Goal: Transaction & Acquisition: Subscribe to service/newsletter

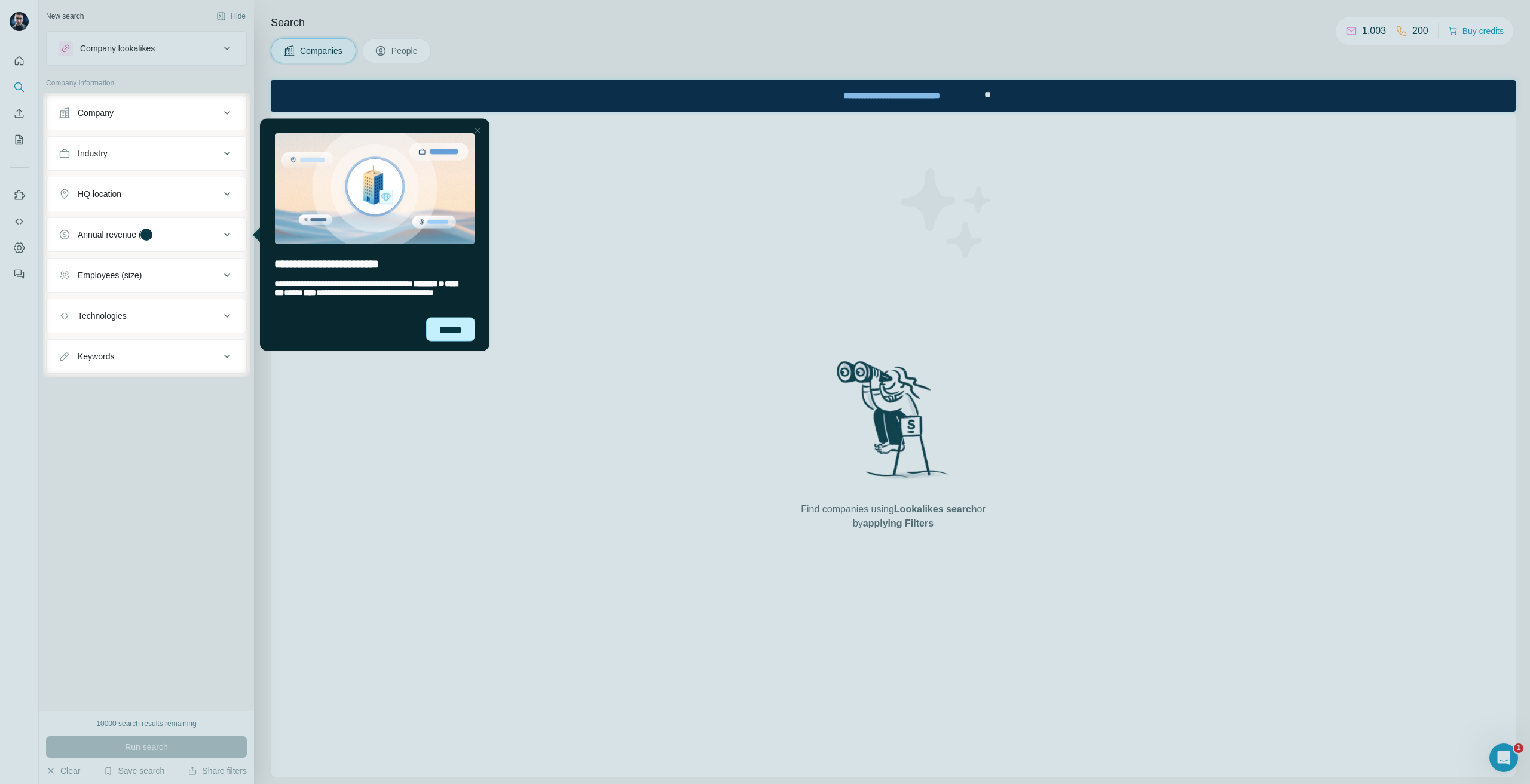
click at [448, 326] on div "******" at bounding box center [451, 329] width 49 height 24
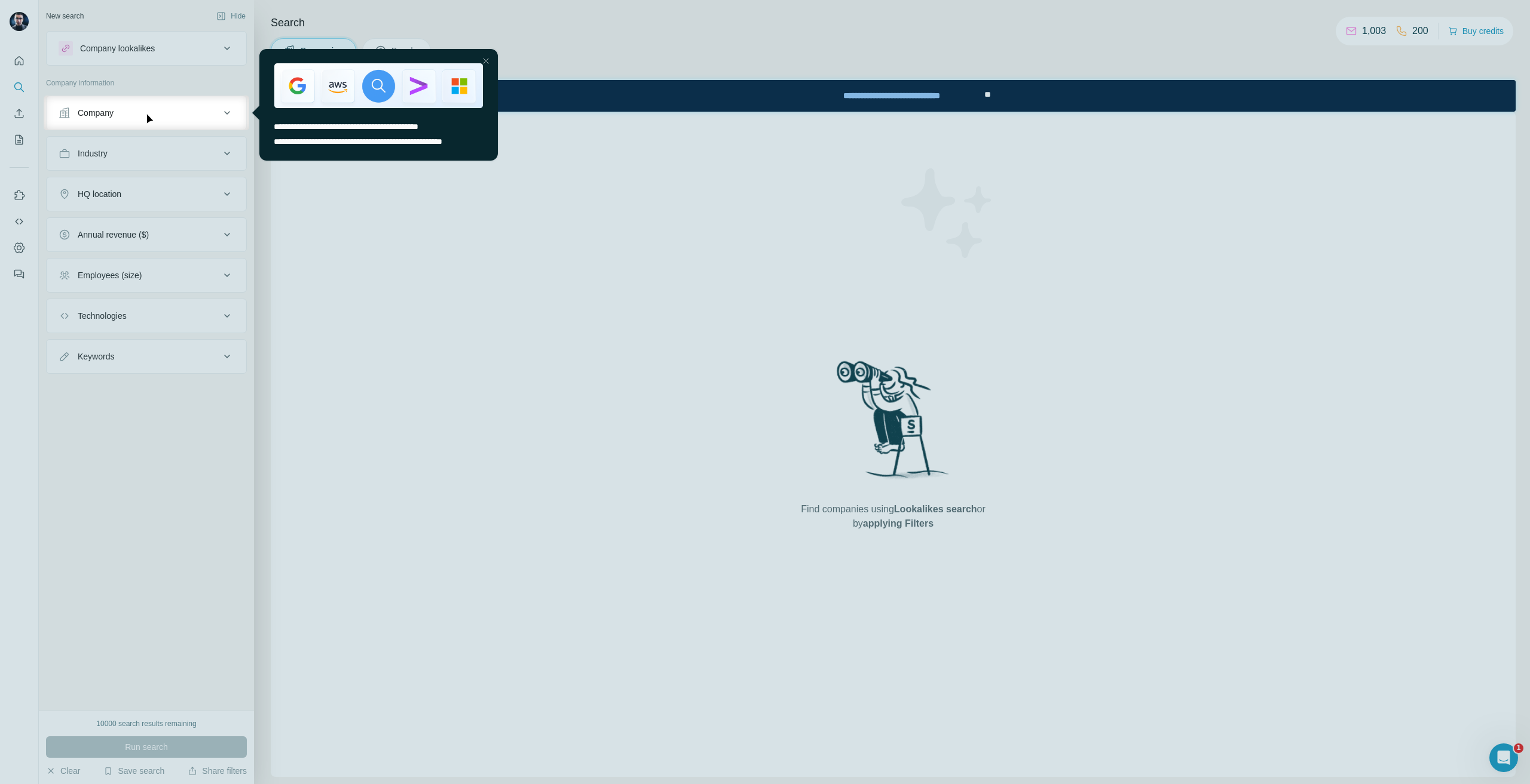
click at [649, 163] on div at bounding box center [765, 457] width 1530 height 654
click at [487, 62] on div "Close Step" at bounding box center [486, 61] width 14 height 14
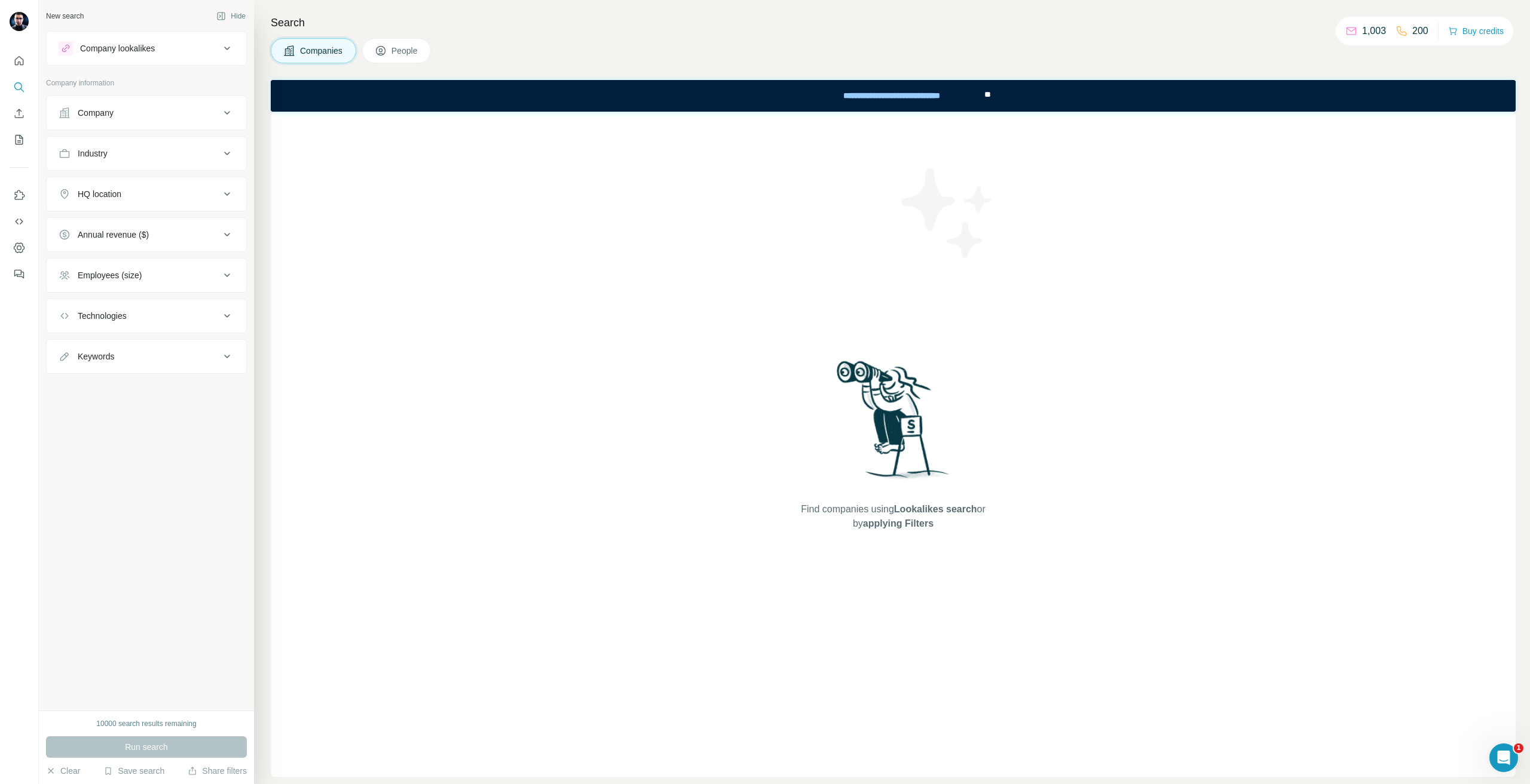
click at [127, 102] on button "Company" at bounding box center [146, 113] width 200 height 29
click at [119, 174] on input "text" at bounding box center [146, 165] width 176 height 22
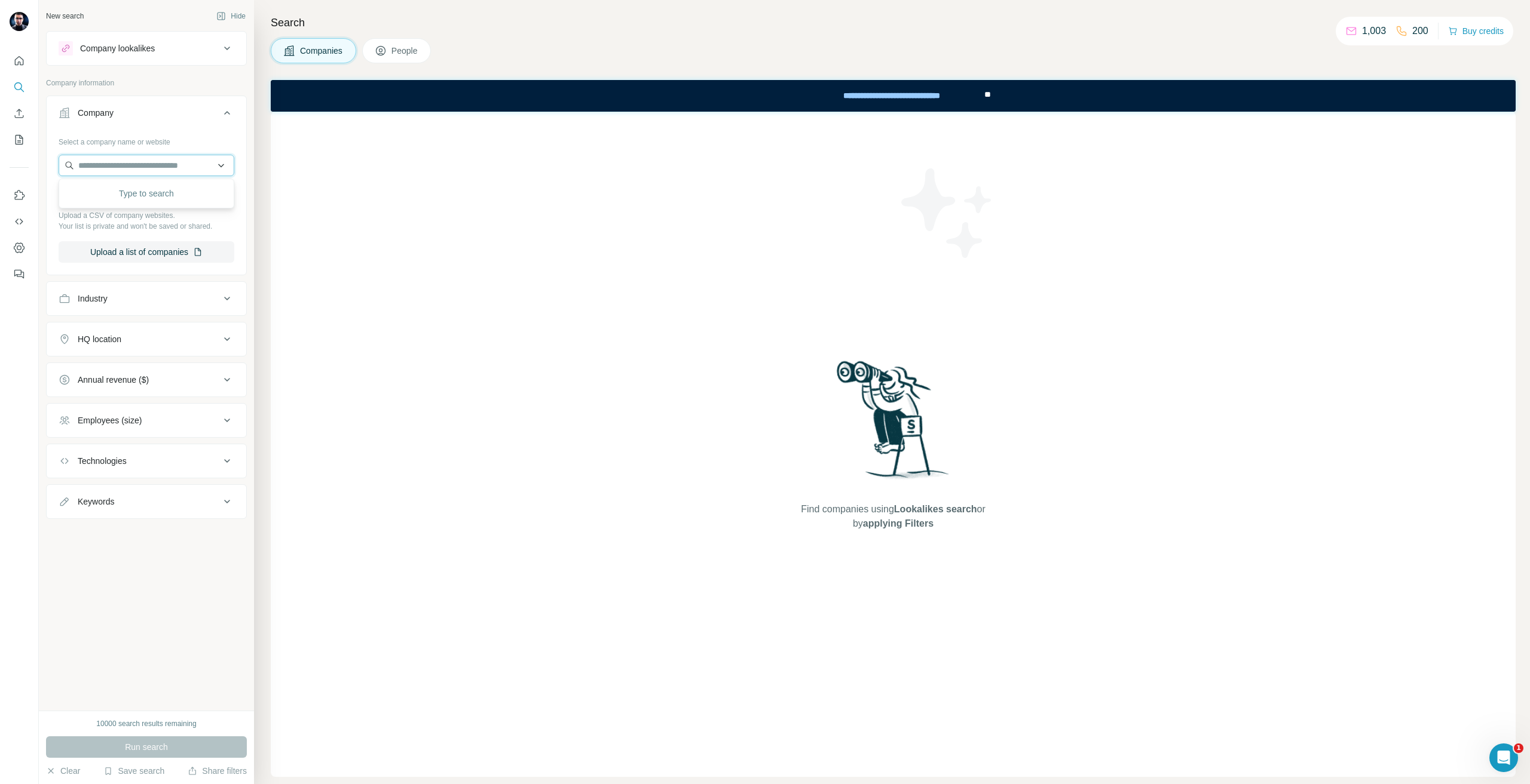
paste input "**********"
type input "**********"
click at [138, 205] on div "Refresco refresco.com" at bounding box center [146, 197] width 170 height 32
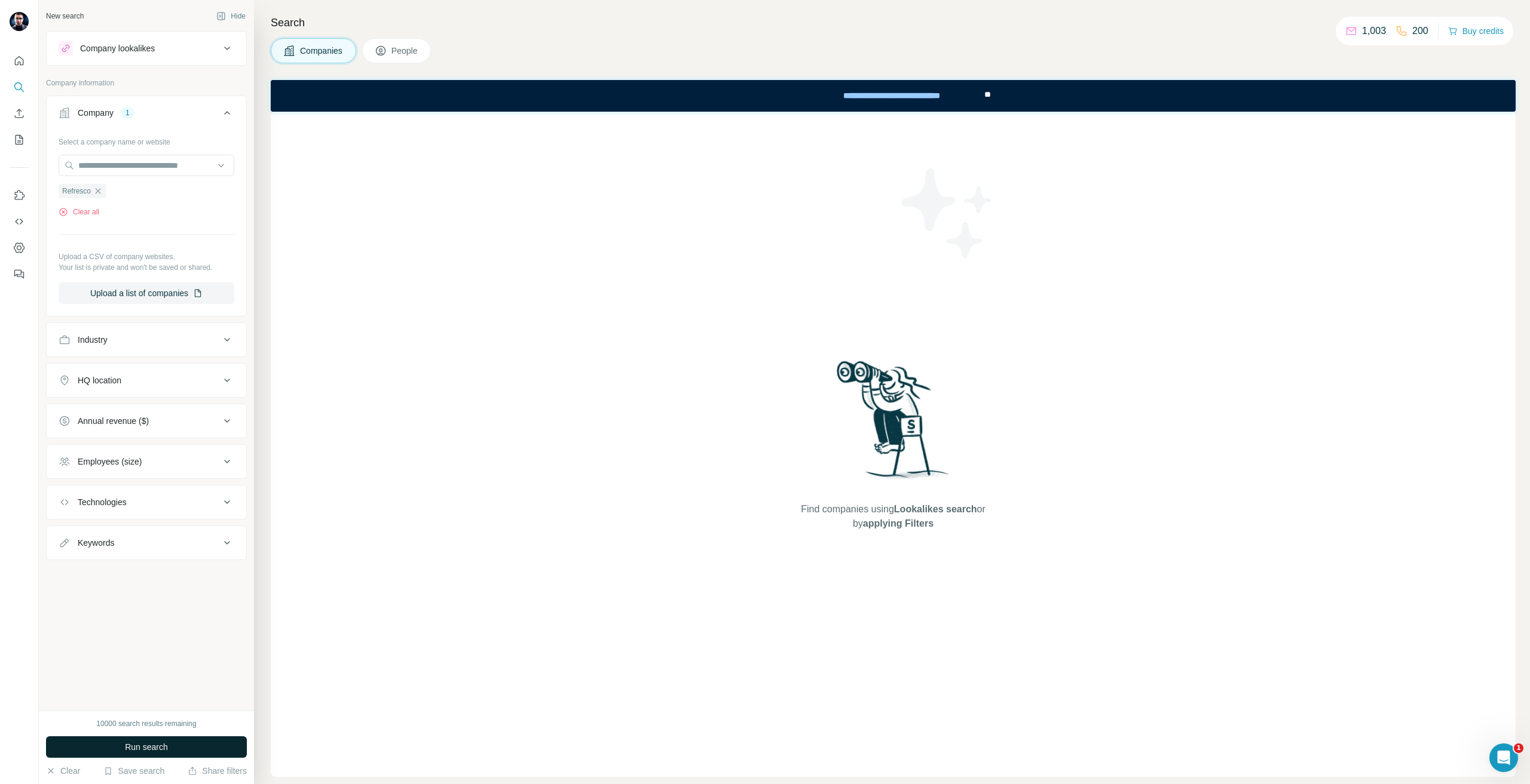
click at [197, 745] on button "Run search" at bounding box center [146, 747] width 201 height 22
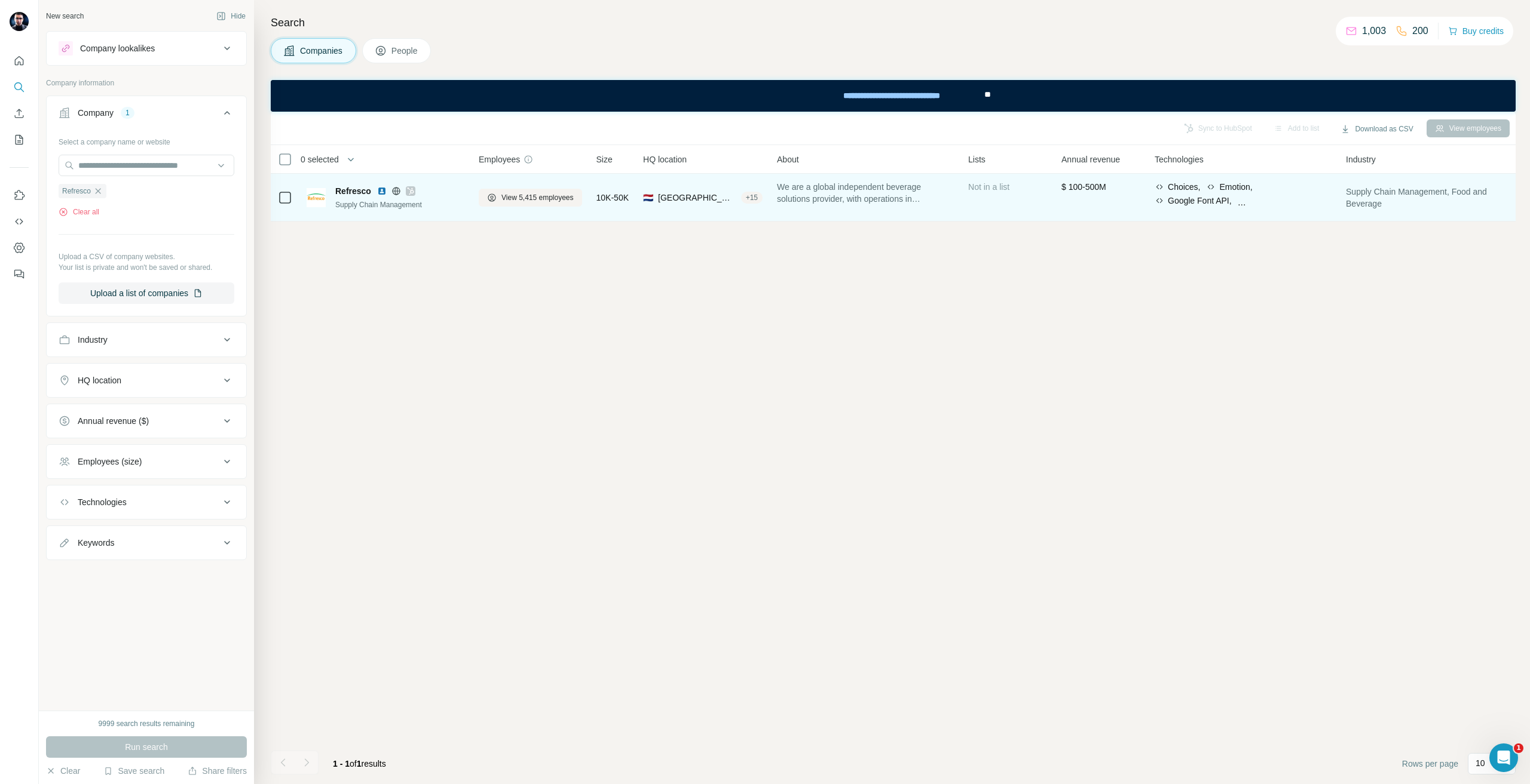
click at [352, 186] on span "Refresco" at bounding box center [353, 191] width 36 height 12
click at [522, 196] on span "View 5,415 employees" at bounding box center [537, 197] width 72 height 11
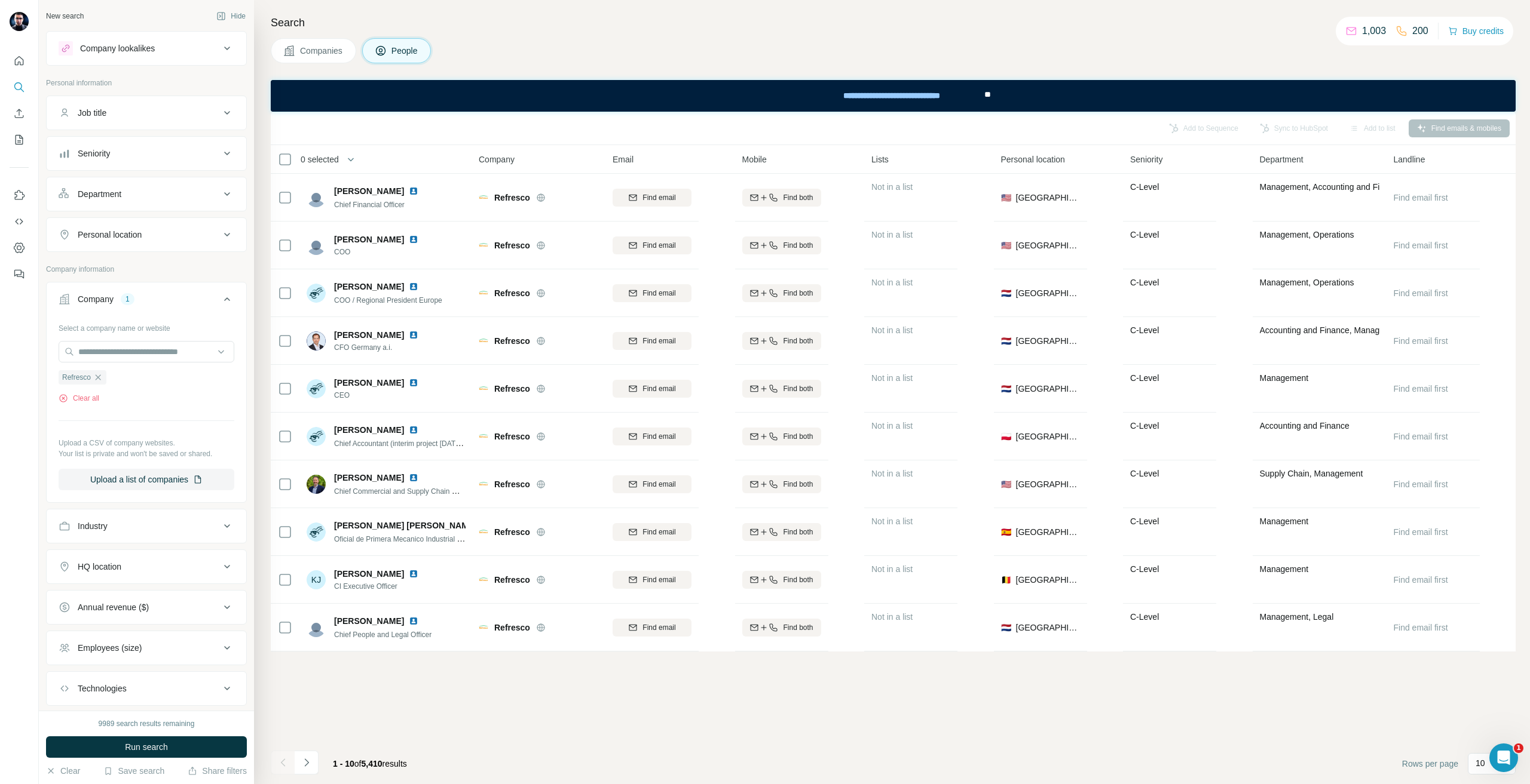
click at [119, 224] on button "Personal location" at bounding box center [146, 235] width 200 height 29
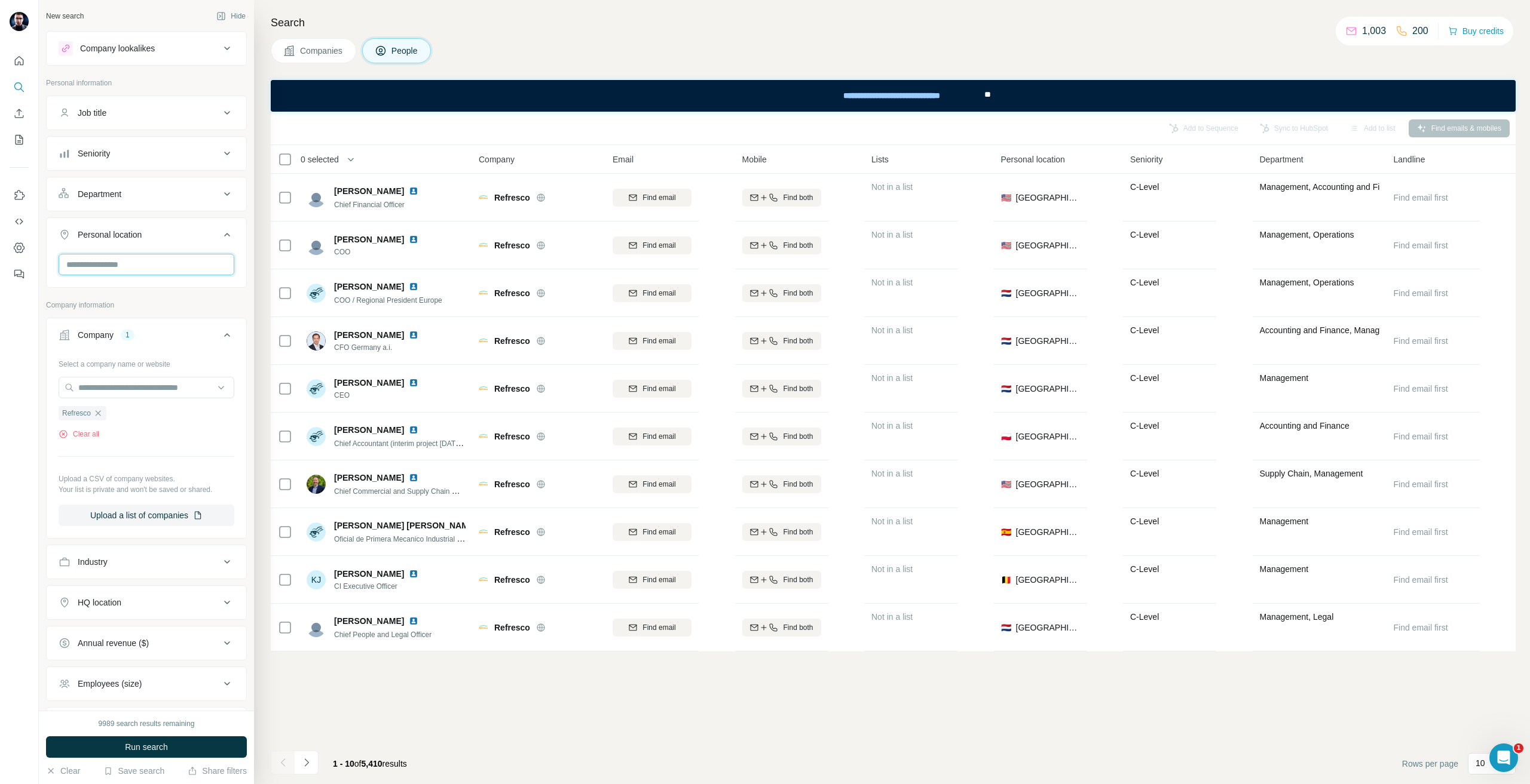
click at [118, 258] on input "text" at bounding box center [146, 265] width 176 height 22
type input "***"
click at [162, 300] on div "🇩🇪 [GEOGRAPHIC_DATA]" at bounding box center [142, 296] width 146 height 14
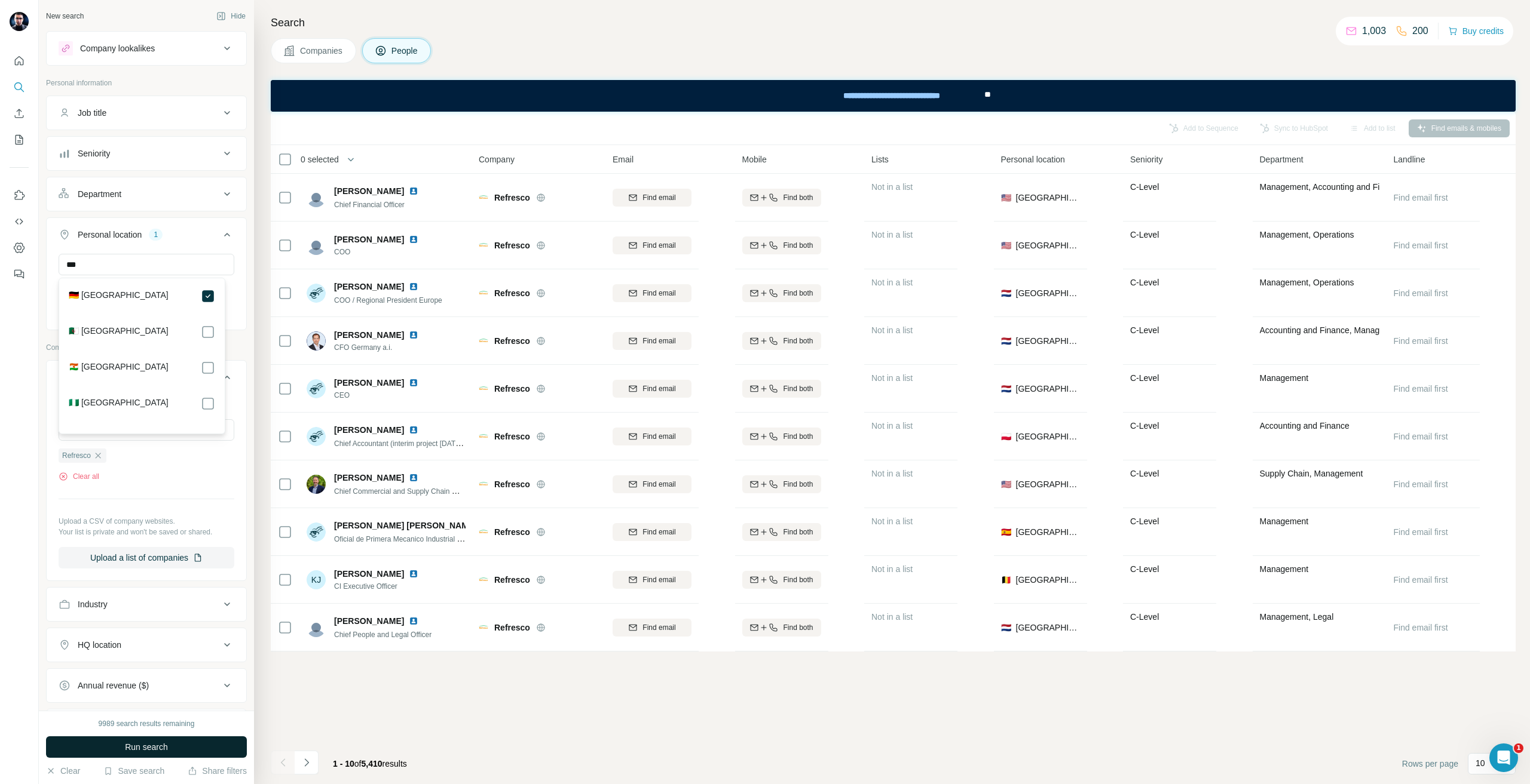
click at [143, 748] on span "Run search" at bounding box center [146, 747] width 43 height 12
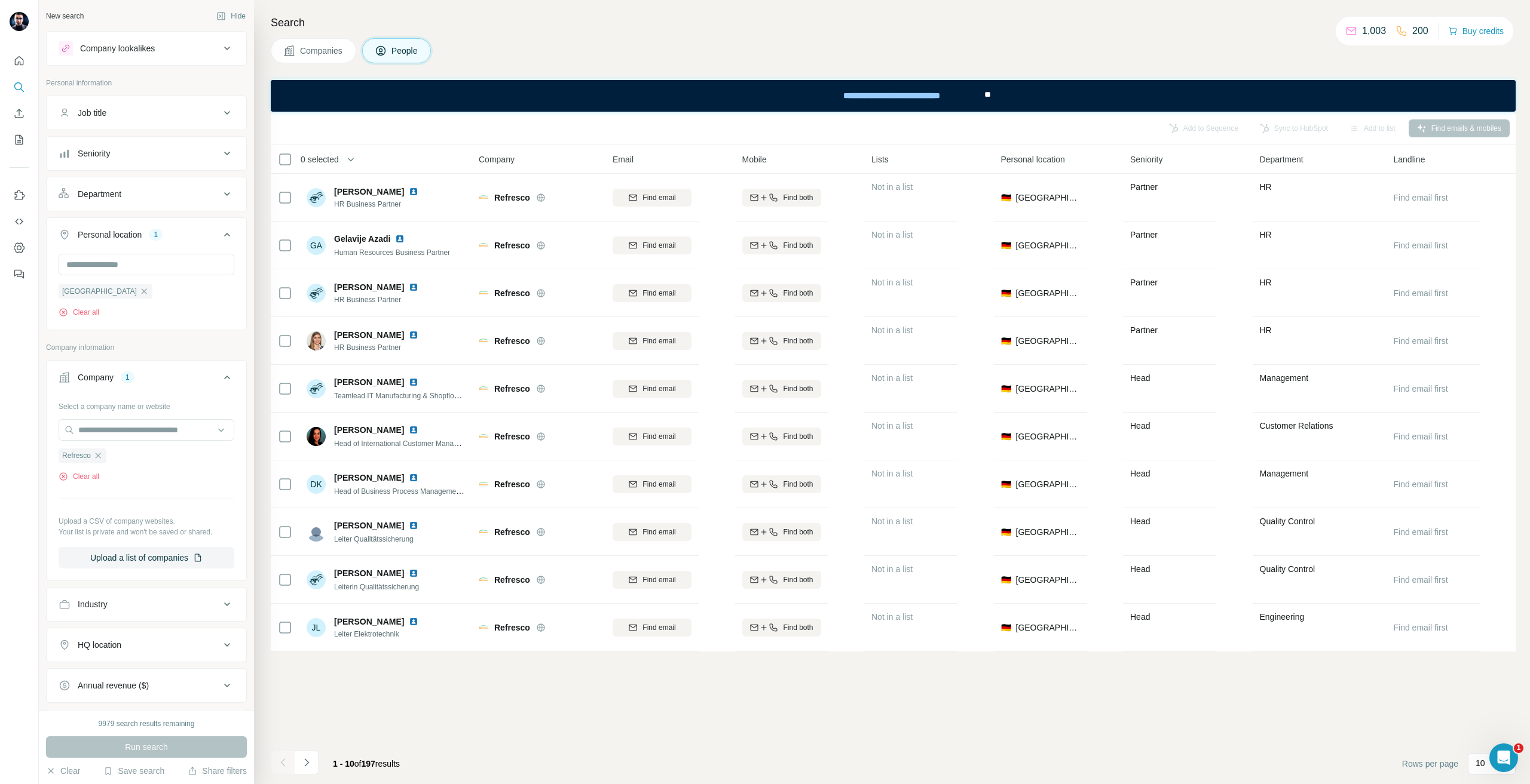
click at [452, 729] on div "Add to Sequence Sync to HubSpot Add to list Find emails & mobiles 0 selected Pe…" at bounding box center [893, 448] width 1245 height 673
drag, startPoint x: 1458, startPoint y: 765, endPoint x: 1468, endPoint y: 765, distance: 10.0
click at [1465, 765] on div "Rows per page 10" at bounding box center [1459, 764] width 113 height 22
click at [1477, 765] on p "10" at bounding box center [1480, 764] width 10 height 12
click at [1483, 700] on p "40" at bounding box center [1483, 694] width 10 height 12
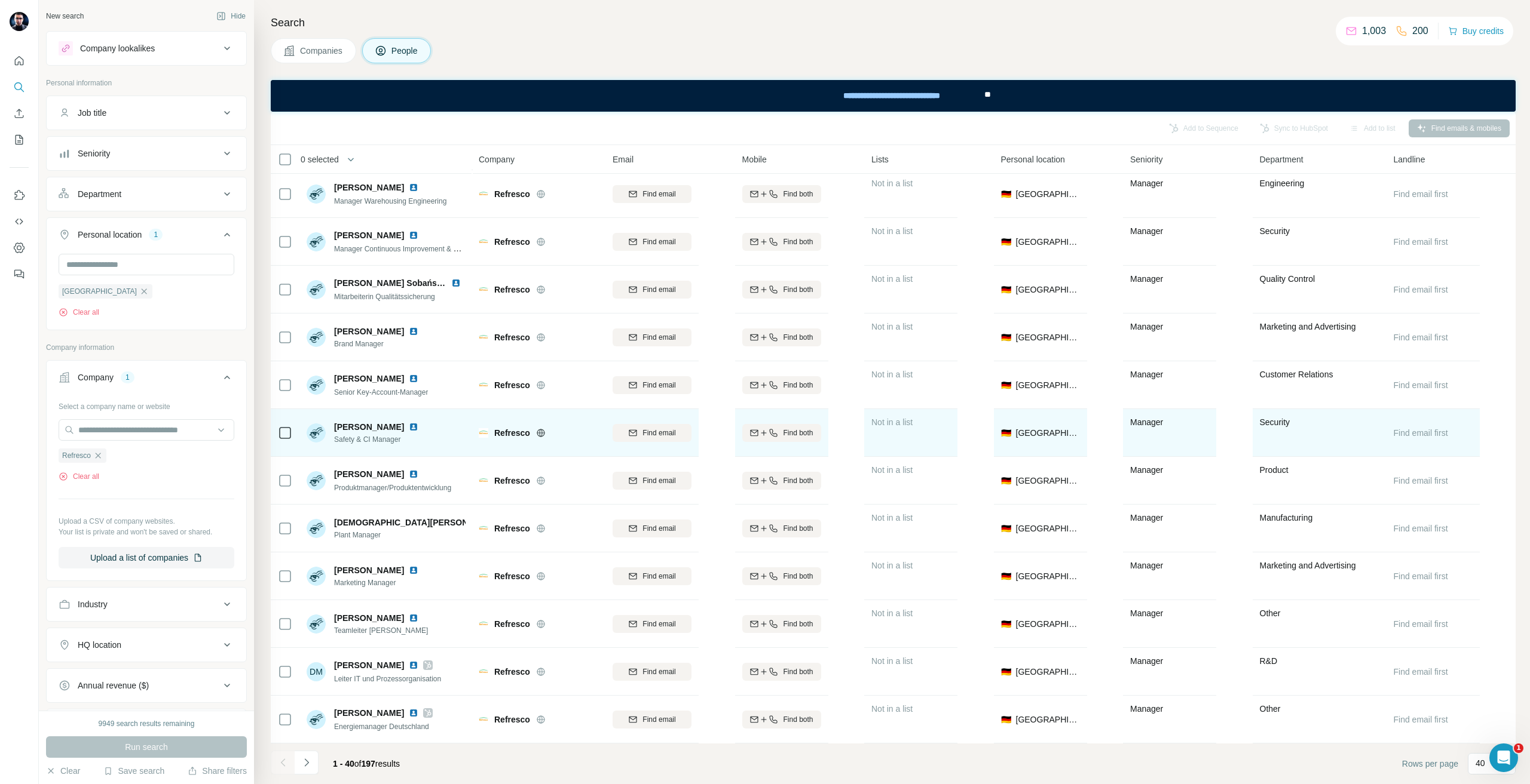
scroll to position [1347, 0]
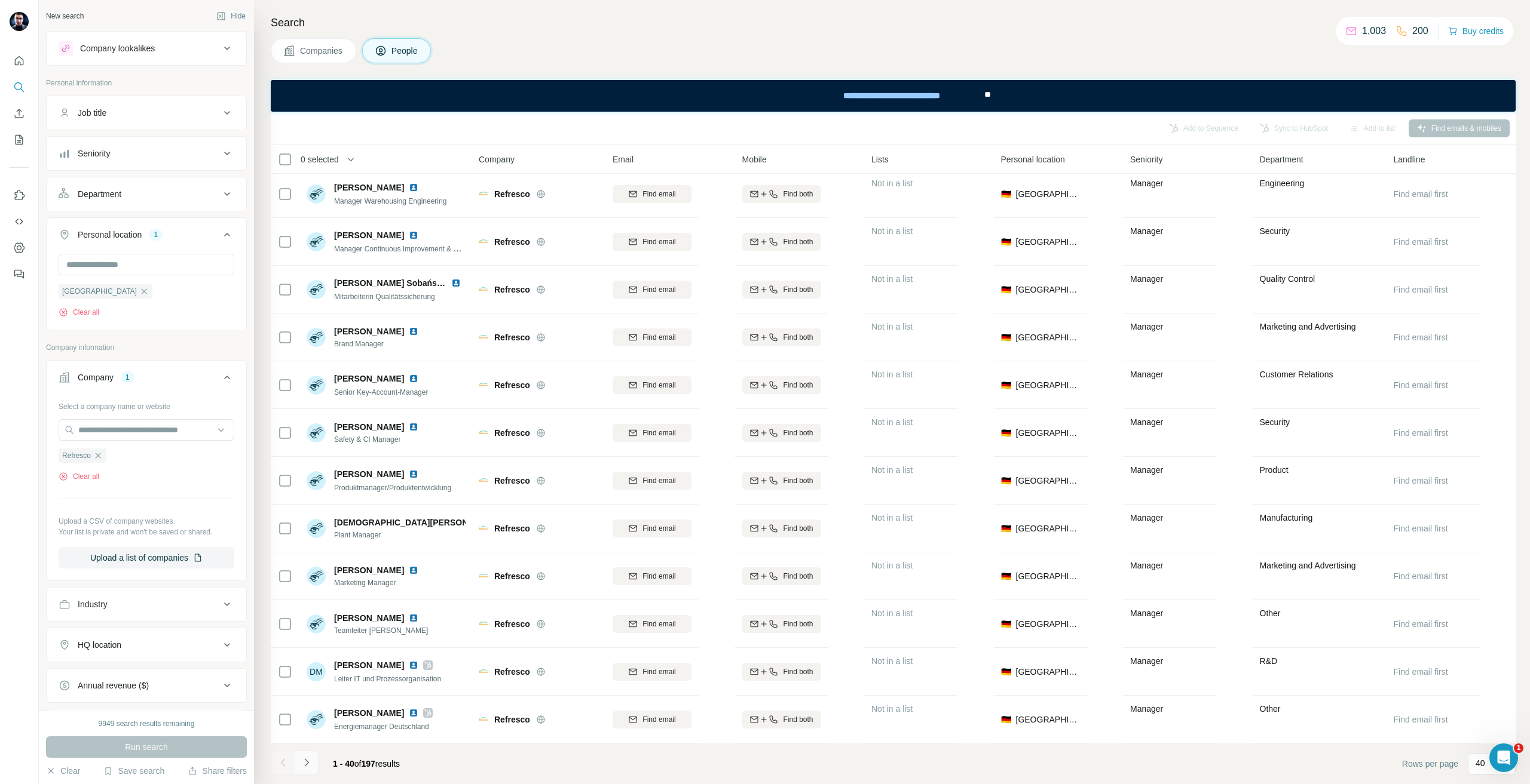
click at [317, 759] on button "Navigate to next page" at bounding box center [306, 763] width 24 height 24
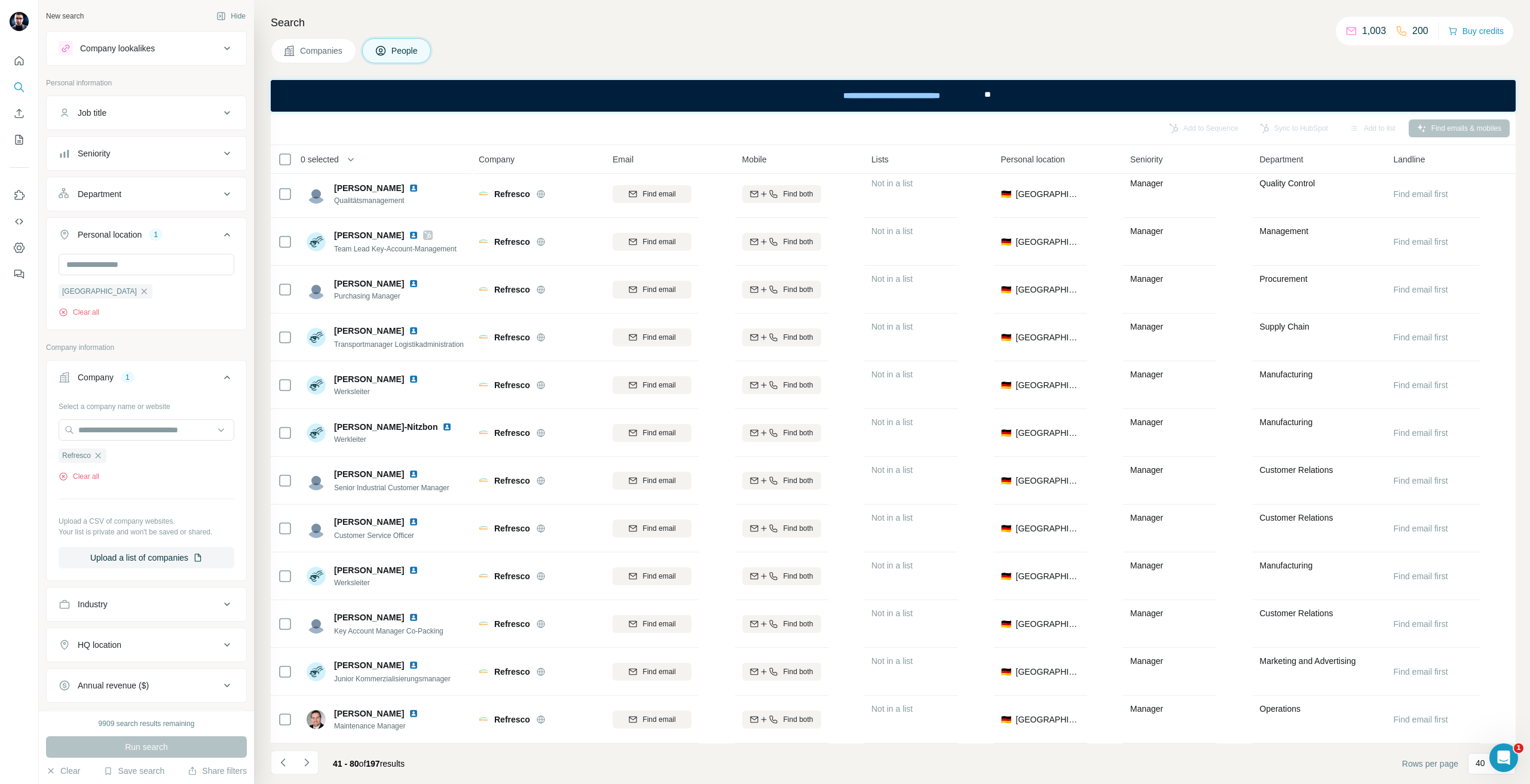
drag, startPoint x: 313, startPoint y: 762, endPoint x: 313, endPoint y: 770, distance: 8.0
click at [313, 769] on button "Navigate to next page" at bounding box center [306, 763] width 24 height 24
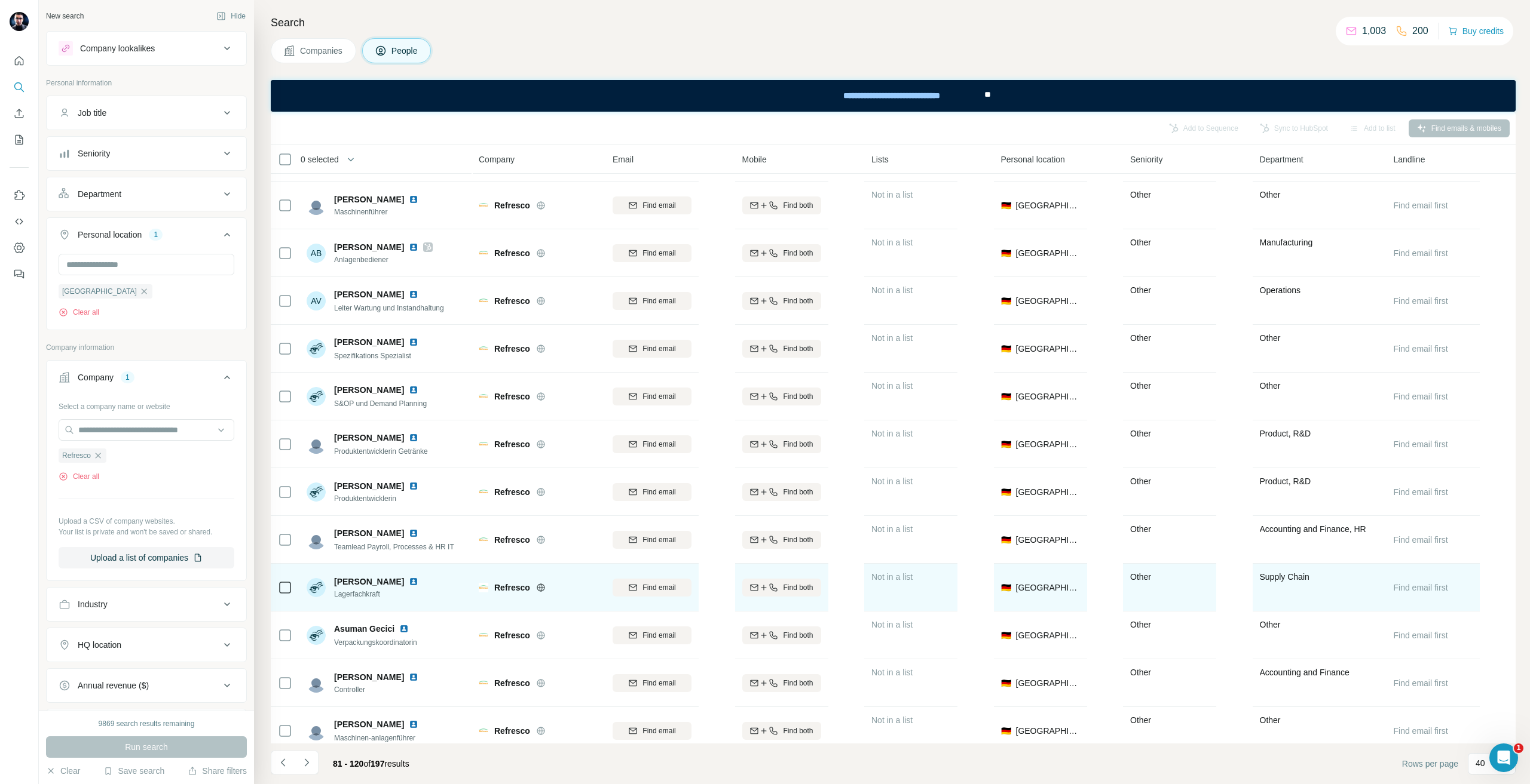
scroll to position [657, 0]
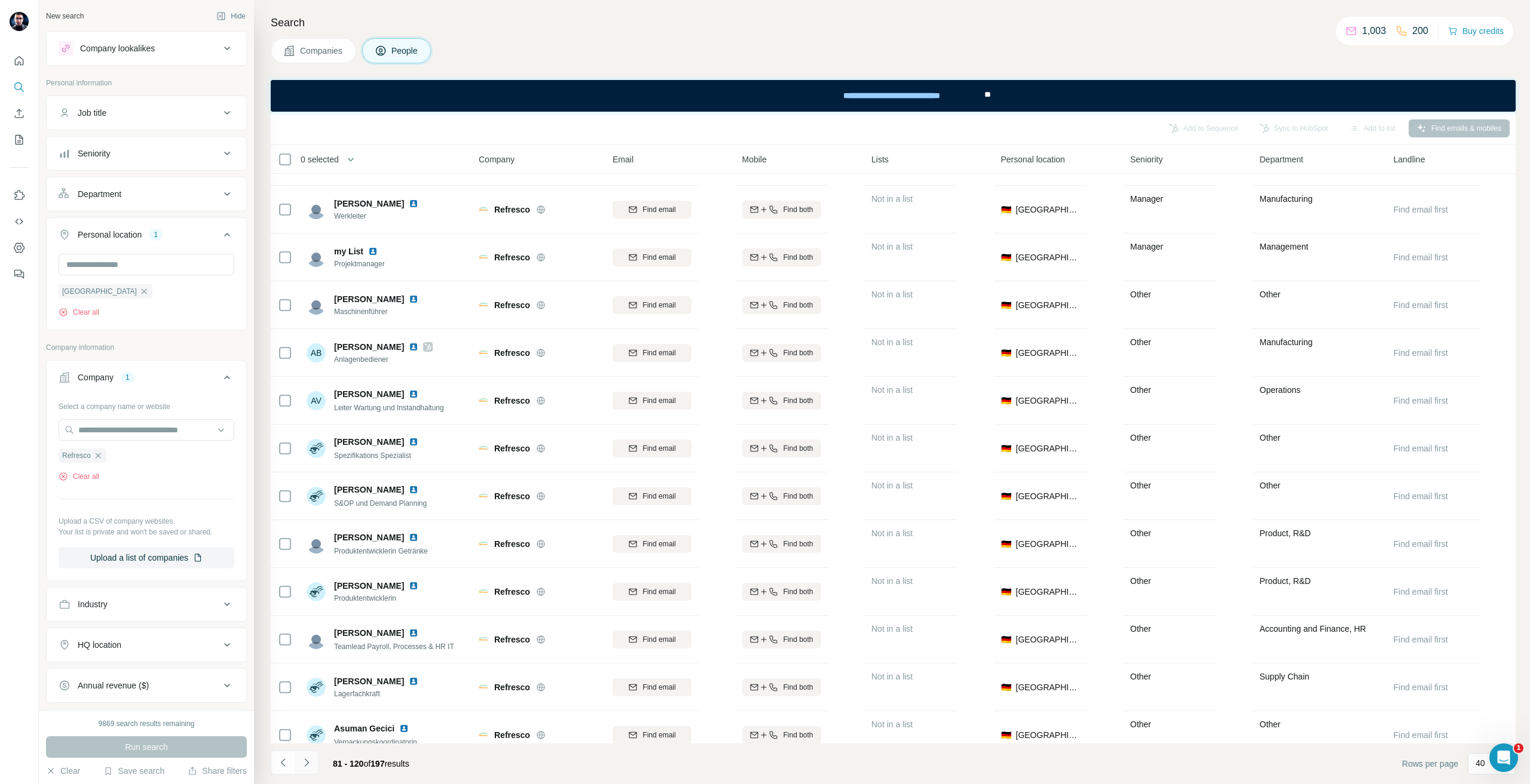
click at [311, 760] on icon "Navigate to next page" at bounding box center [306, 763] width 12 height 12
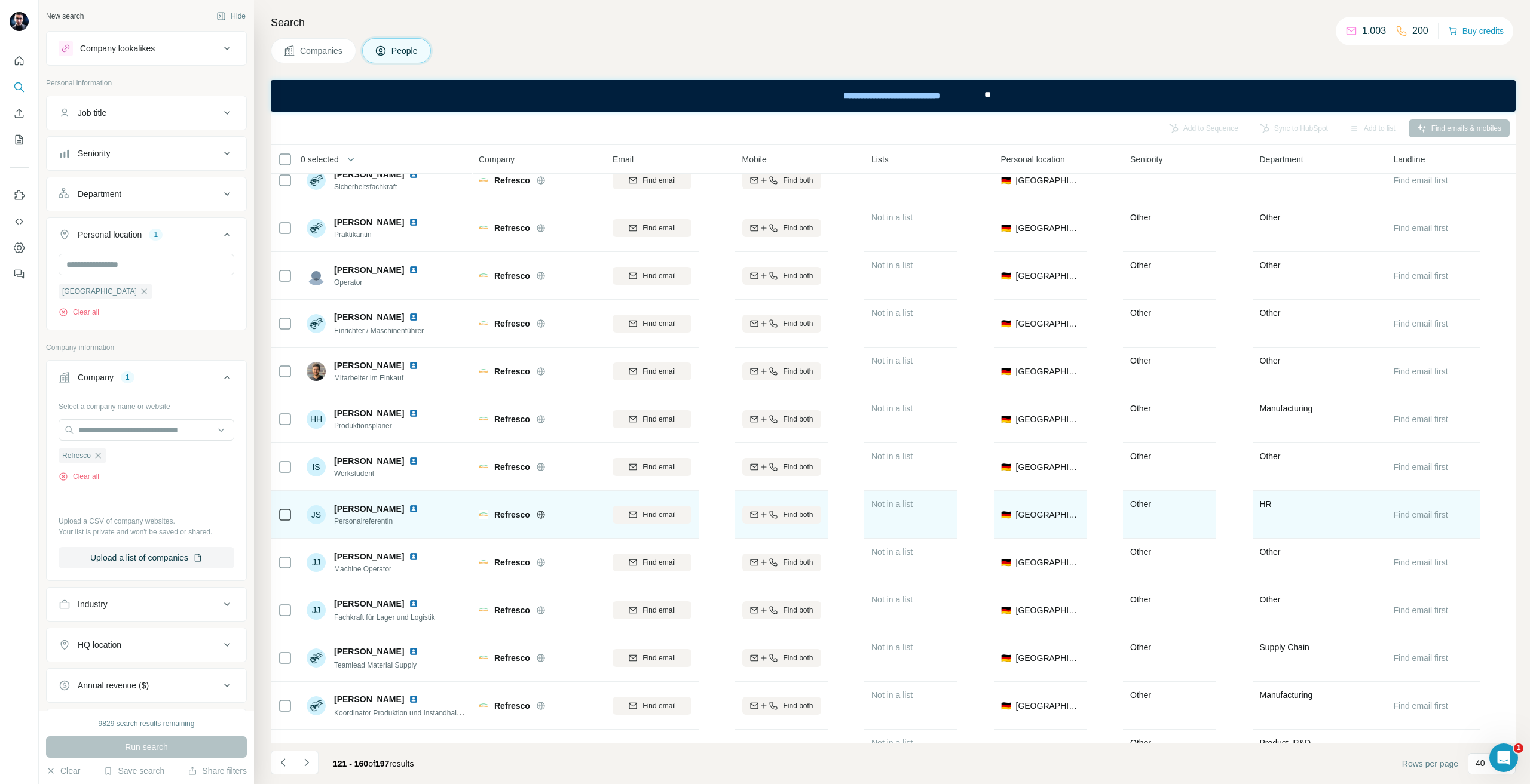
scroll to position [179, 0]
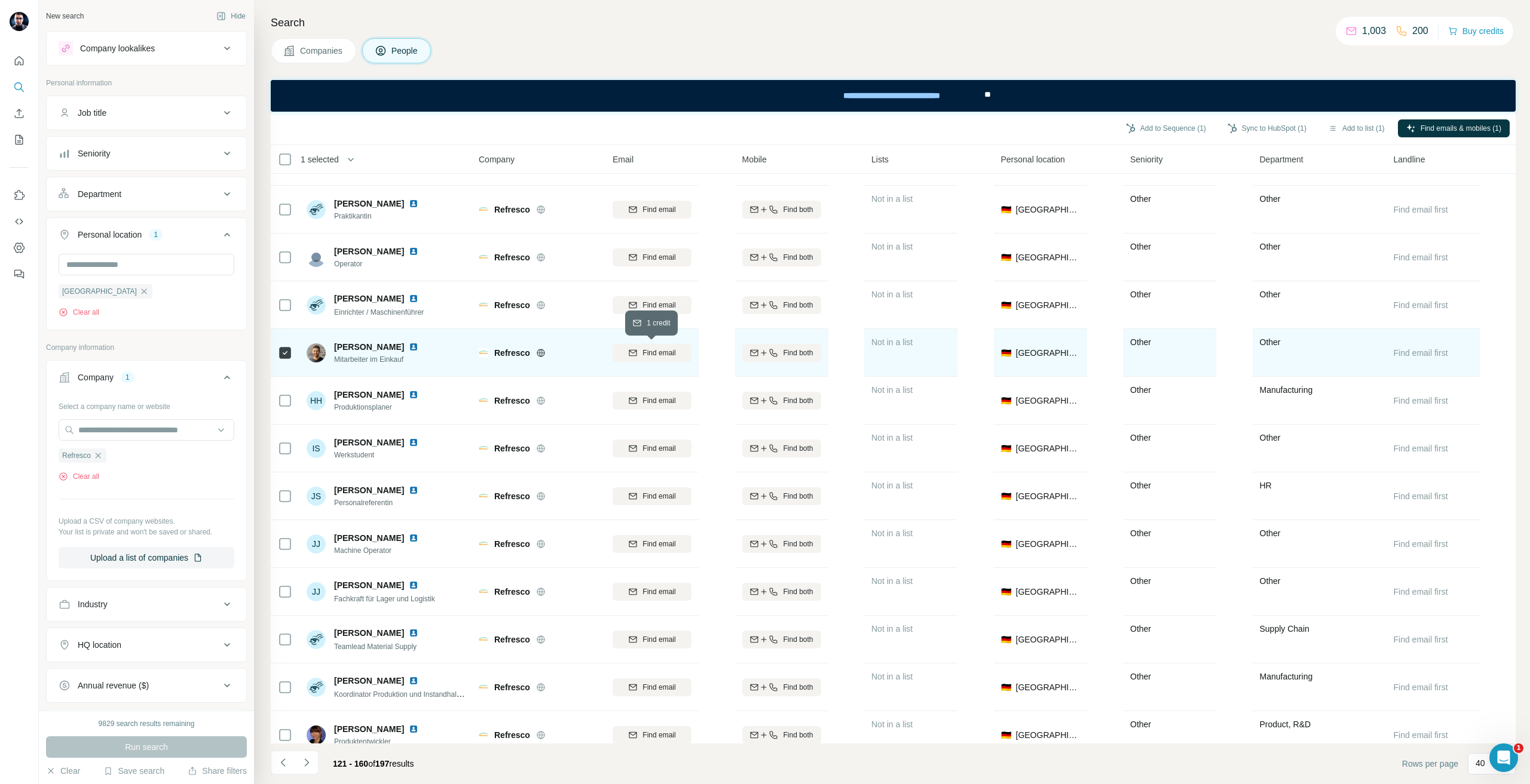
click at [674, 351] on span "Find email" at bounding box center [659, 353] width 33 height 11
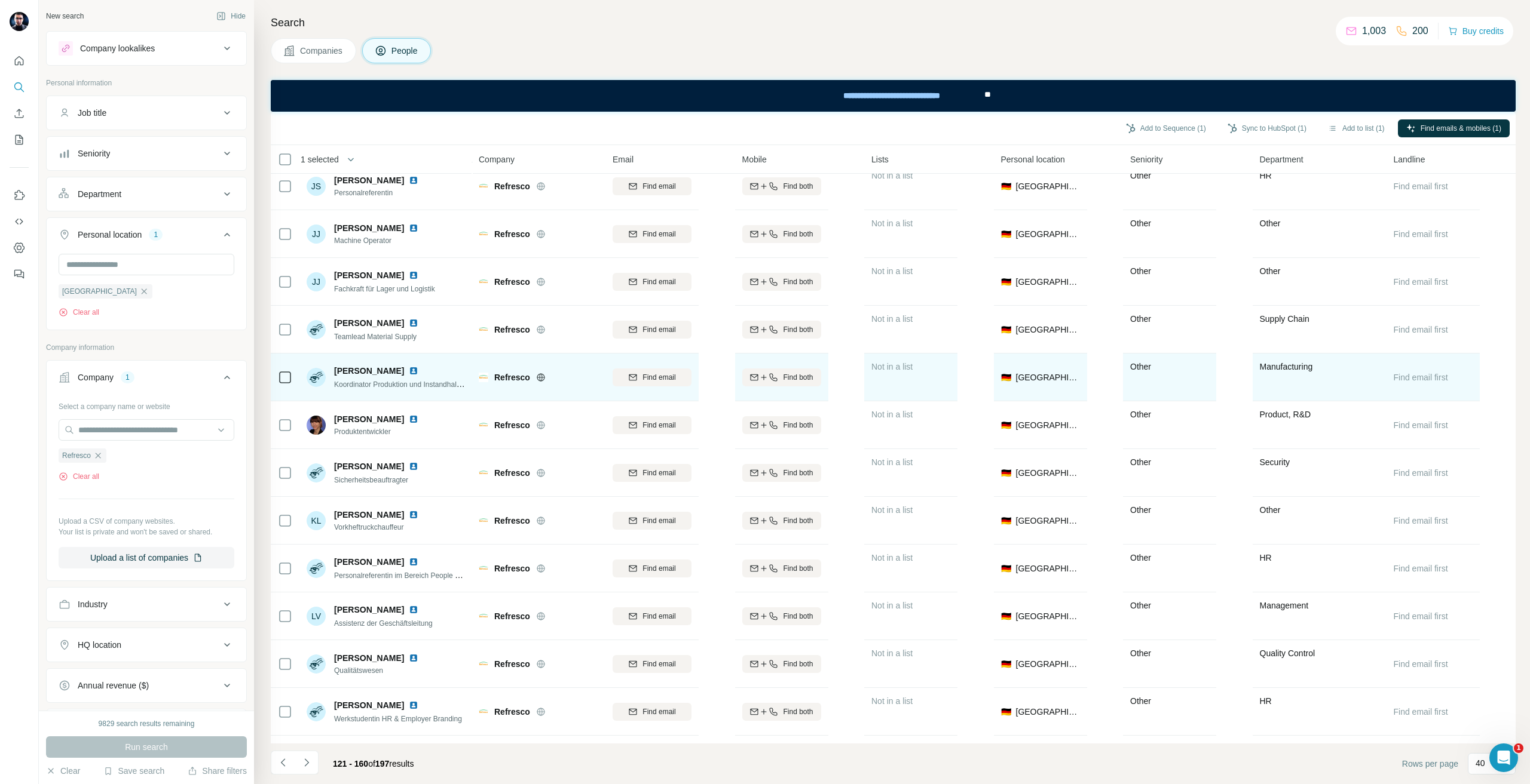
scroll to position [538, 0]
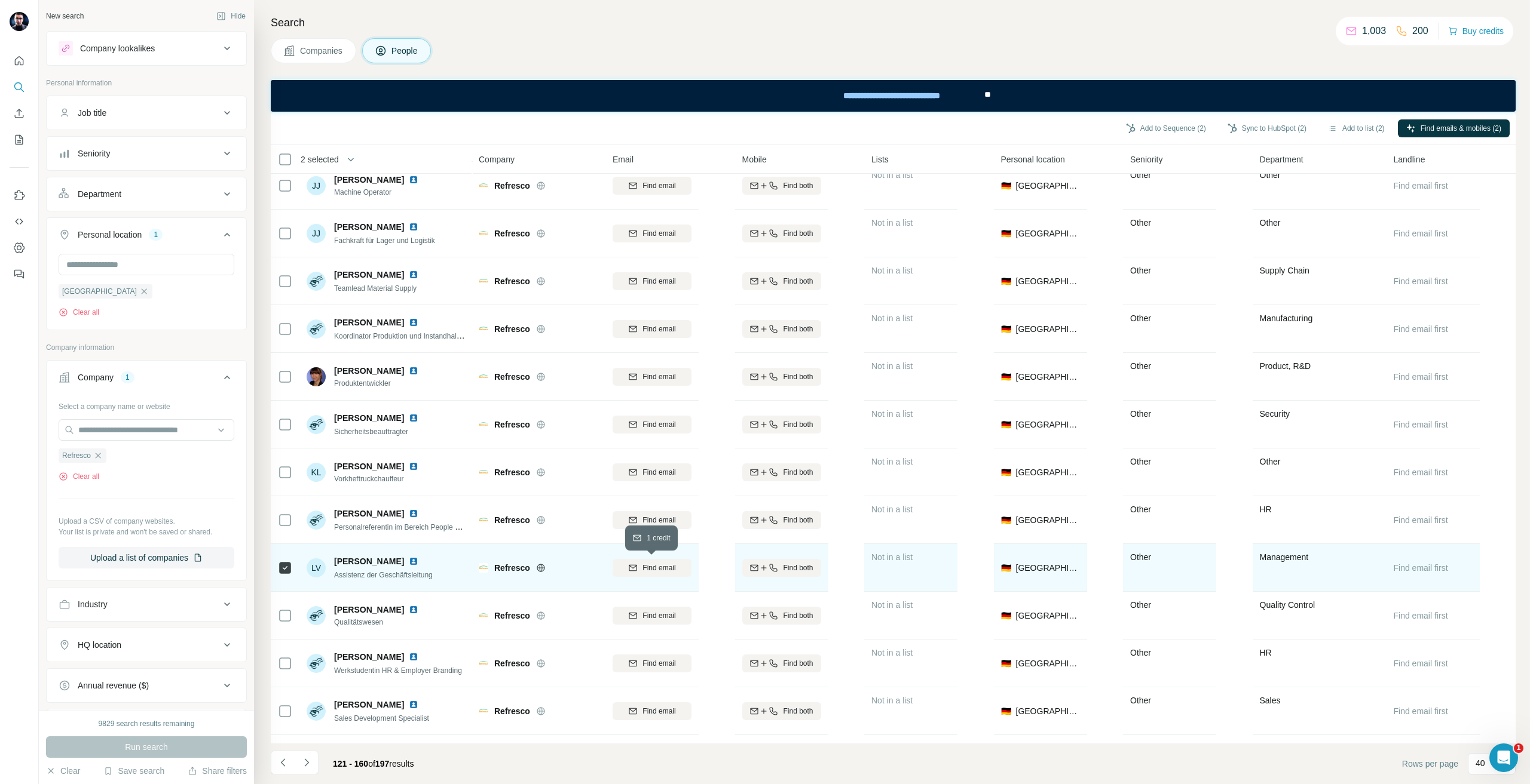
click at [670, 569] on span "Find email" at bounding box center [659, 568] width 33 height 11
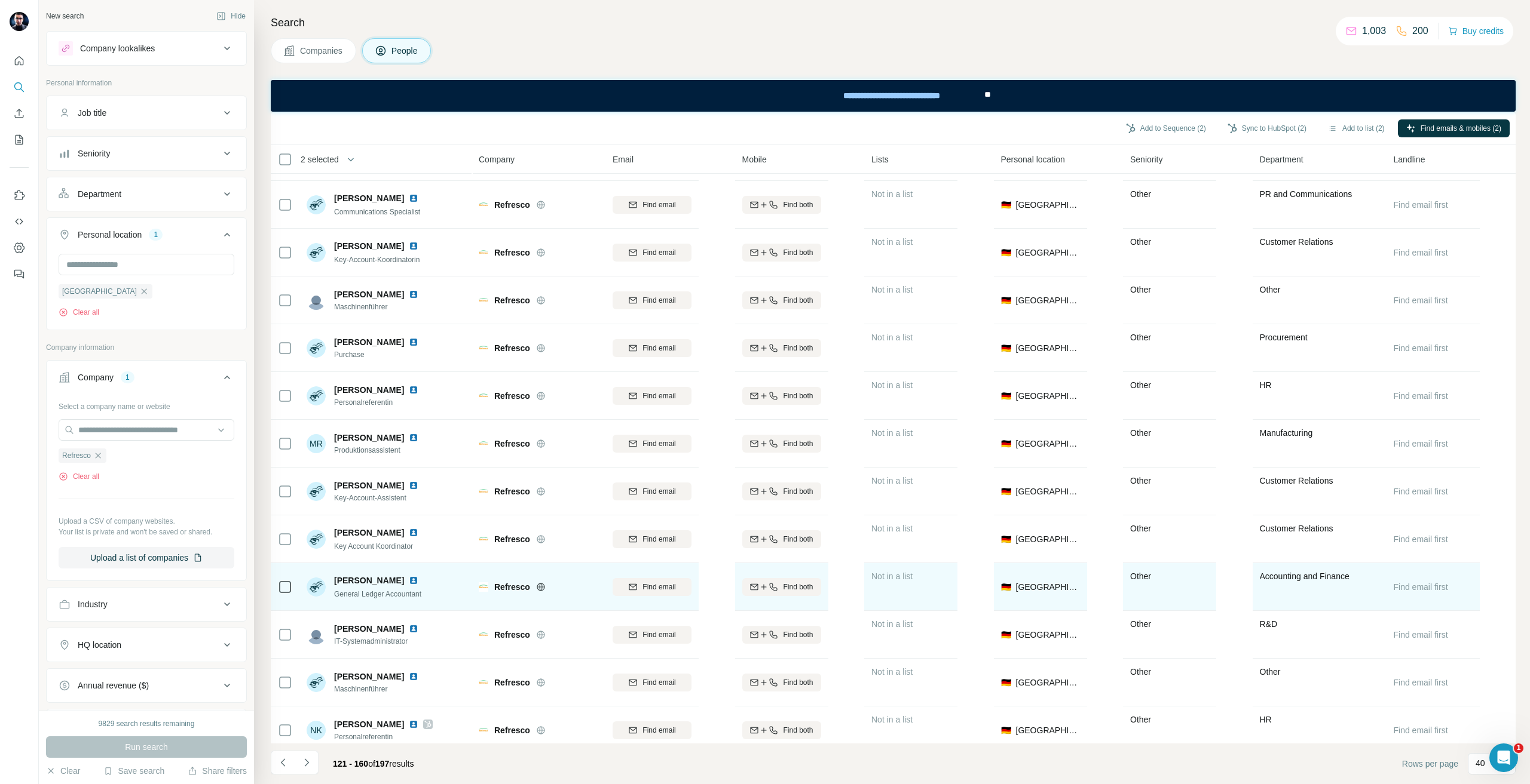
scroll to position [1347, 0]
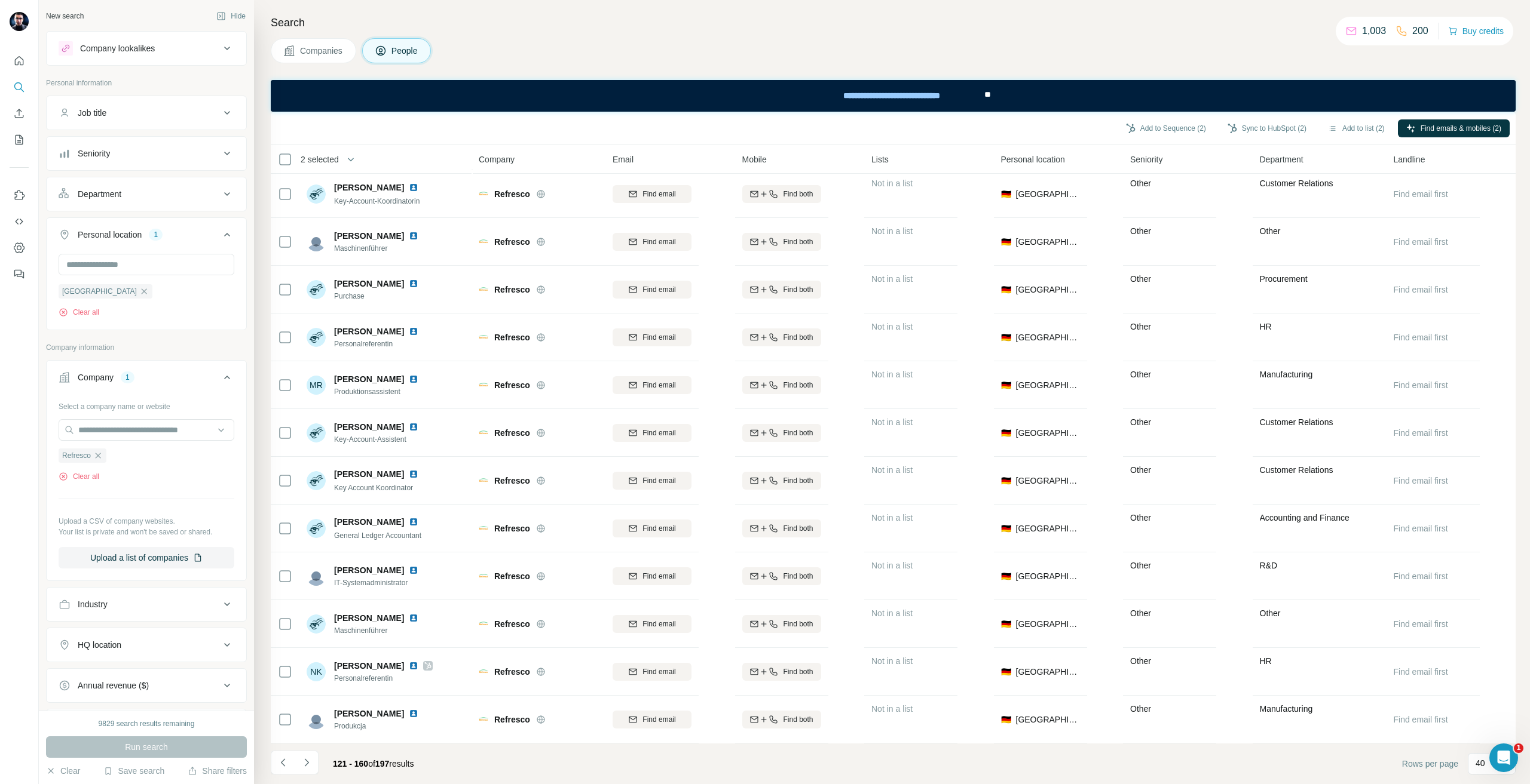
click at [309, 762] on icon "Navigate to next page" at bounding box center [306, 763] width 12 height 12
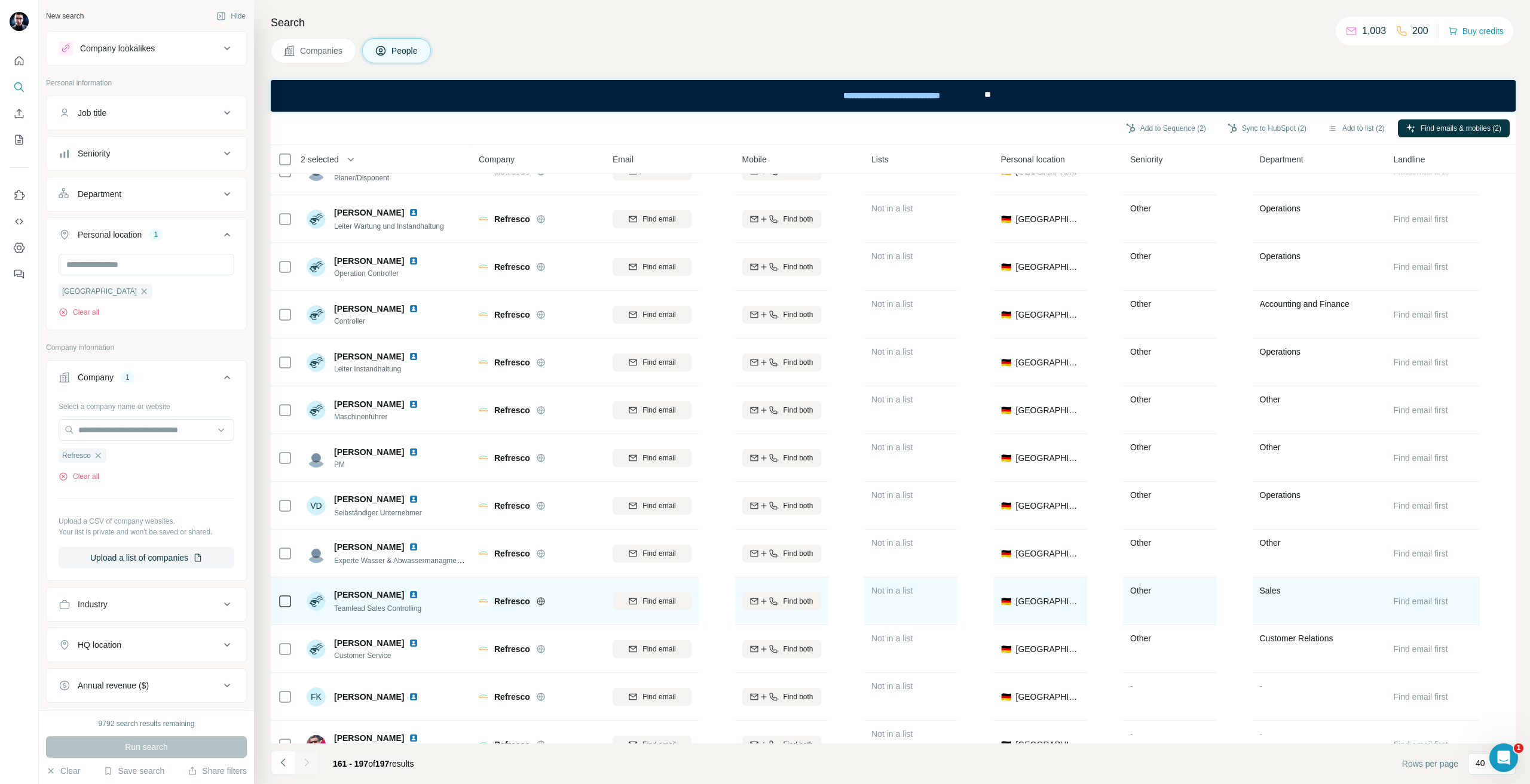
scroll to position [1204, 0]
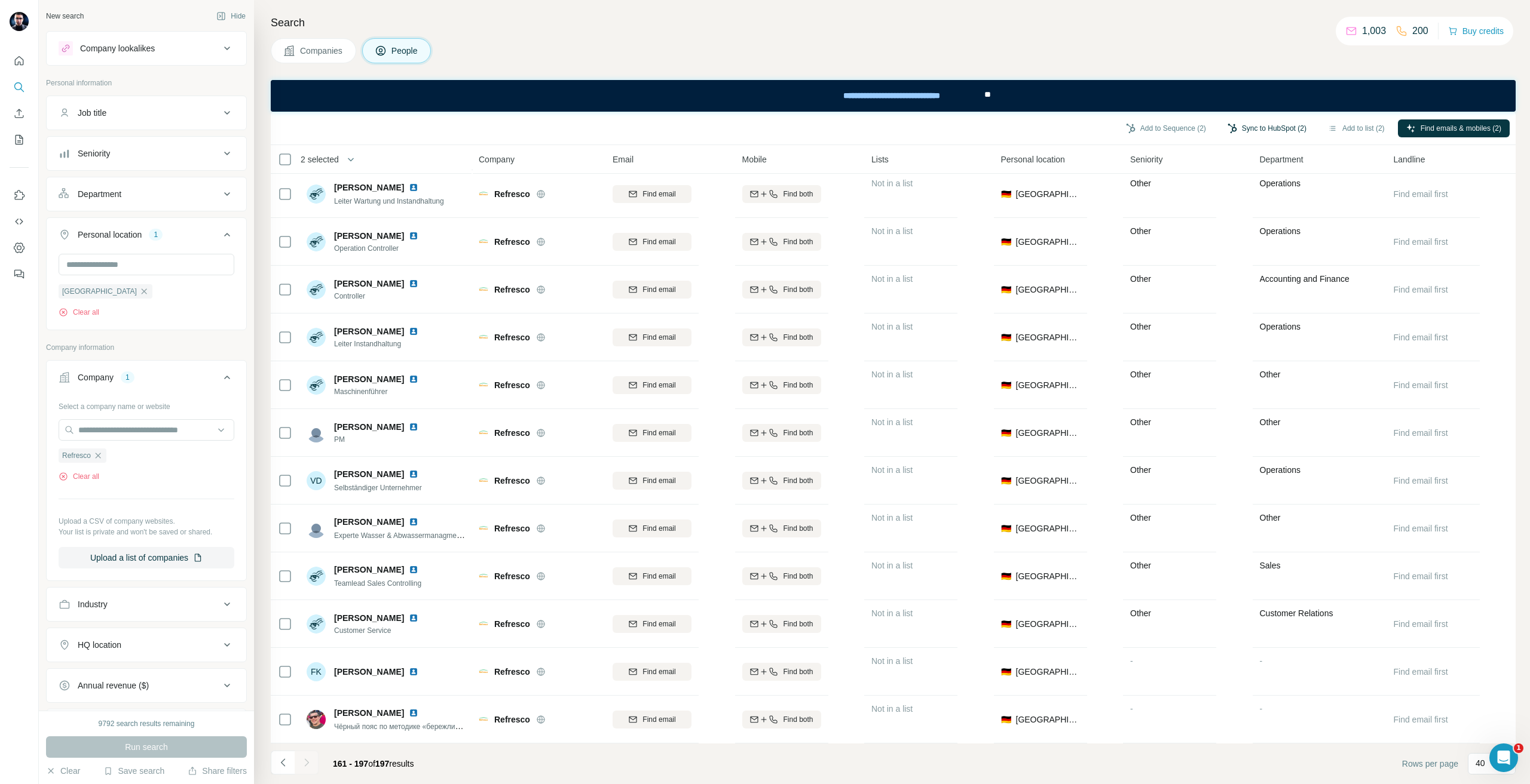
click at [1255, 128] on button "Sync to HubSpot (2)" at bounding box center [1267, 128] width 96 height 18
click at [1232, 217] on div "Add new profiles as Contact Sync to HubSpot" at bounding box center [1234, 196] width 150 height 107
click at [1230, 234] on button "Sync to HubSpot" at bounding box center [1234, 231] width 132 height 24
click at [287, 758] on icon "Navigate to previous page" at bounding box center [283, 763] width 12 height 12
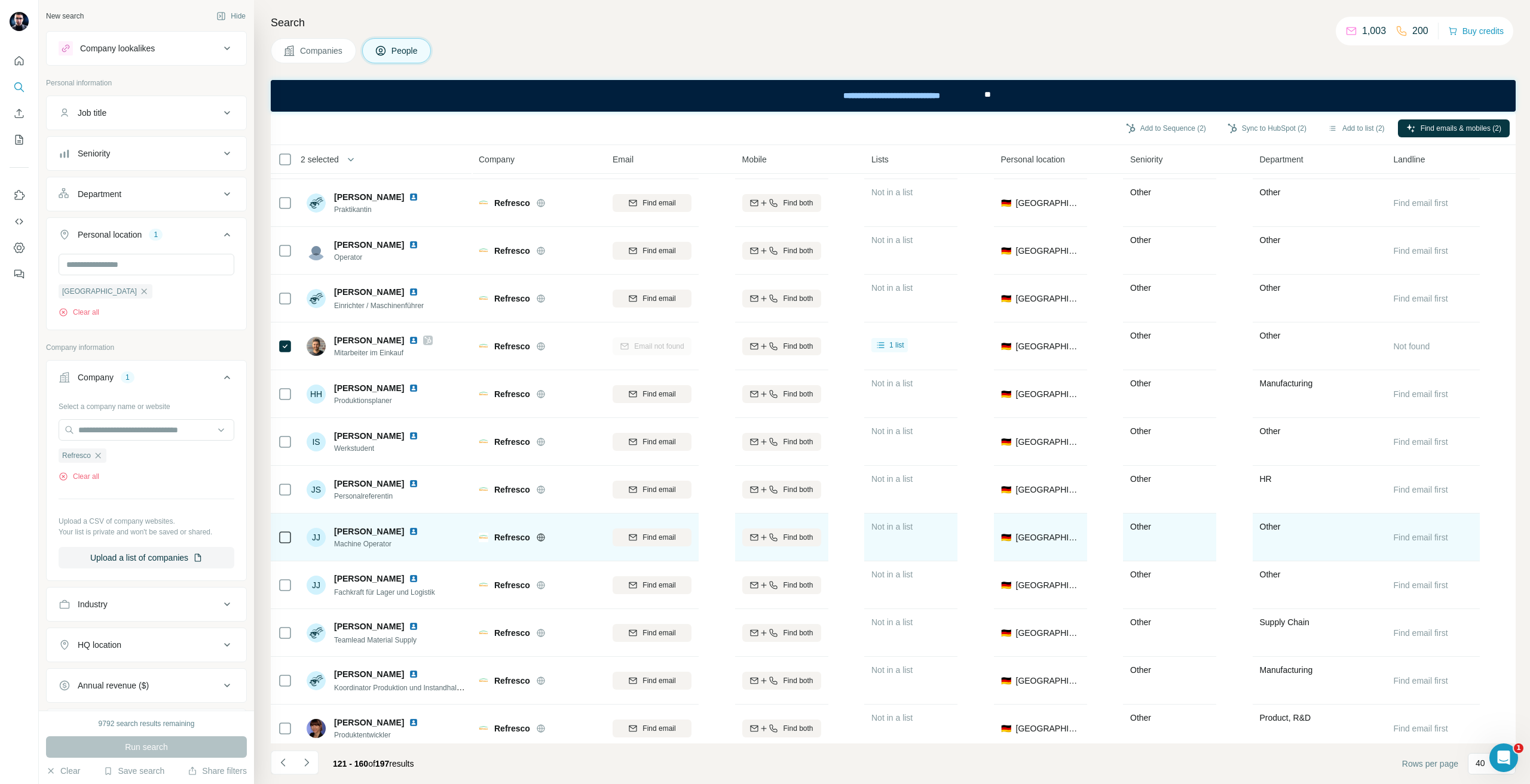
scroll to position [0, 0]
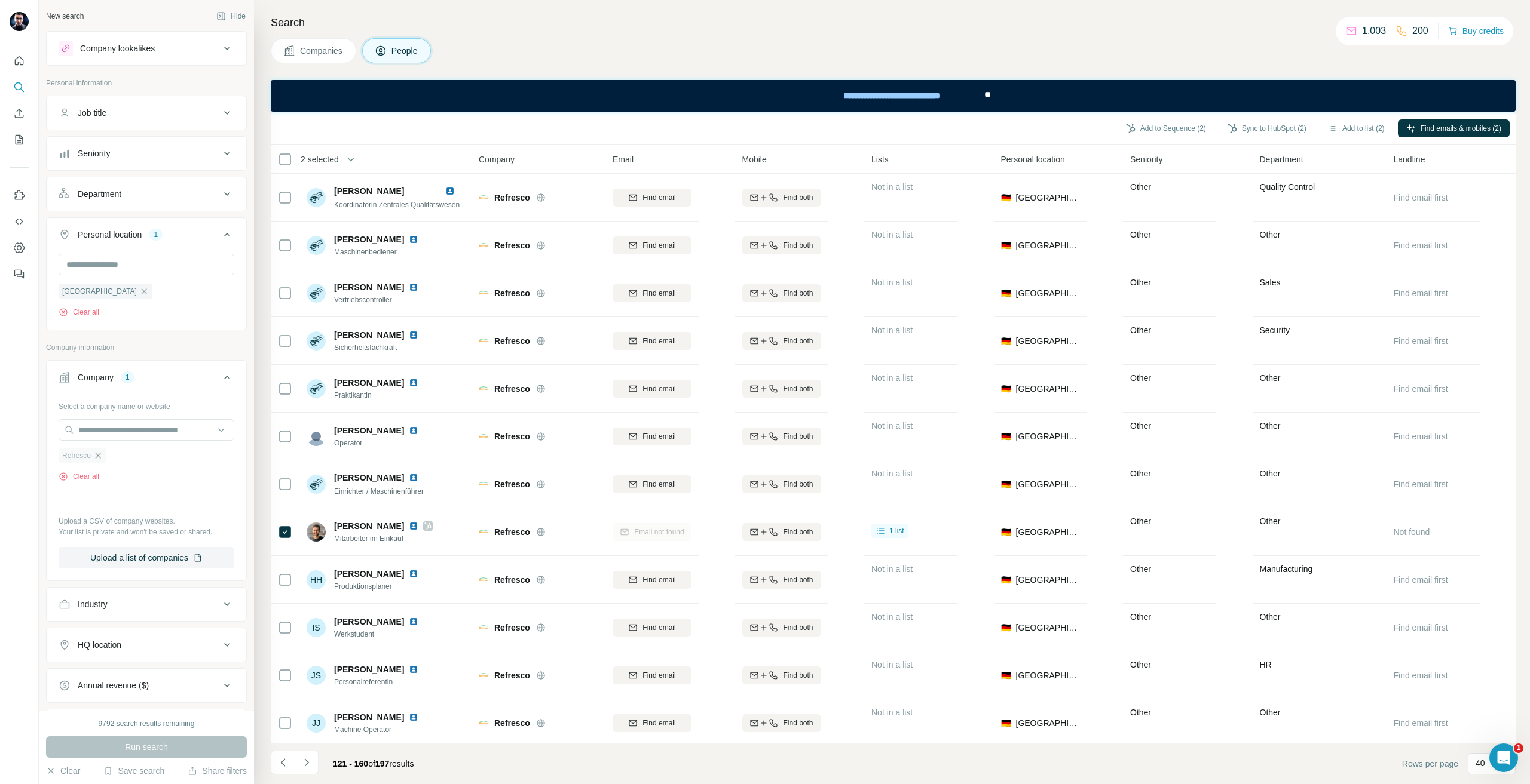
click at [96, 454] on icon "button" at bounding box center [98, 456] width 10 height 10
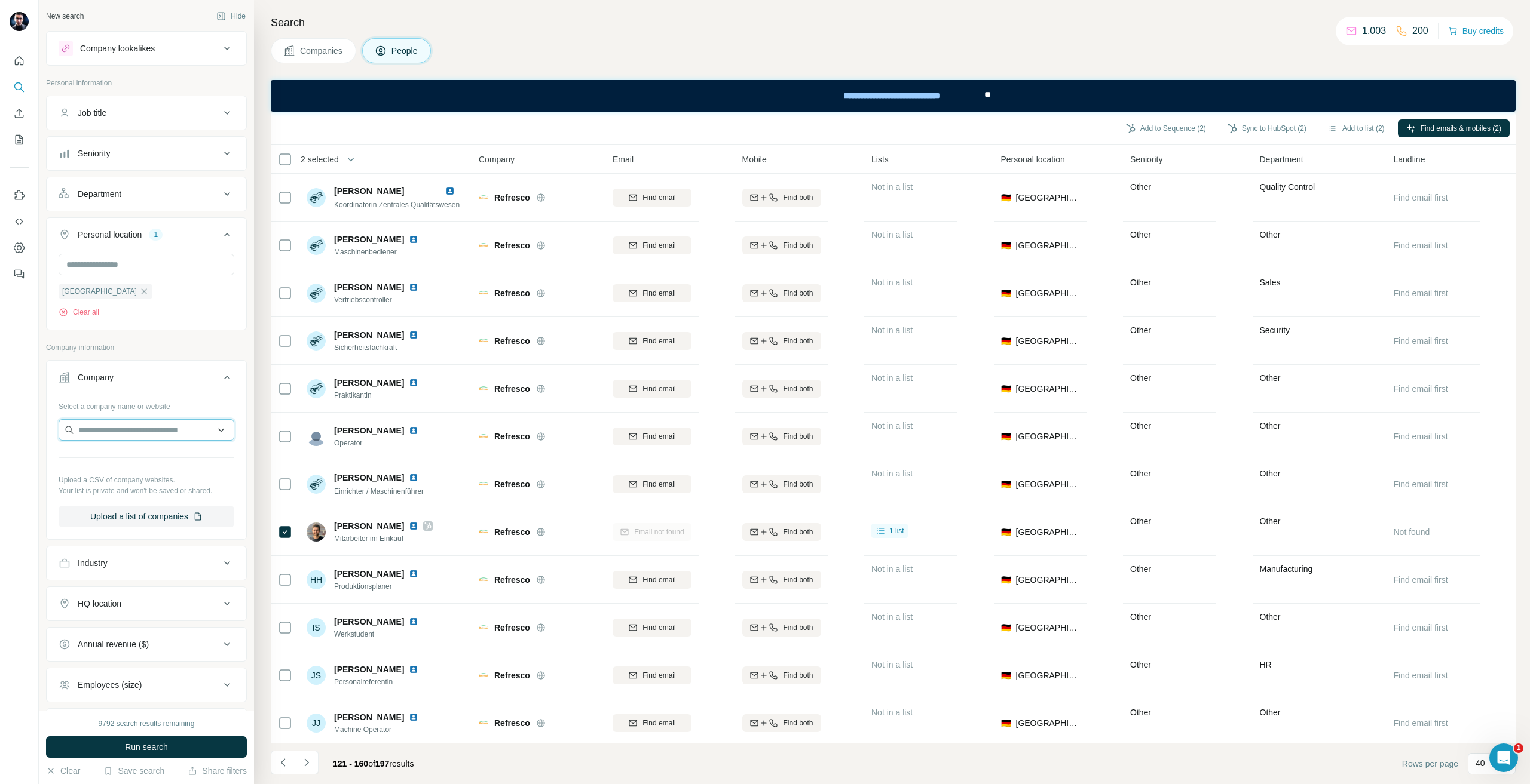
click at [105, 425] on input "text" at bounding box center [146, 430] width 176 height 22
paste input "**********"
type input "**********"
click at [139, 469] on p "spaeter.de" at bounding box center [121, 469] width 57 height 11
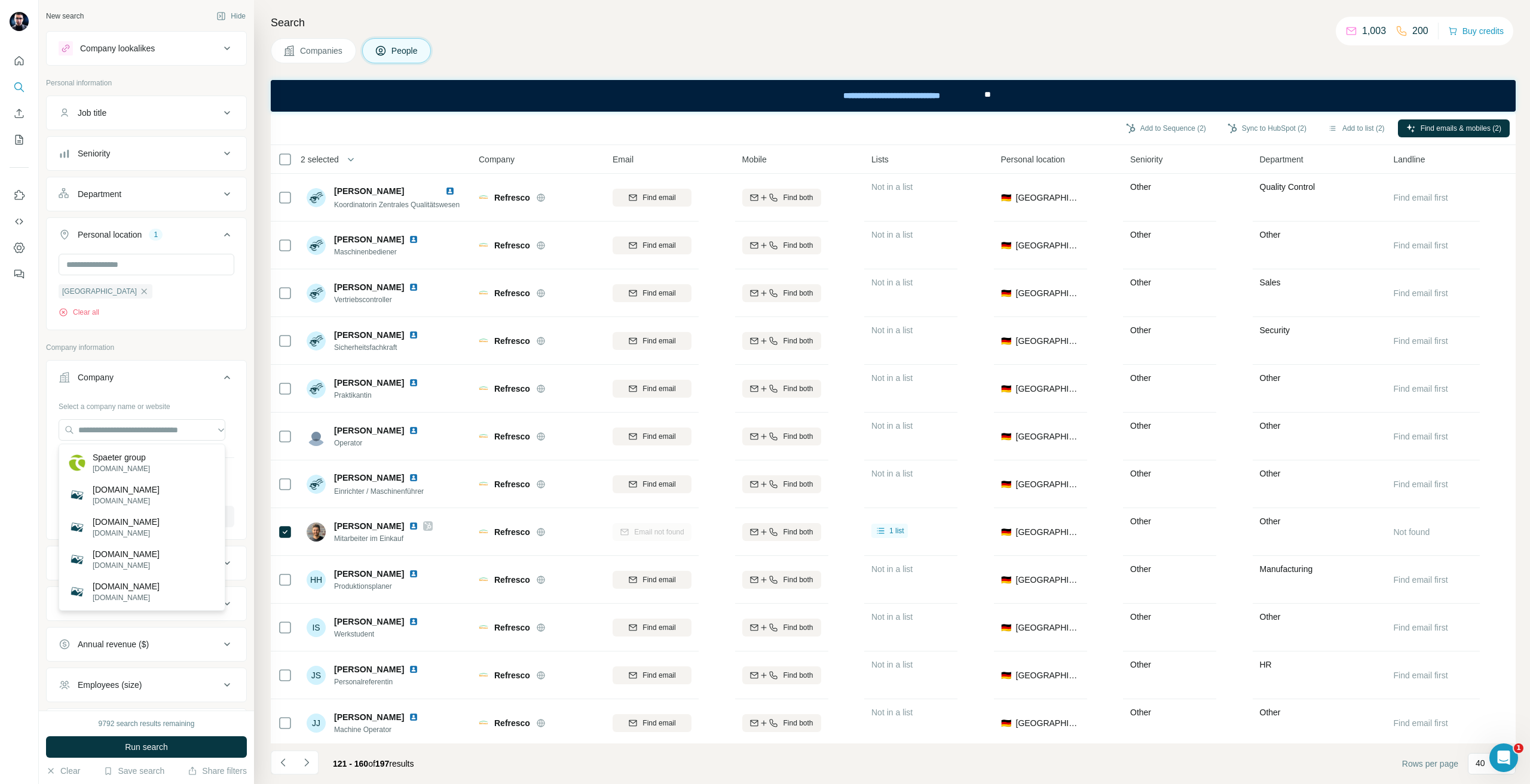
scroll to position [0, 0]
click at [171, 736] on div "9792 search results remaining Run search Clear Save search Share filters" at bounding box center [146, 748] width 215 height 74
click at [171, 738] on div "9792 search results remaining Run search Clear Save search Share filters" at bounding box center [146, 748] width 215 height 74
click at [171, 741] on button "Run search" at bounding box center [146, 747] width 201 height 22
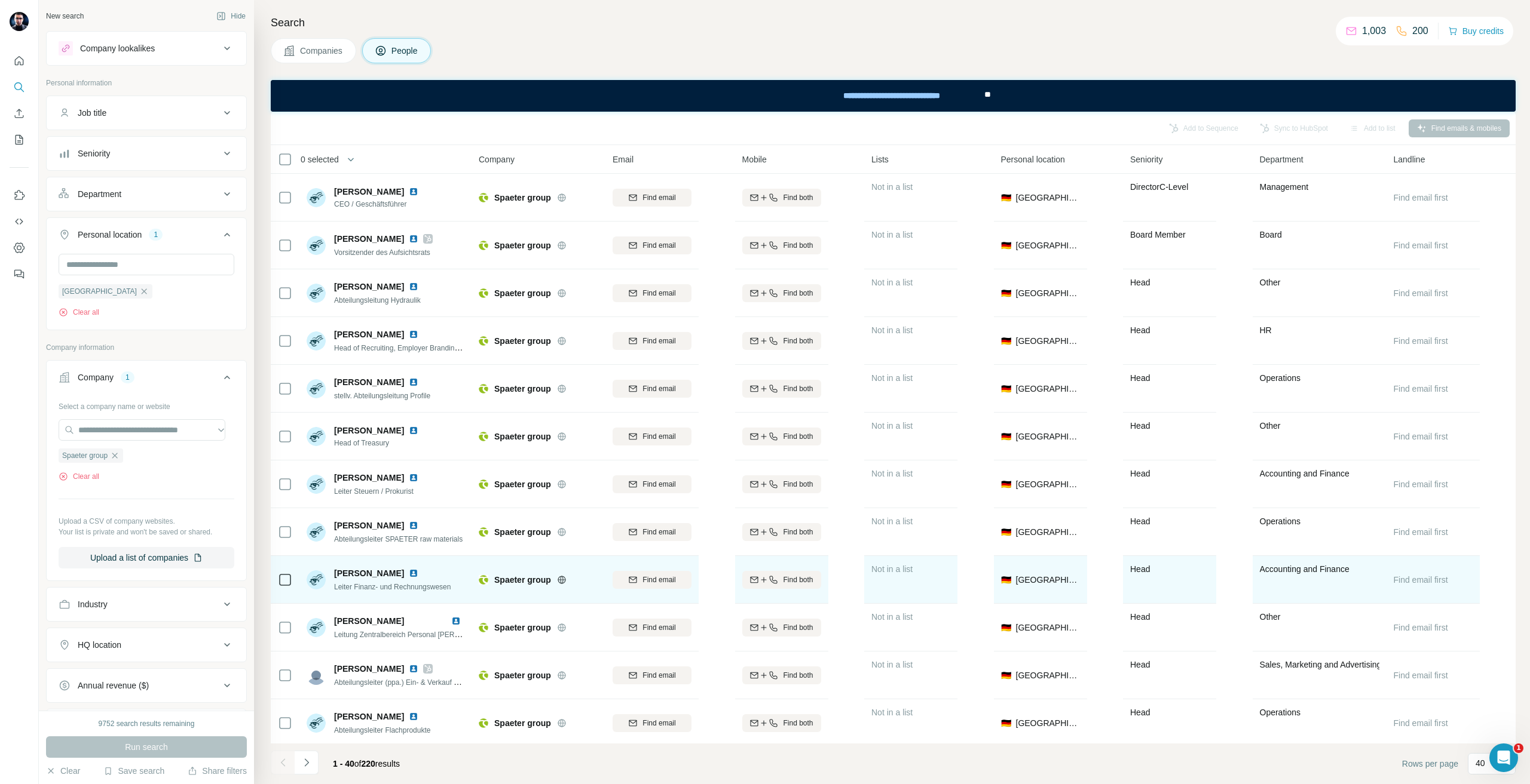
click at [287, 571] on div at bounding box center [285, 580] width 14 height 33
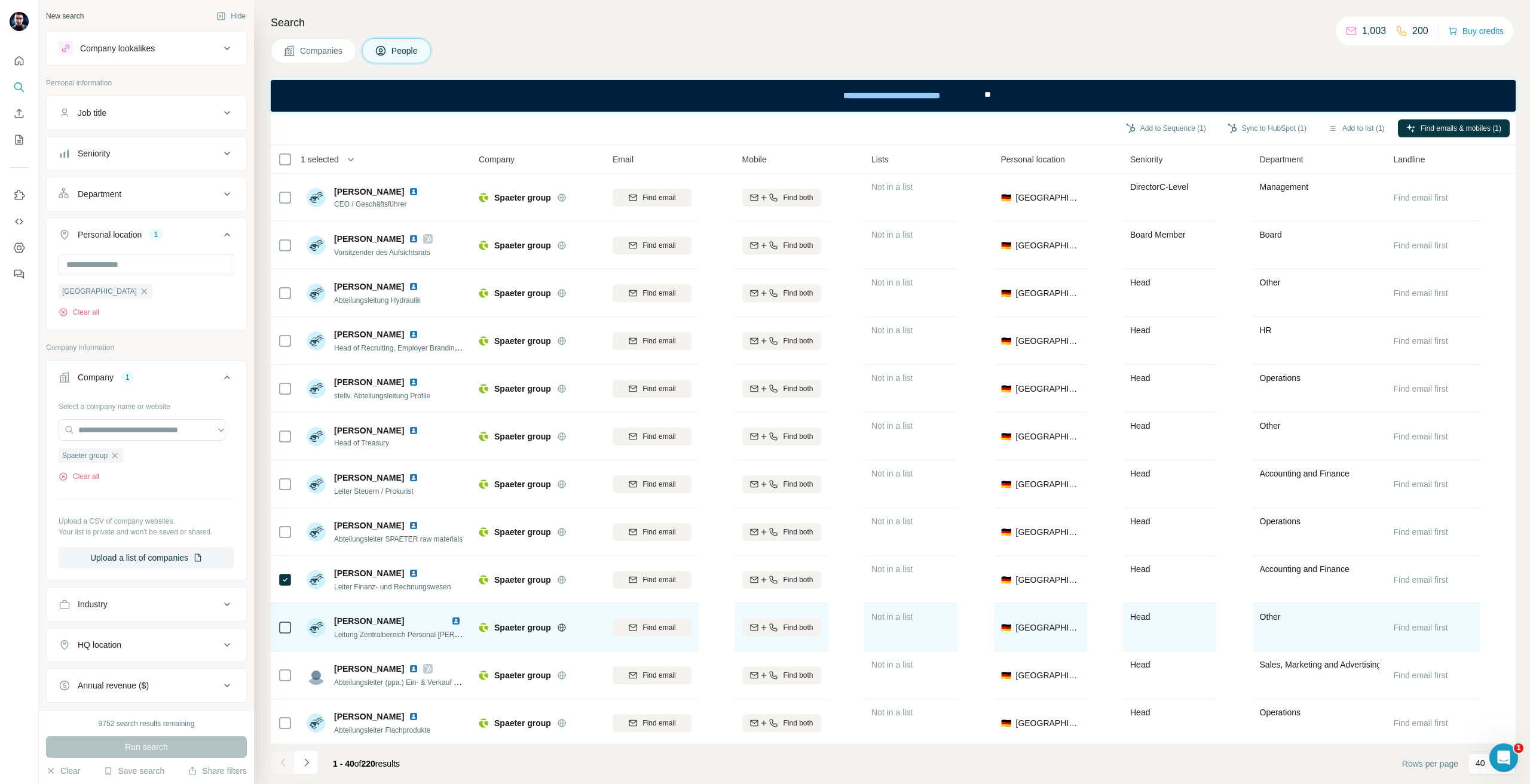
click at [292, 630] on icon at bounding box center [285, 628] width 14 height 14
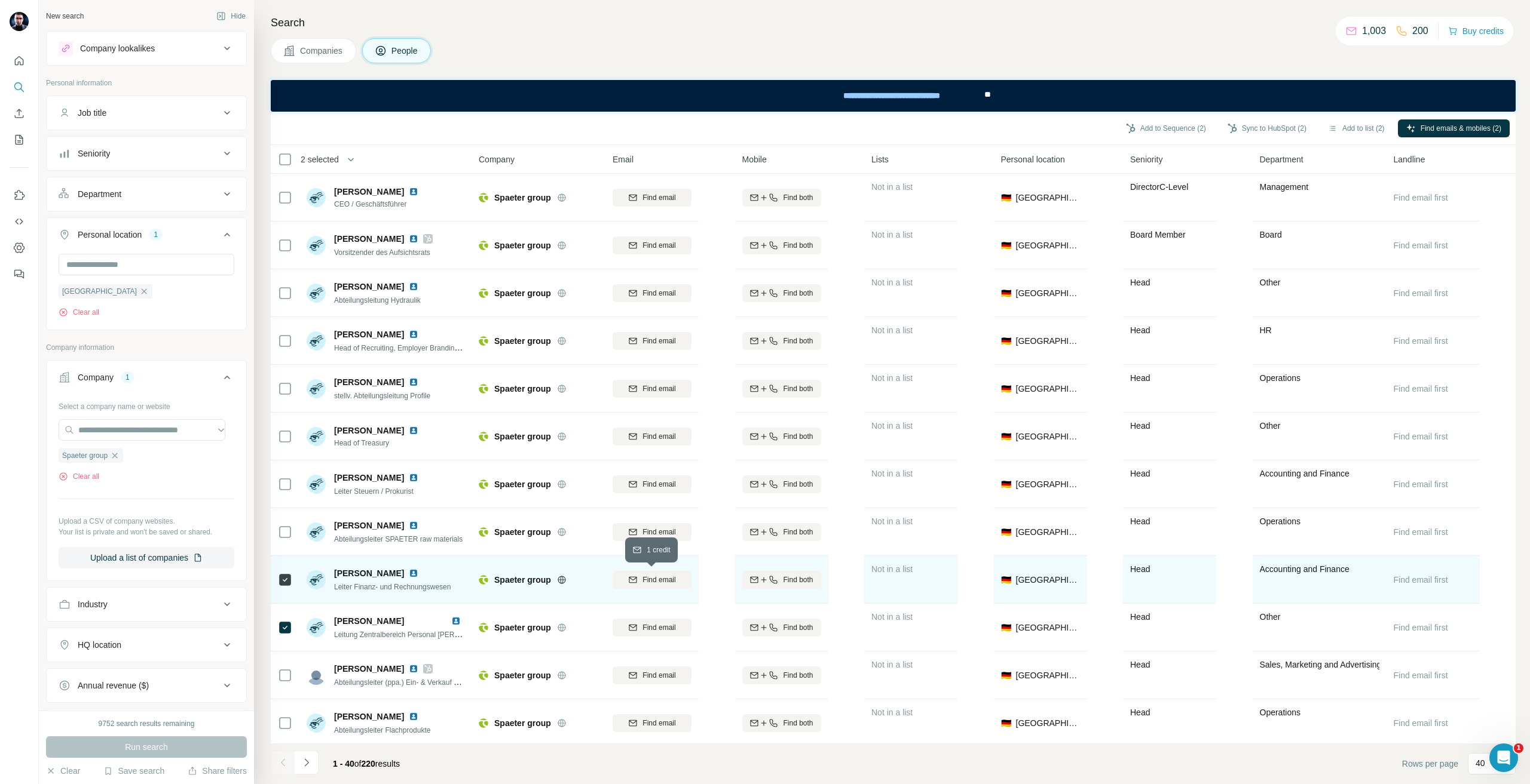
click at [669, 585] on button "Find email" at bounding box center [652, 579] width 79 height 18
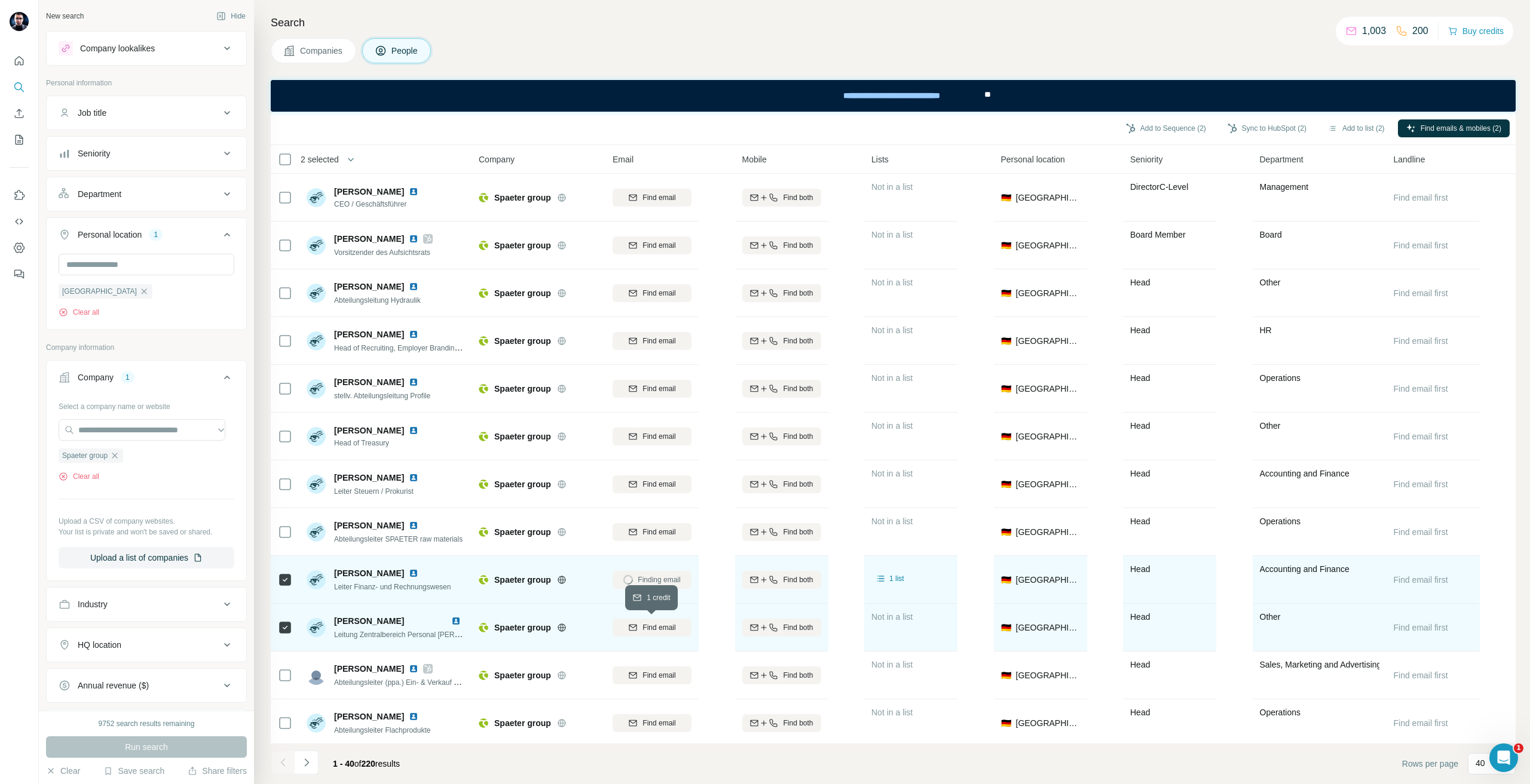
click at [660, 627] on span "Find email" at bounding box center [659, 628] width 33 height 11
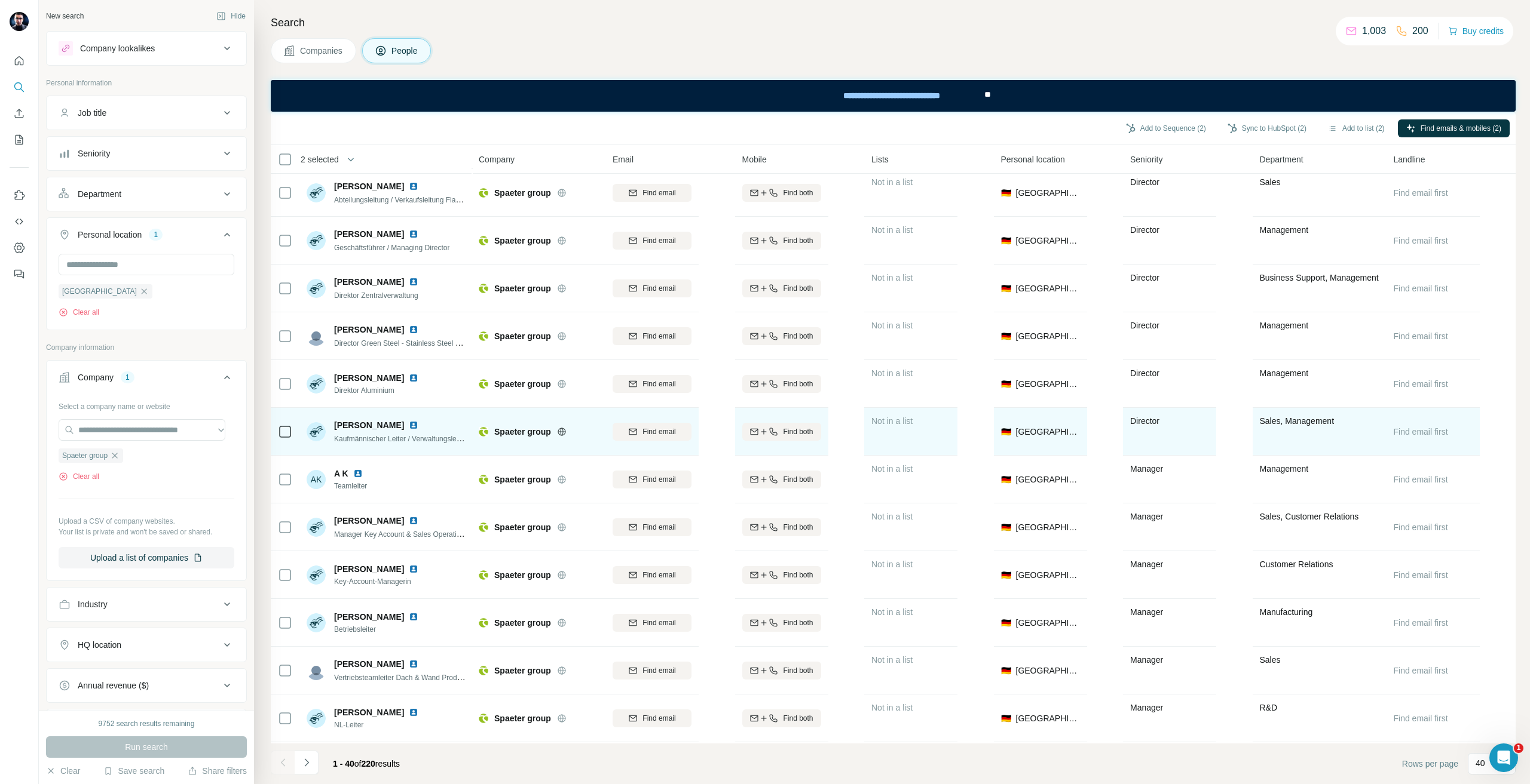
scroll to position [657, 0]
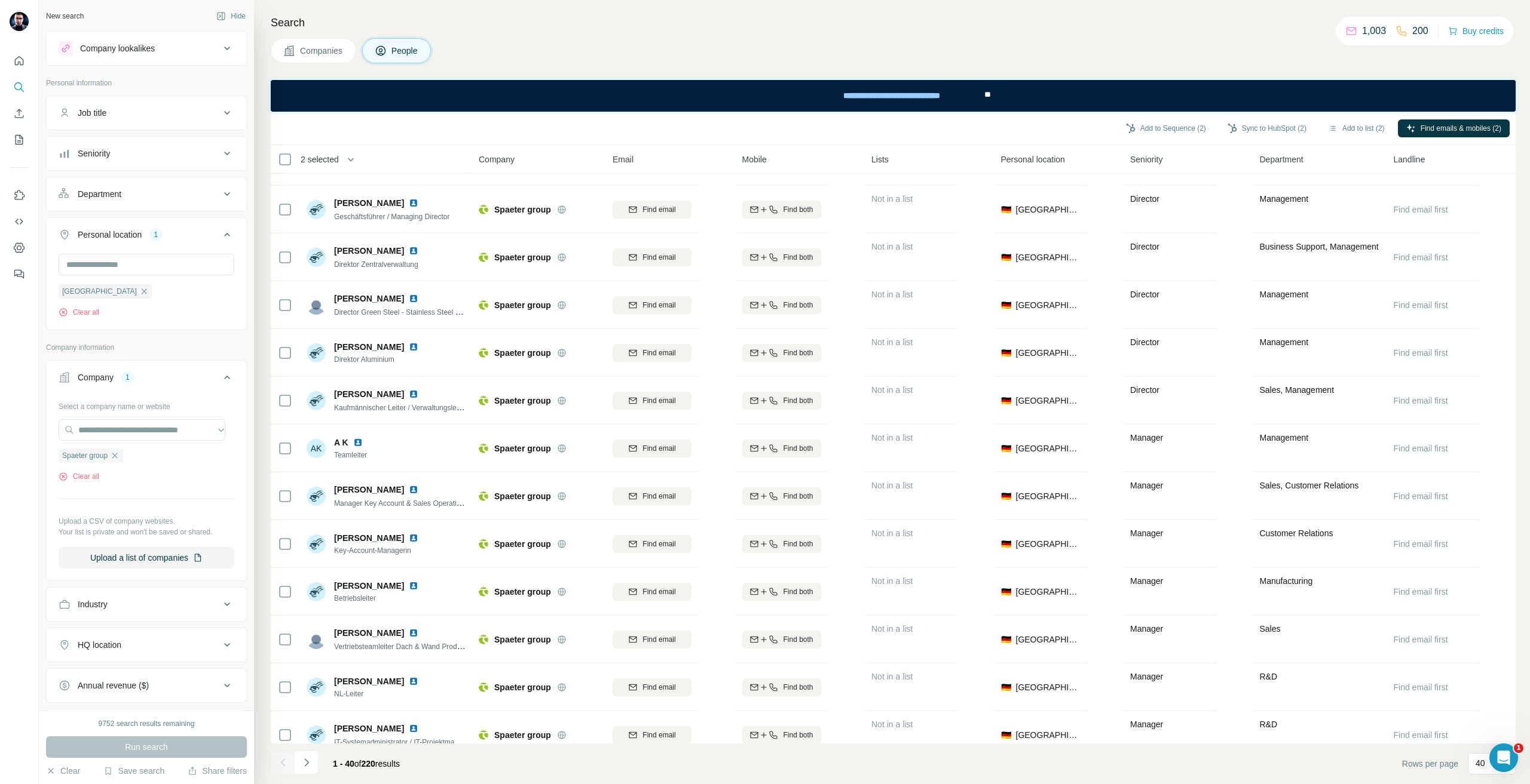
click at [258, 408] on div "Search Companies People Add to Sequence (2) Sync to HubSpot (2) Add to list (2)…" at bounding box center [892, 392] width 1276 height 784
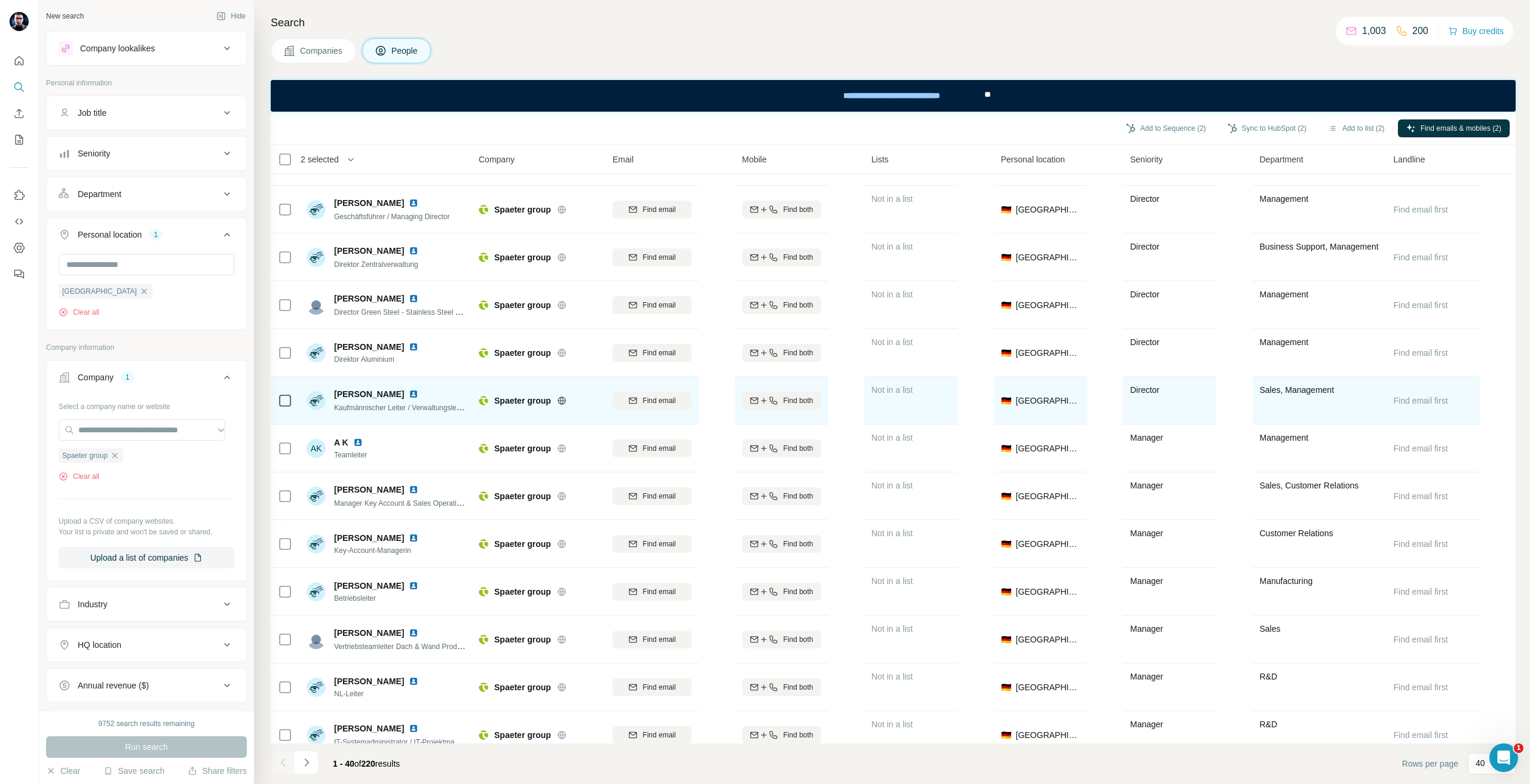
click at [279, 408] on div at bounding box center [285, 400] width 14 height 33
click at [656, 407] on button "Find email" at bounding box center [652, 400] width 79 height 18
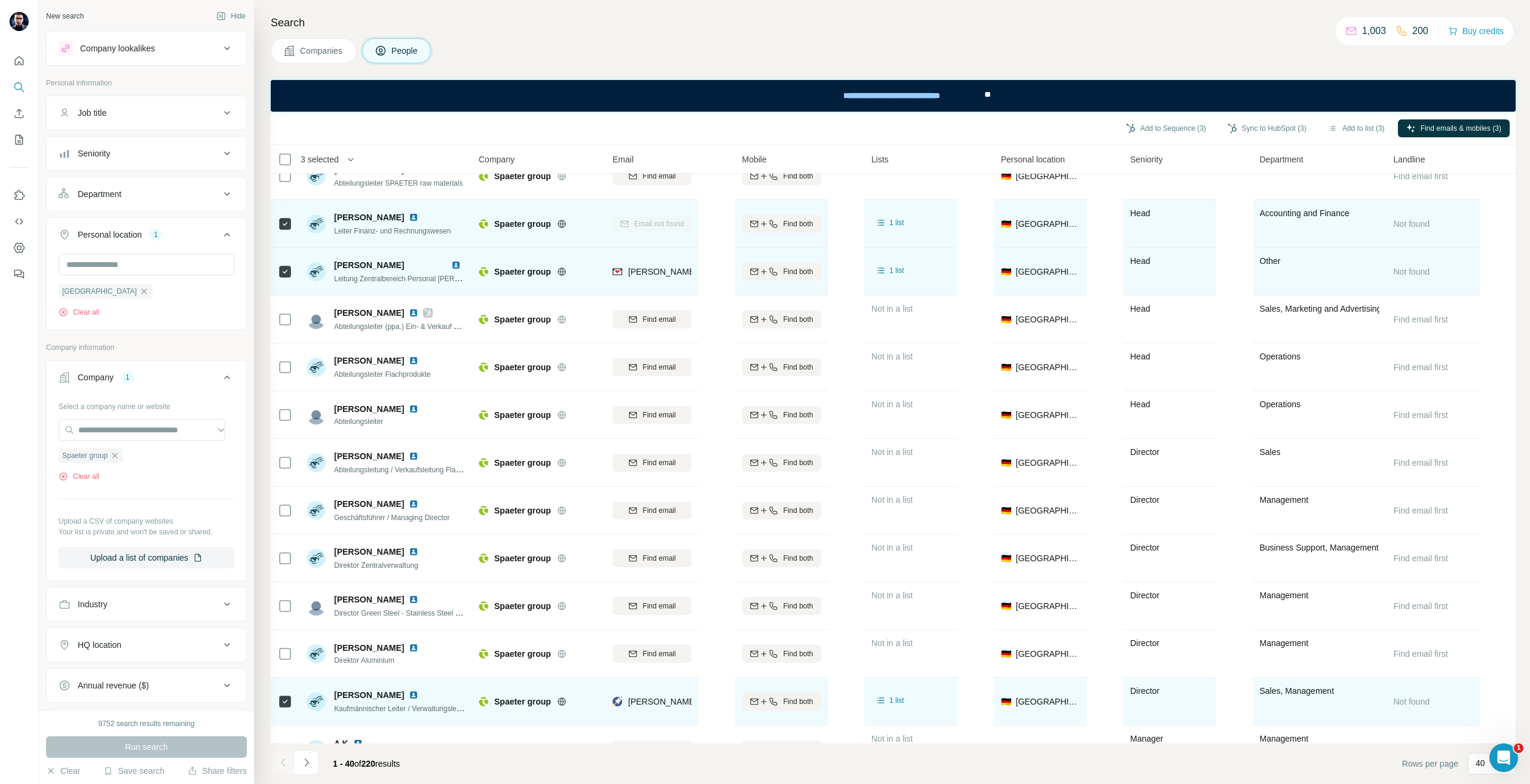
scroll to position [332, 0]
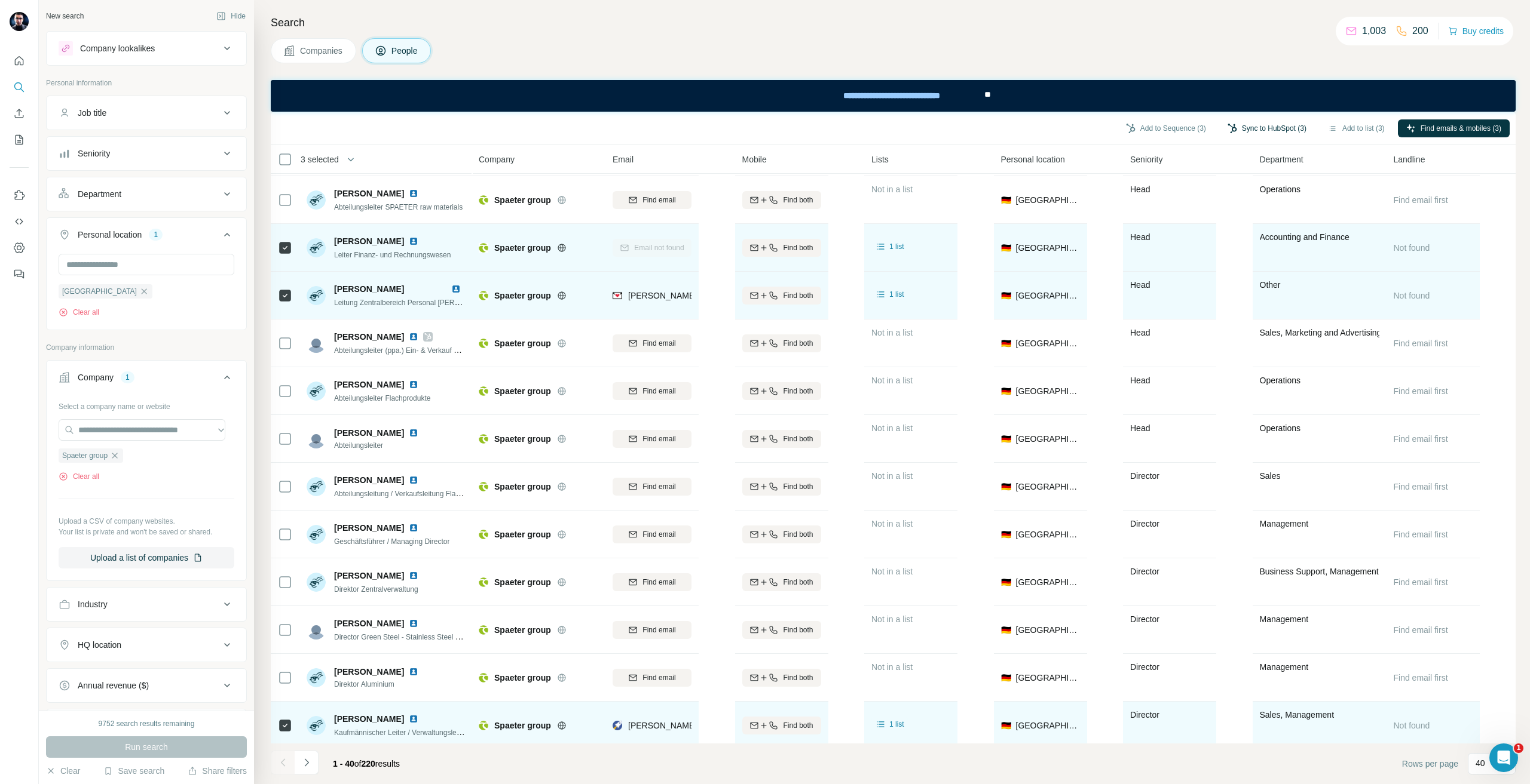
click at [1263, 126] on button "Sync to HubSpot (3)" at bounding box center [1267, 128] width 96 height 18
click at [1238, 236] on button "Sync to HubSpot" at bounding box center [1234, 231] width 132 height 24
click at [115, 456] on icon "button" at bounding box center [115, 456] width 10 height 10
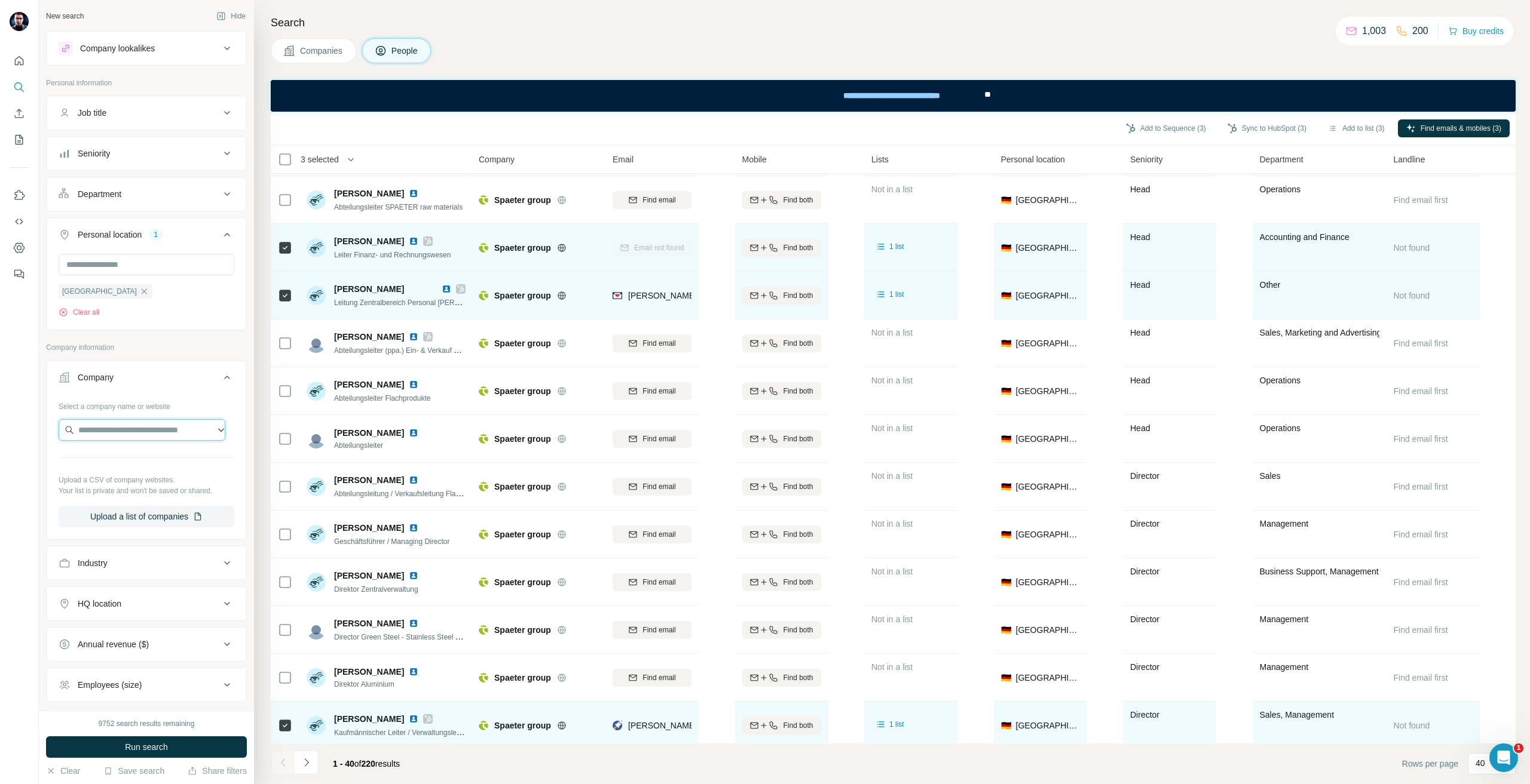
click at [113, 436] on input "text" at bounding box center [142, 430] width 167 height 22
paste input "**********"
type input "**********"
paste input "**********"
paste input "text"
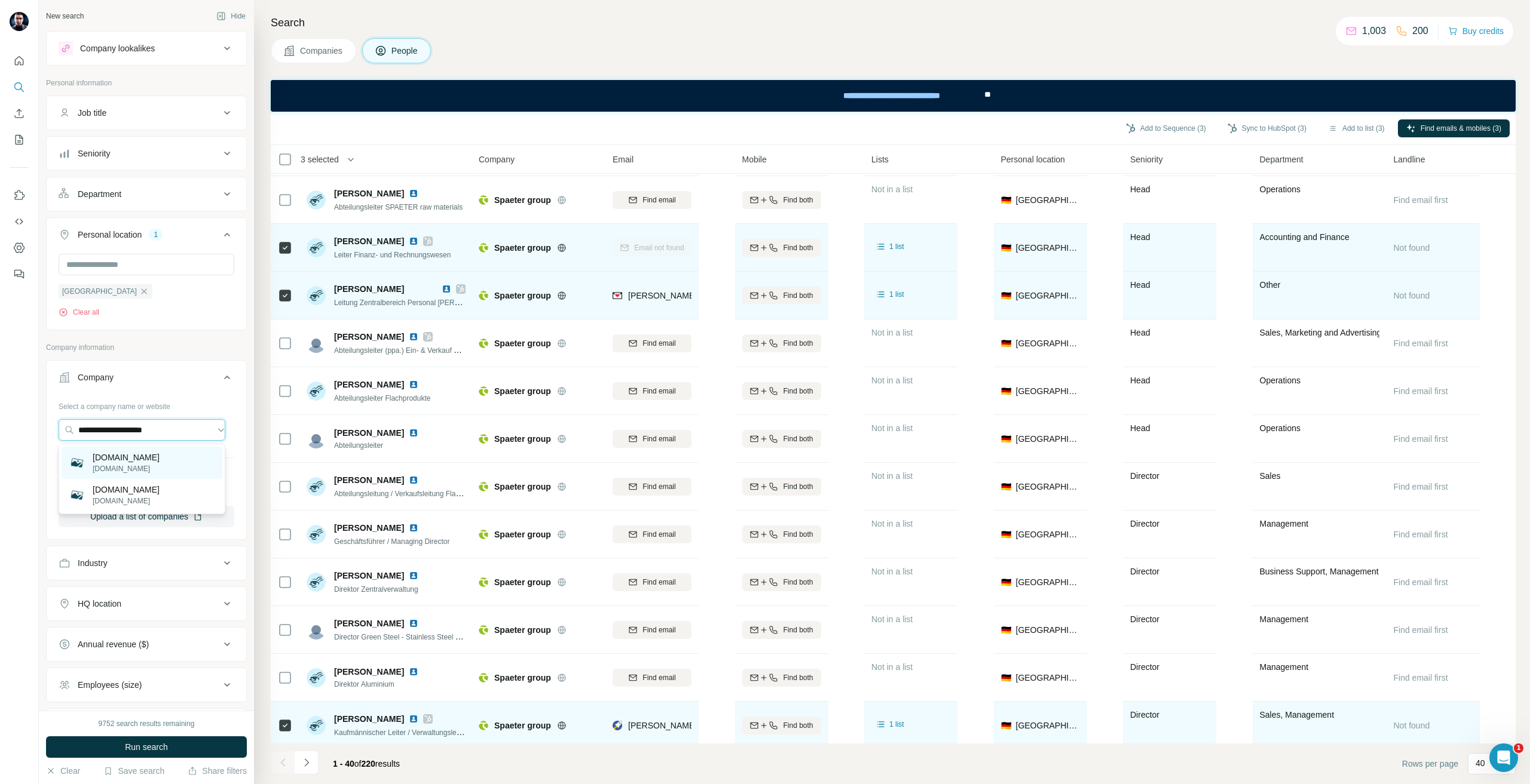
type input "**********"
click at [155, 465] on div "pdqs.de pdqs.de" at bounding box center [142, 463] width 161 height 32
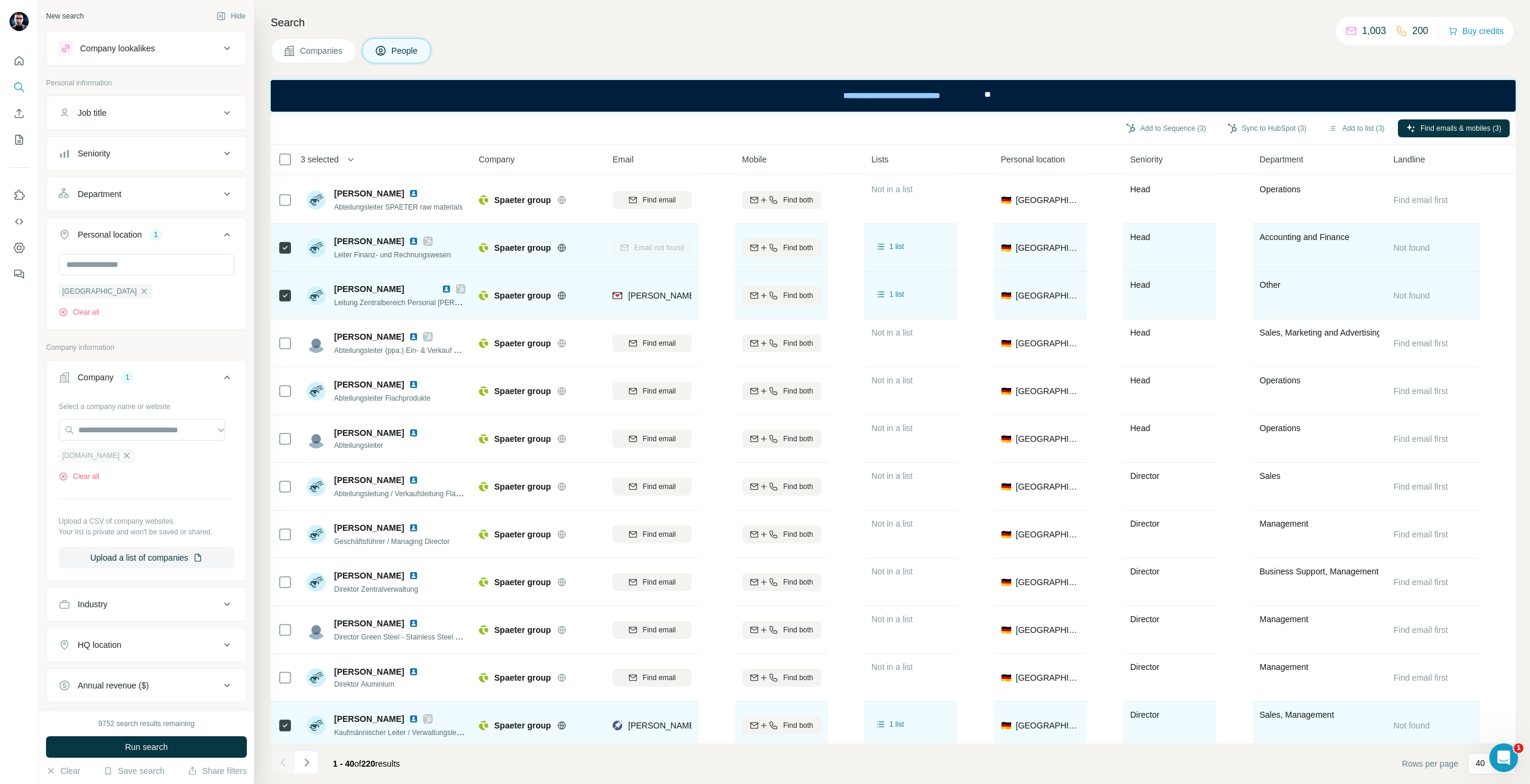
click at [122, 458] on icon "button" at bounding box center [126, 456] width 10 height 10
click at [136, 414] on div "Select a company name or website Upload a CSV of company websites. Your list is…" at bounding box center [146, 462] width 176 height 131
click at [148, 429] on input "text" at bounding box center [142, 430] width 167 height 22
paste input "**********"
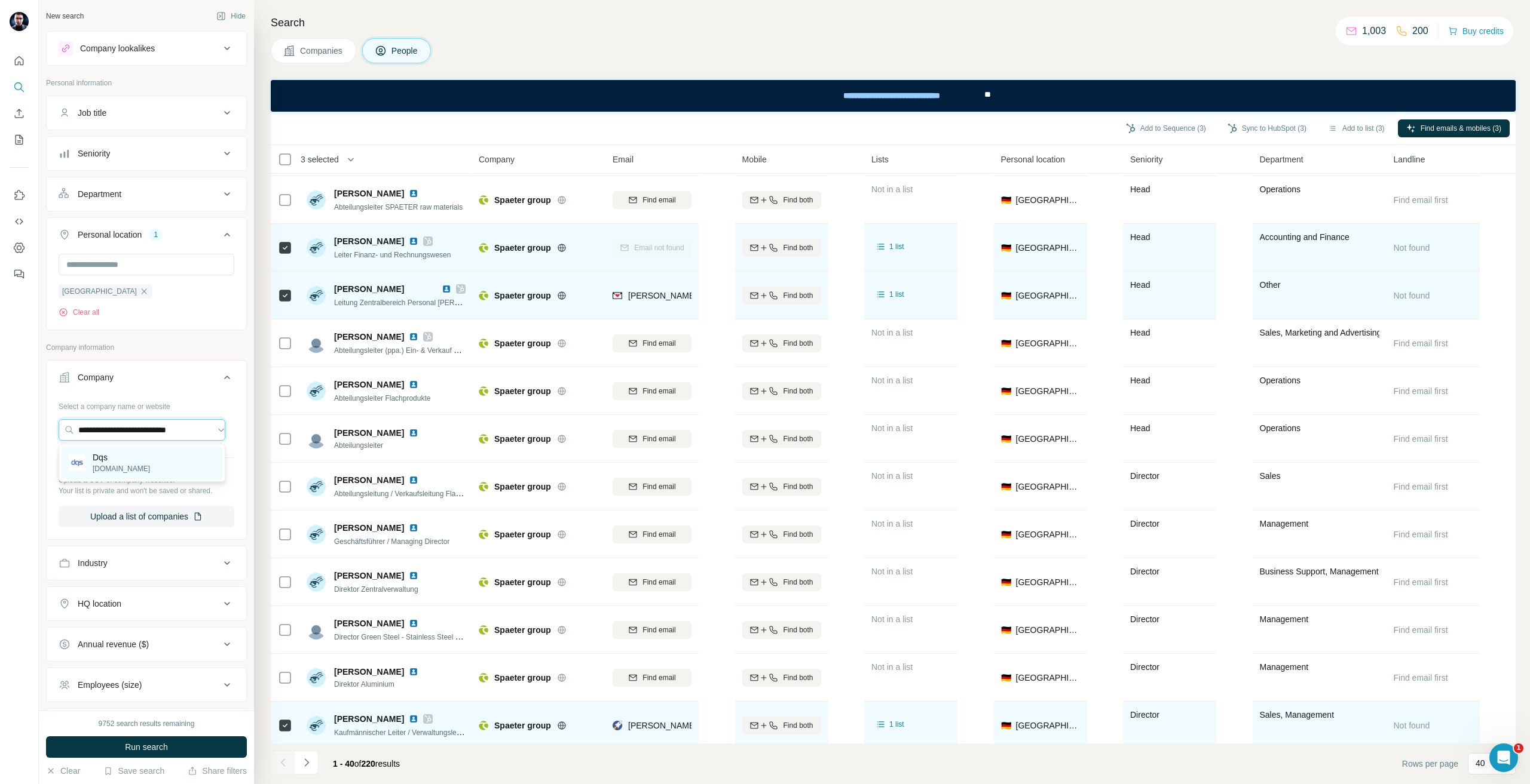
type input "**********"
click at [152, 456] on div "Dqs dqsglobal.com" at bounding box center [142, 463] width 161 height 32
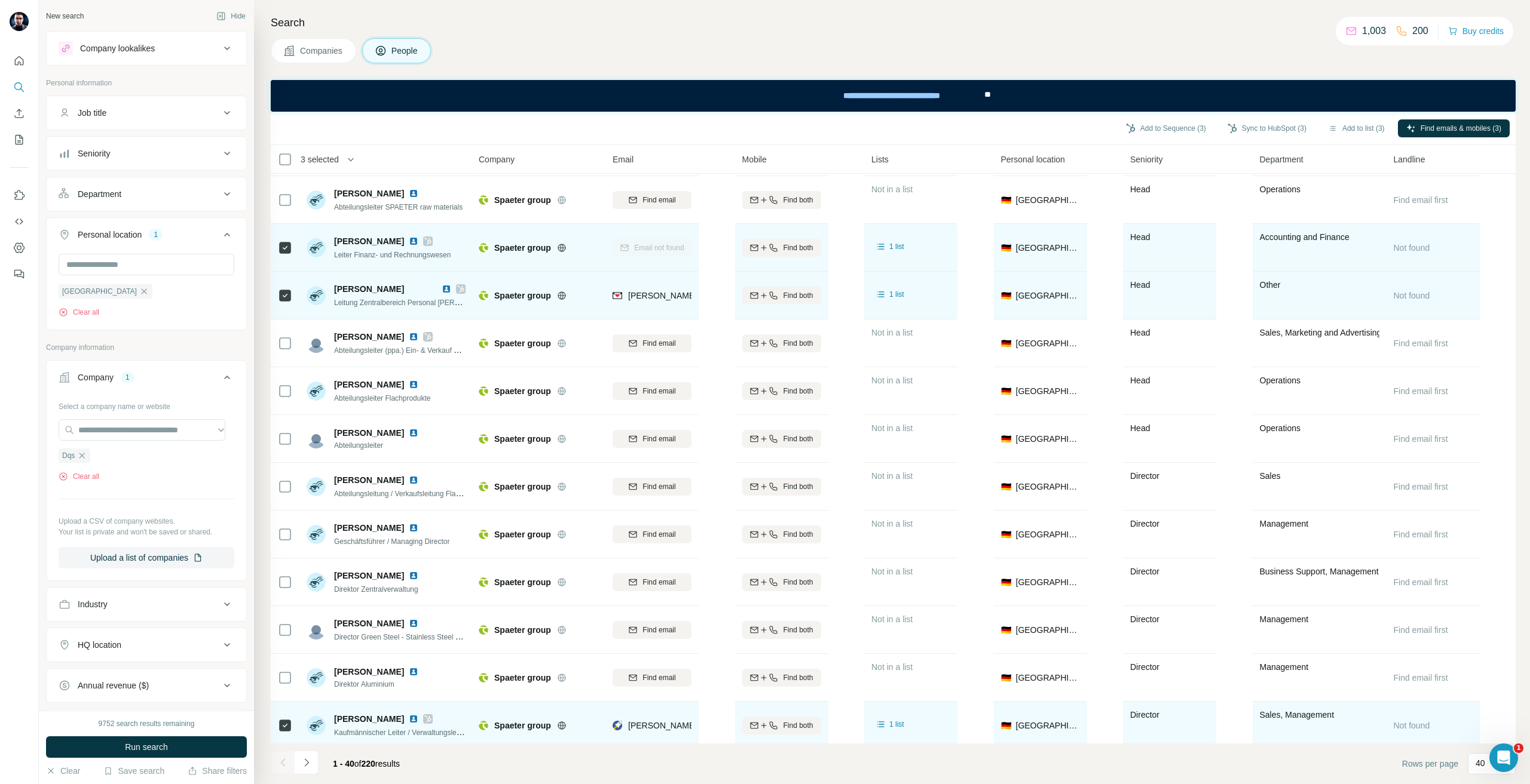
click at [159, 750] on span "Run search" at bounding box center [146, 747] width 43 height 12
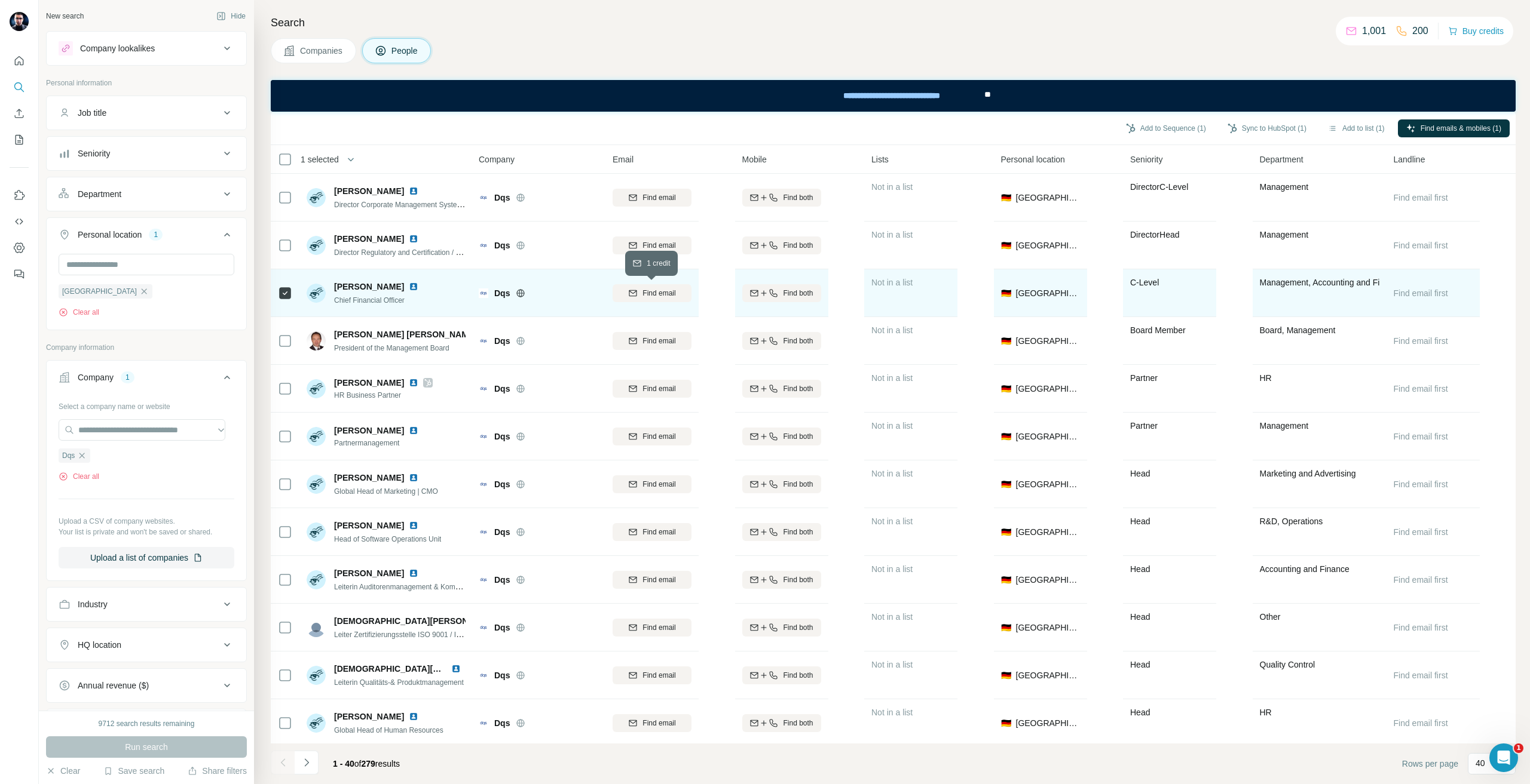
click at [682, 288] on div "Find email" at bounding box center [652, 293] width 79 height 11
click at [1251, 117] on div "Add to Sequence (1) Sync to HubSpot (1) Add to list (1) Find emails & mobiles (…" at bounding box center [893, 128] width 1245 height 34
click at [1252, 118] on div "Add to Sequence (1) Sync to HubSpot (1) Add to list (1) Find emails & mobiles (…" at bounding box center [893, 128] width 1233 height 21
click at [1252, 121] on button "Sync to HubSpot (1)" at bounding box center [1267, 128] width 96 height 18
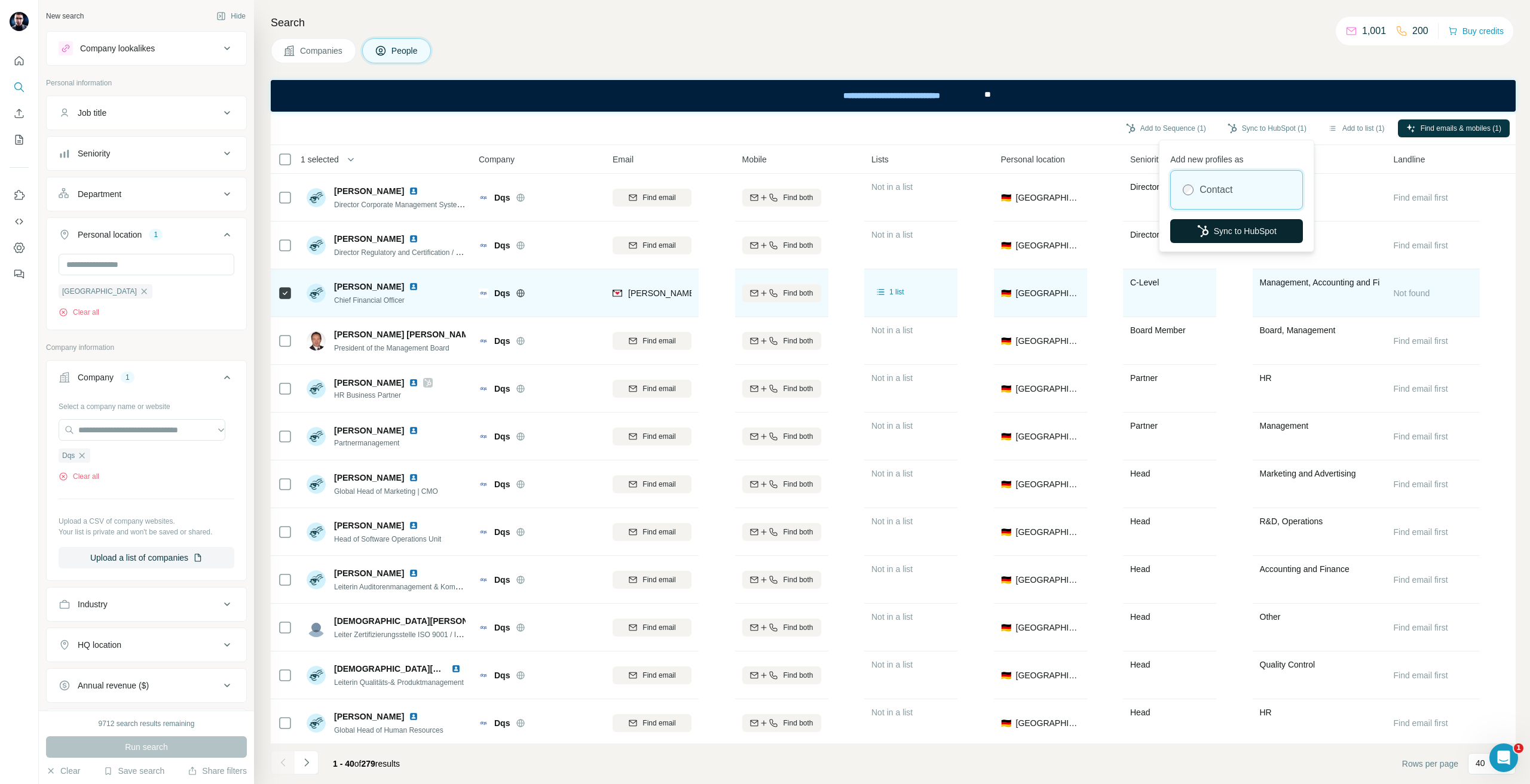
click at [1249, 222] on button "Sync to HubSpot" at bounding box center [1236, 231] width 132 height 24
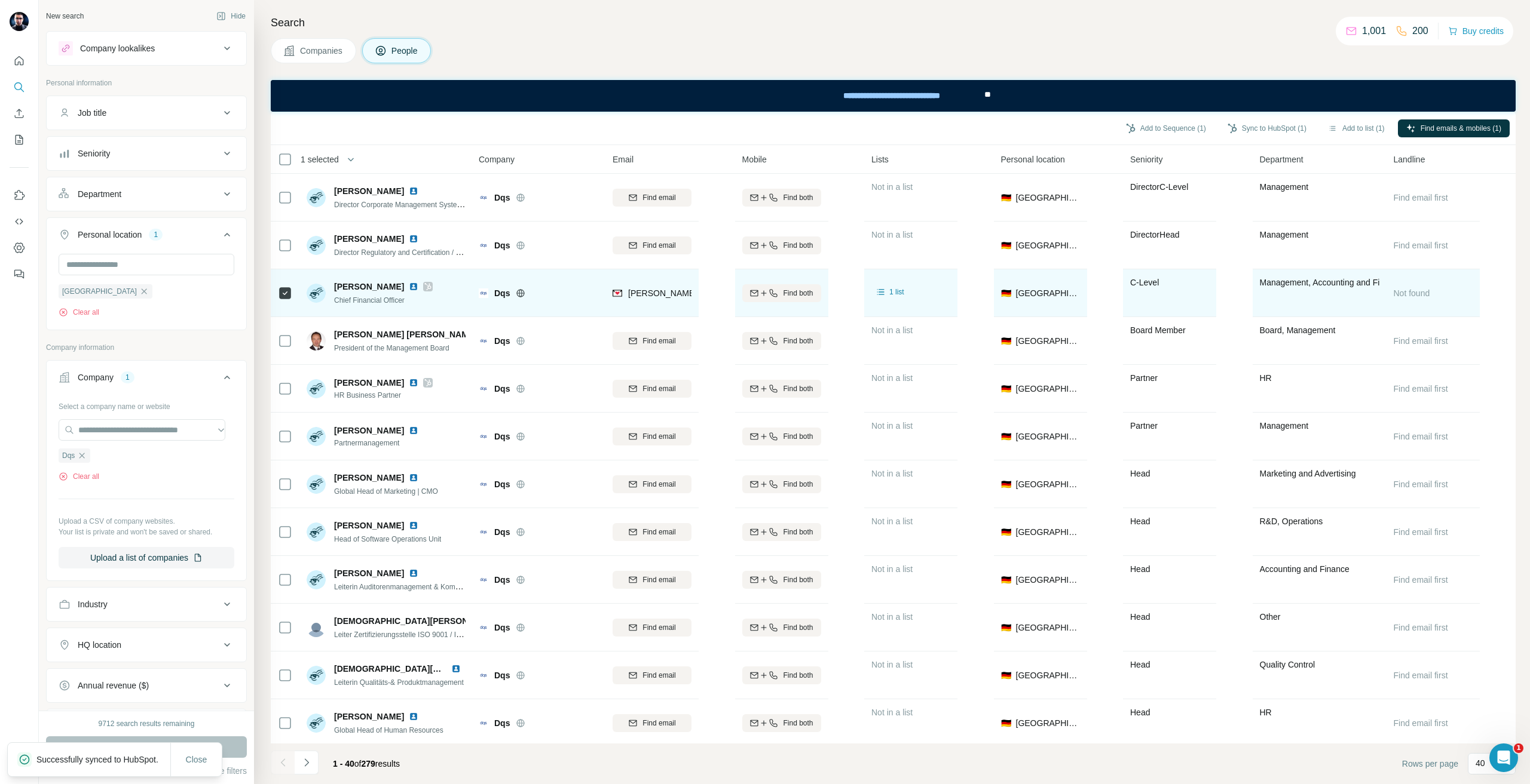
click at [426, 284] on icon at bounding box center [427, 286] width 7 height 10
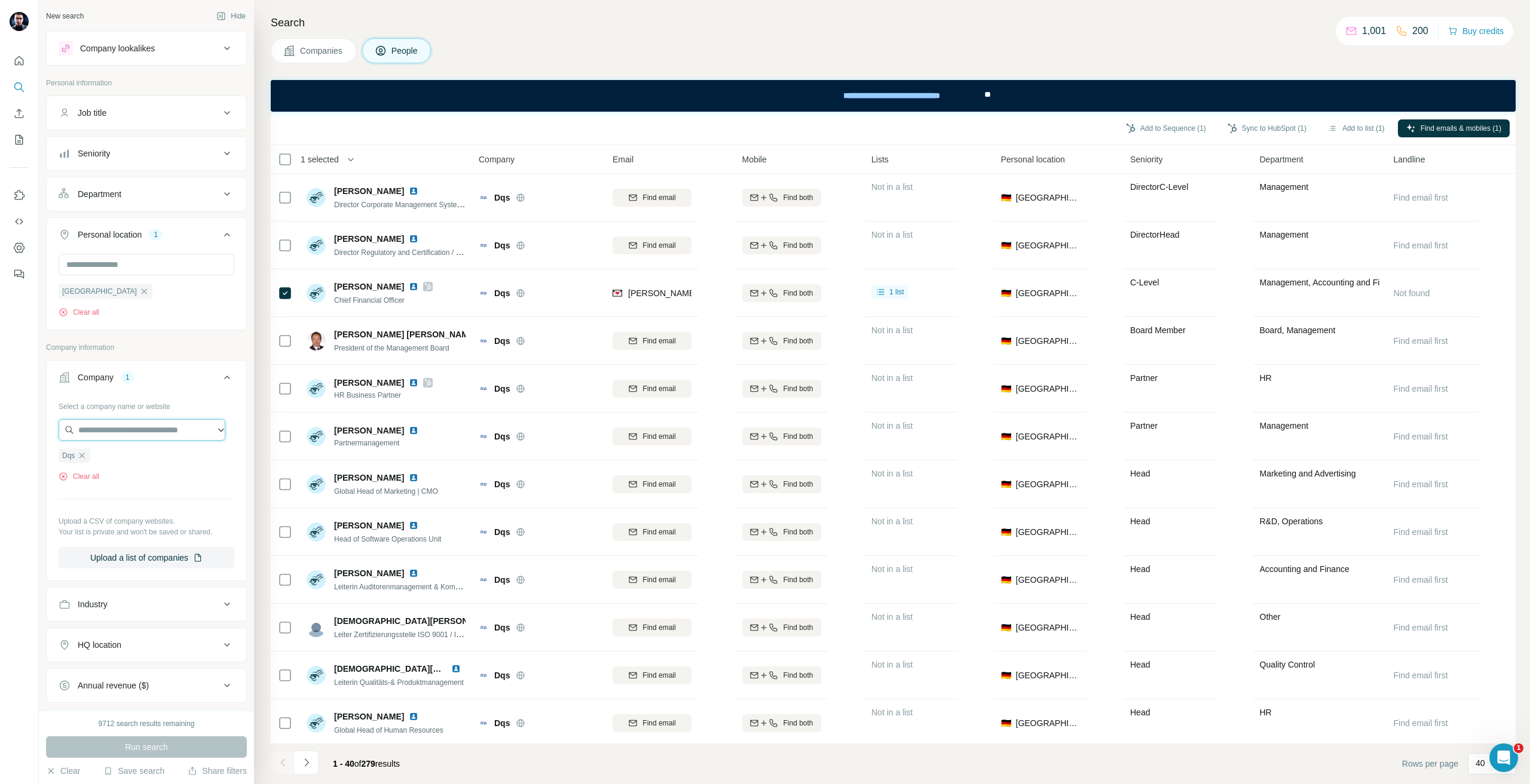
click at [115, 423] on input "text" at bounding box center [142, 430] width 167 height 22
paste input "**********"
type input "**********"
click at [162, 457] on p "Uniklinik RWTH Aachen" at bounding box center [153, 457] width 121 height 12
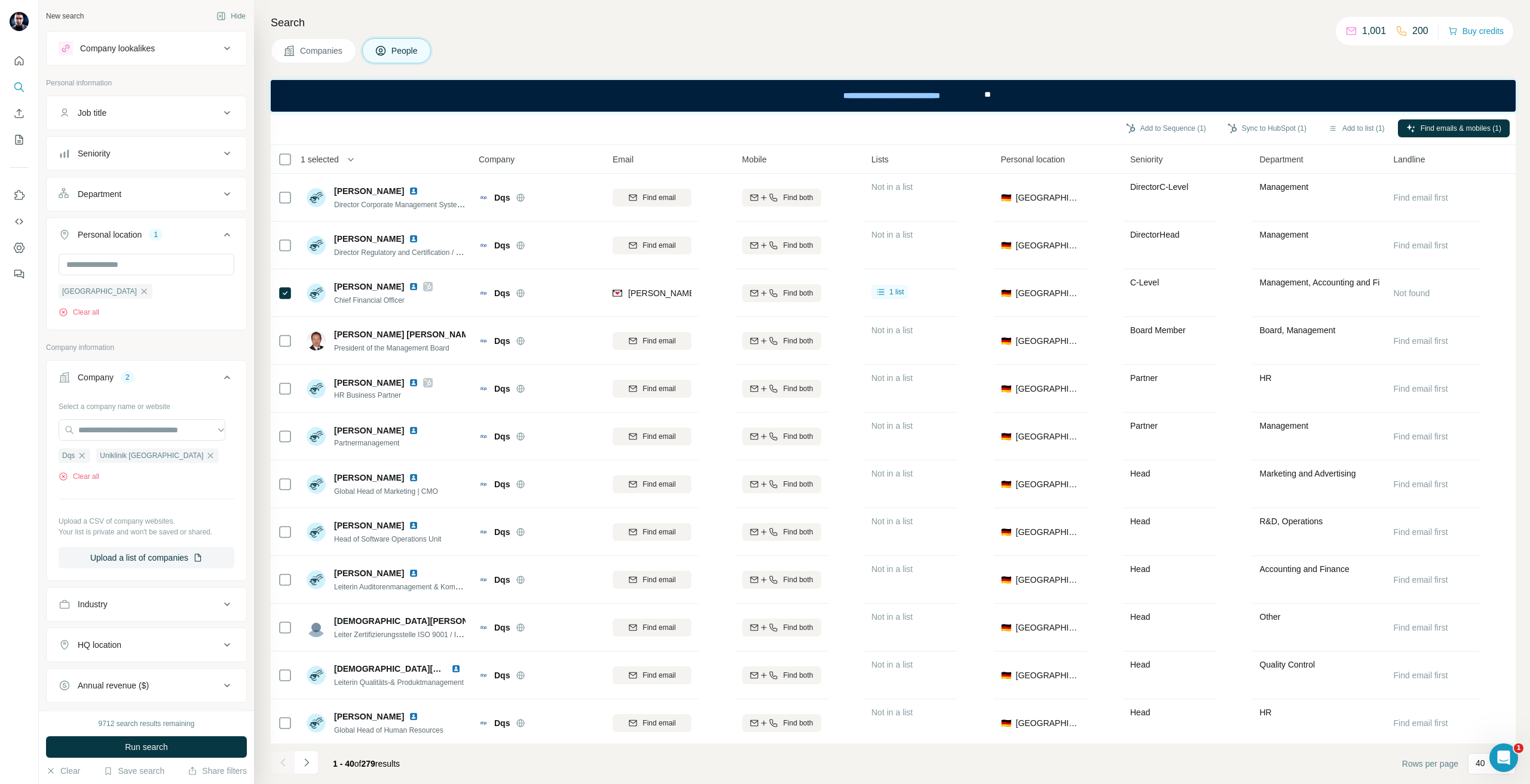
scroll to position [0, 0]
click at [176, 757] on button "Run search" at bounding box center [146, 747] width 201 height 22
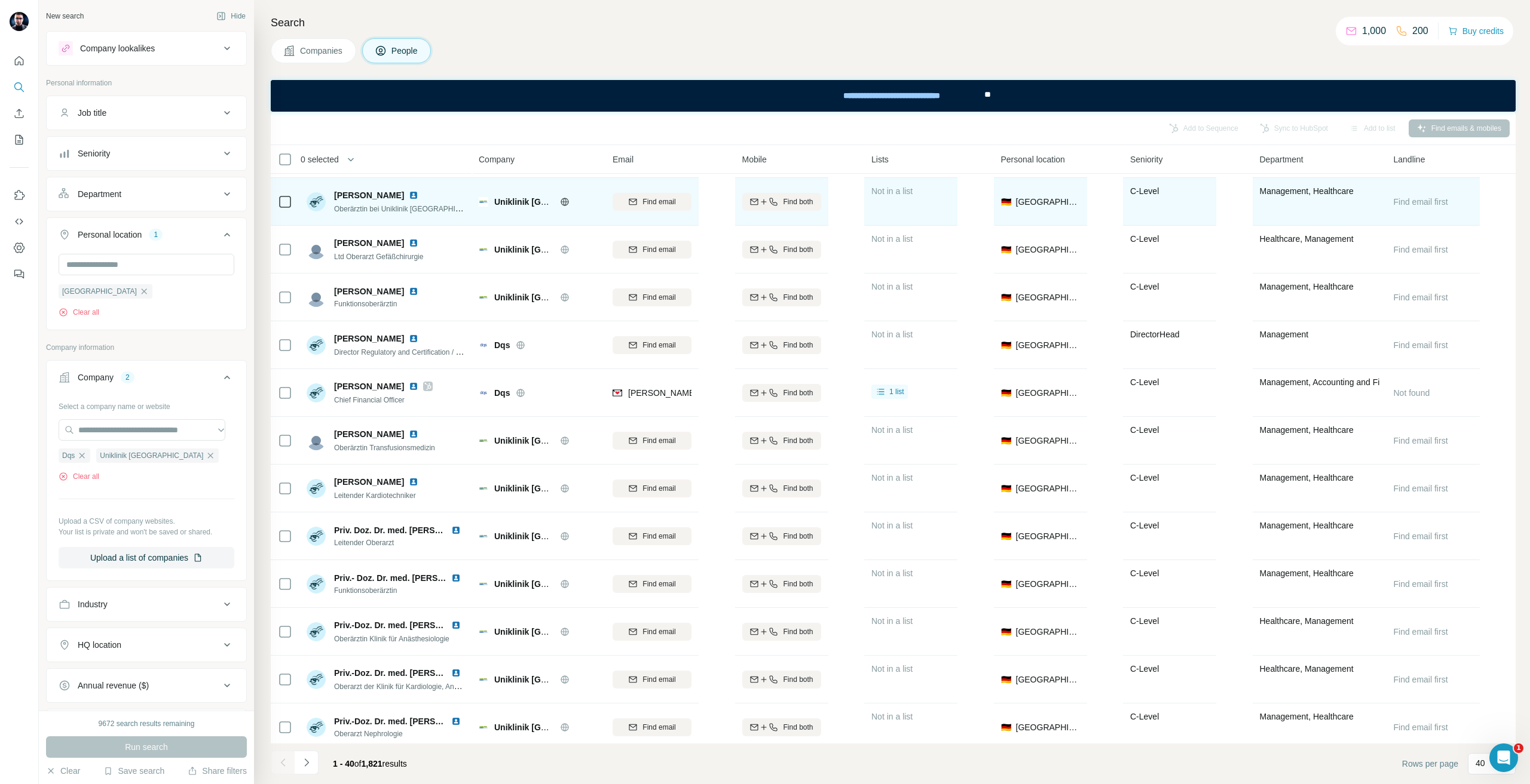
scroll to position [631, 0]
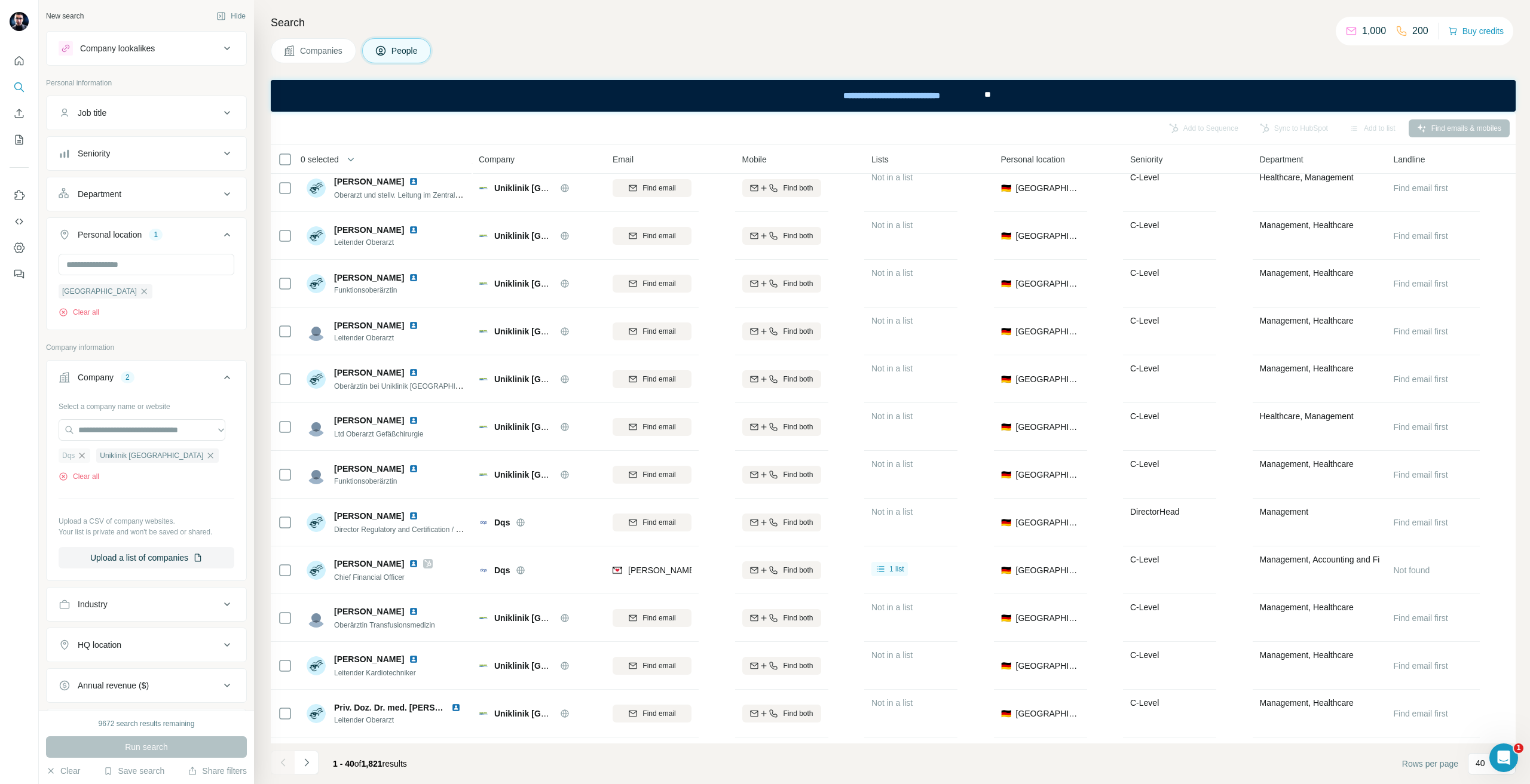
click at [87, 459] on icon "button" at bounding box center [82, 456] width 10 height 10
click at [163, 737] on button "Run search" at bounding box center [146, 747] width 201 height 22
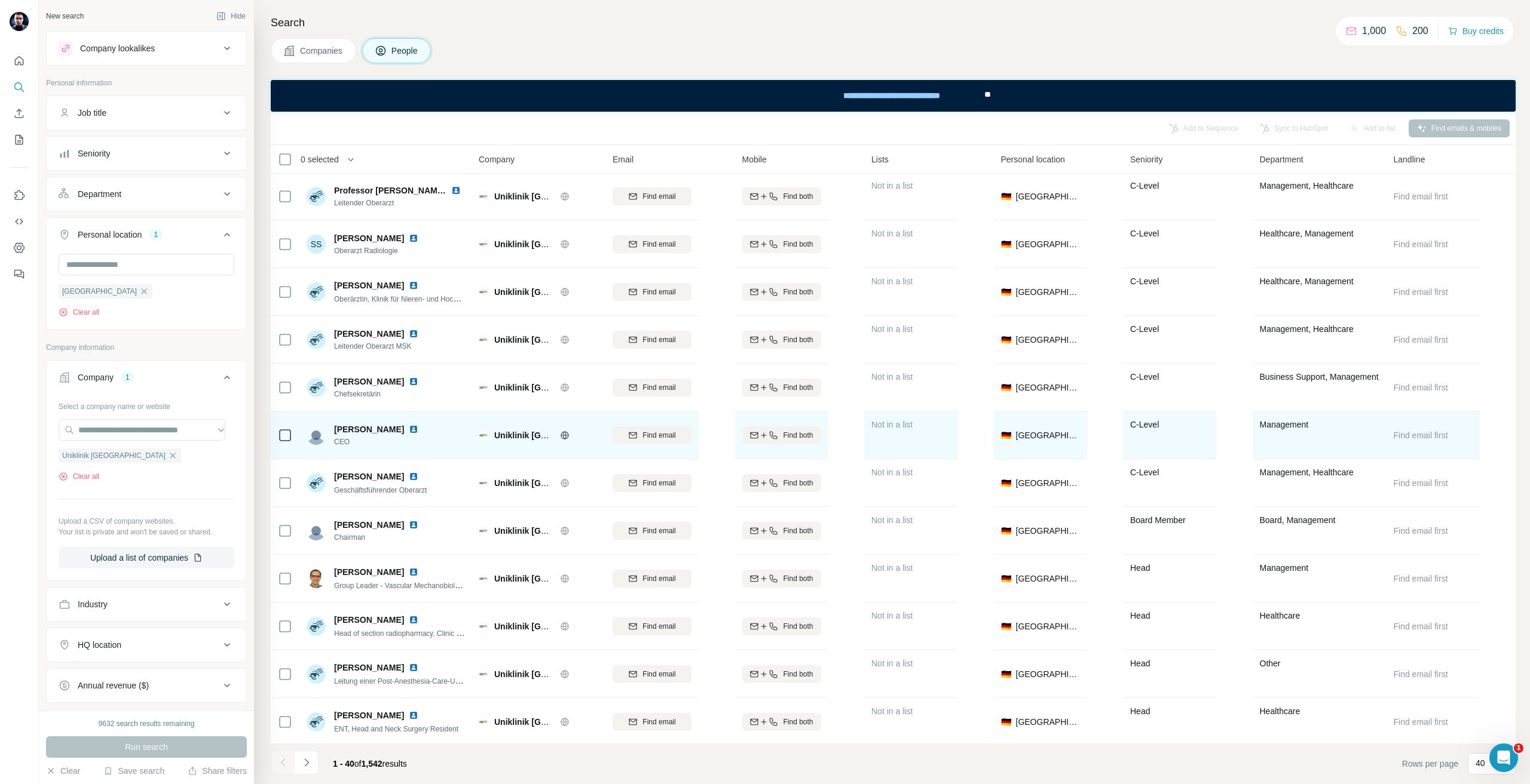
scroll to position [1347, 0]
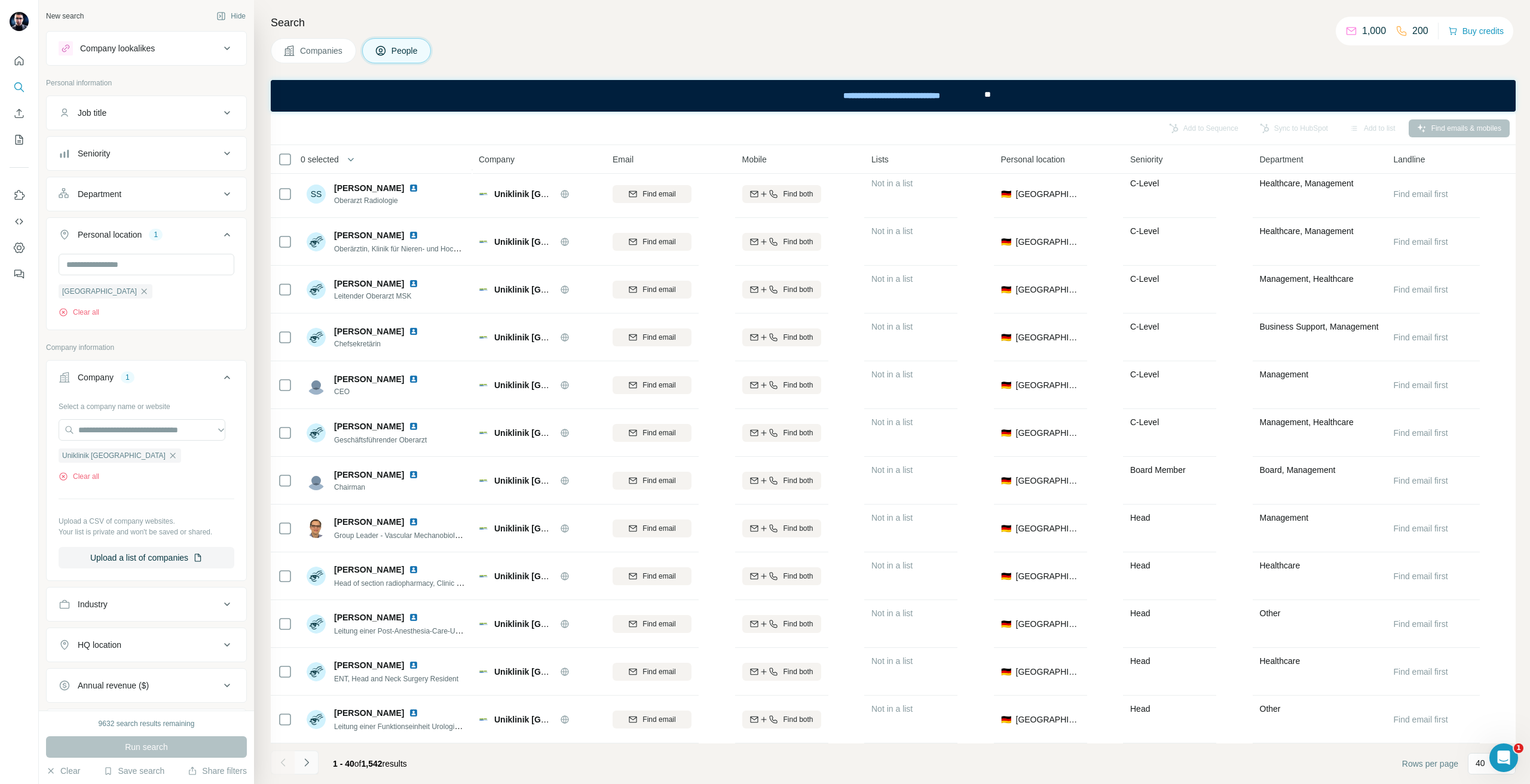
click at [315, 761] on button "Navigate to next page" at bounding box center [306, 763] width 24 height 24
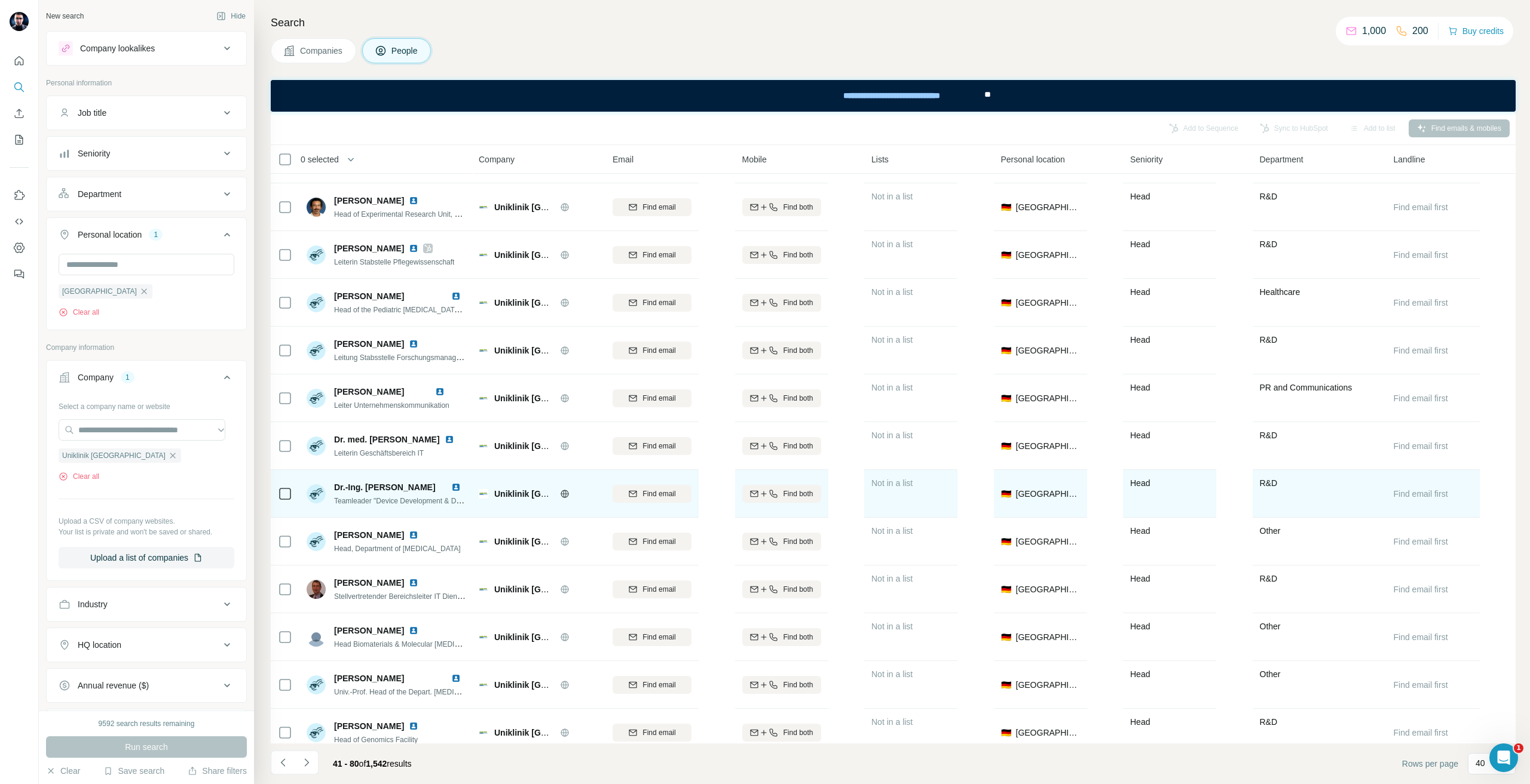
scroll to position [299, 0]
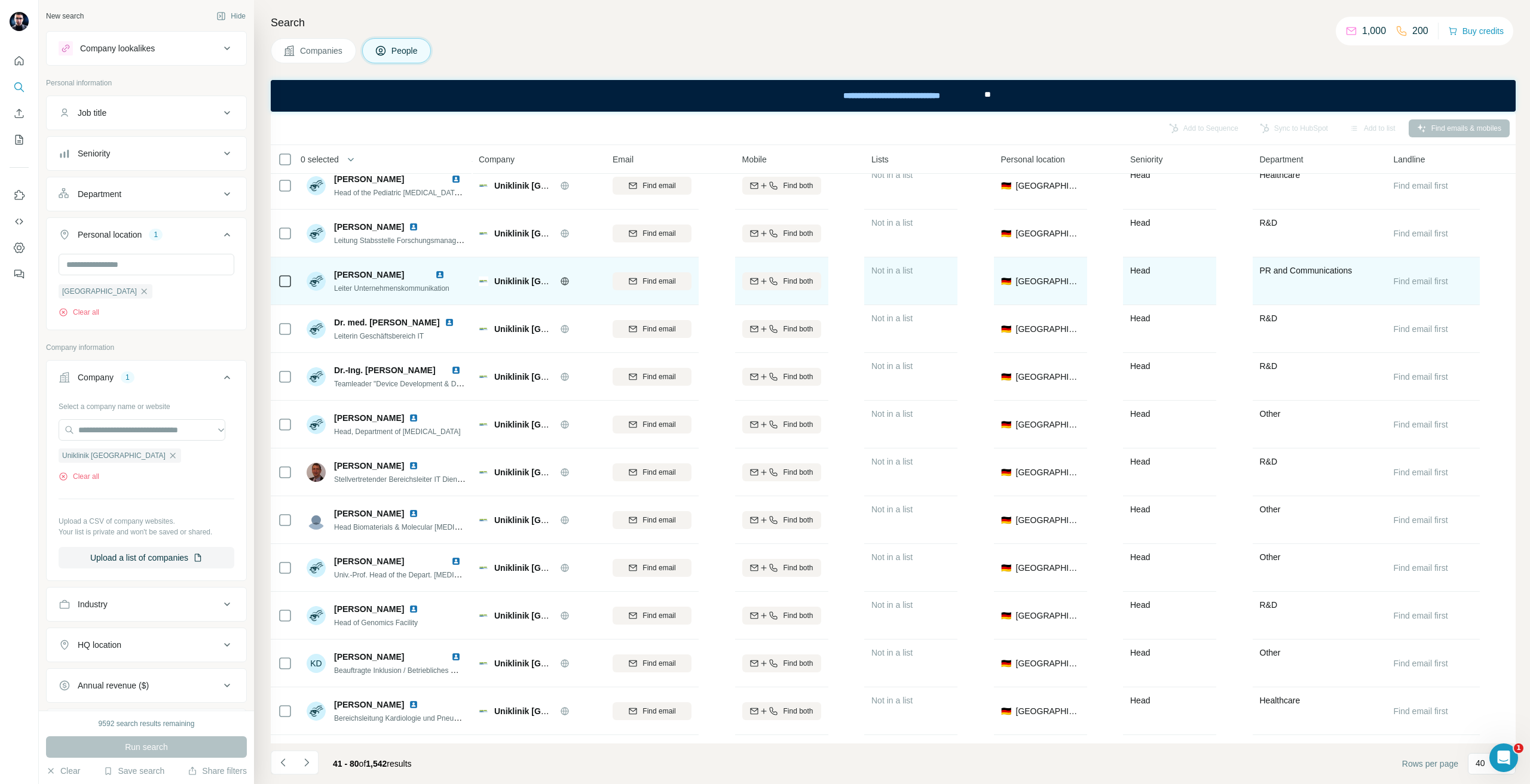
click at [283, 294] on div at bounding box center [285, 281] width 14 height 33
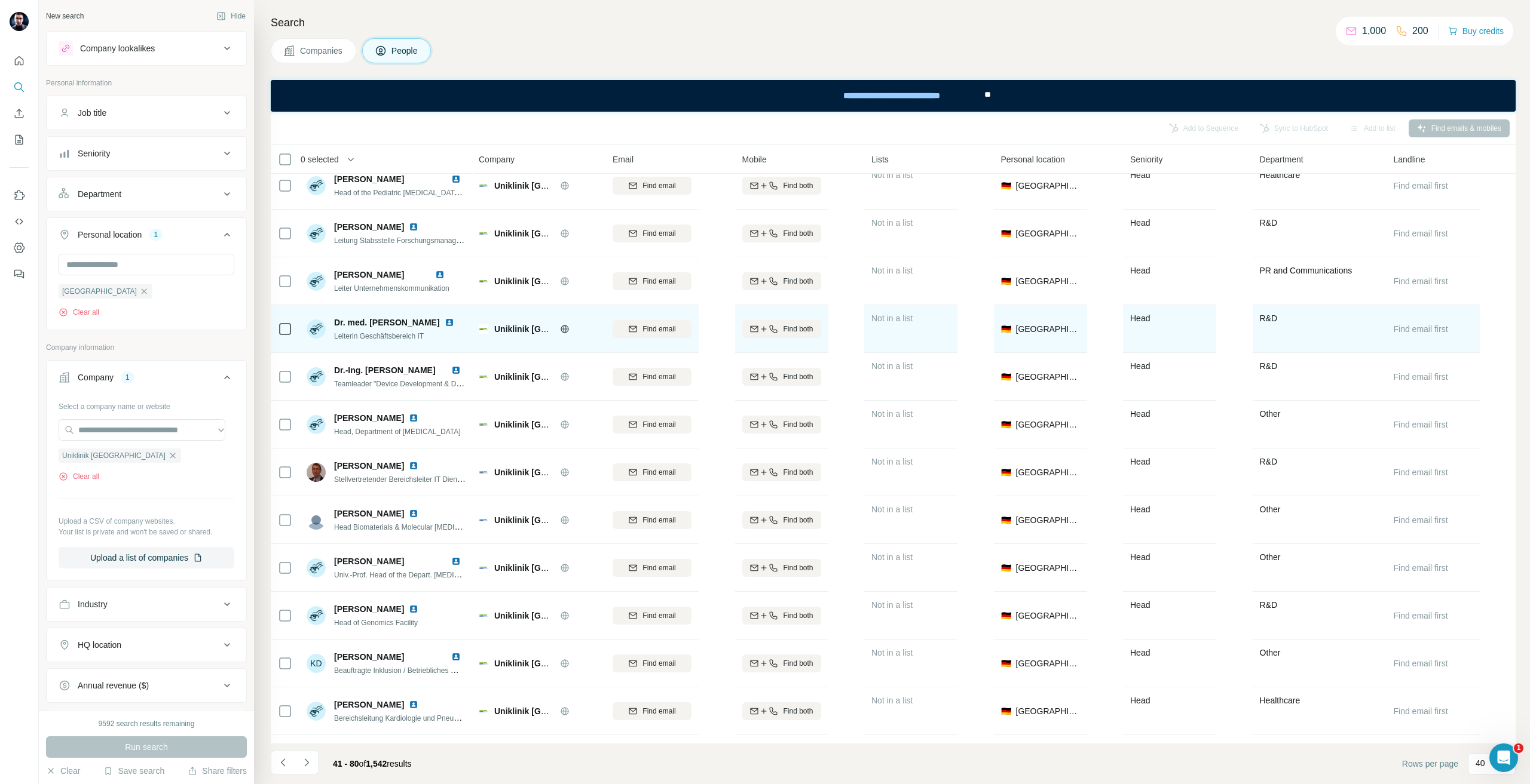
click at [281, 320] on div at bounding box center [285, 329] width 14 height 33
click at [279, 334] on icon at bounding box center [285, 329] width 14 height 14
click at [657, 341] on div "Find email" at bounding box center [652, 329] width 79 height 33
click at [653, 332] on span "Find email" at bounding box center [659, 329] width 33 height 11
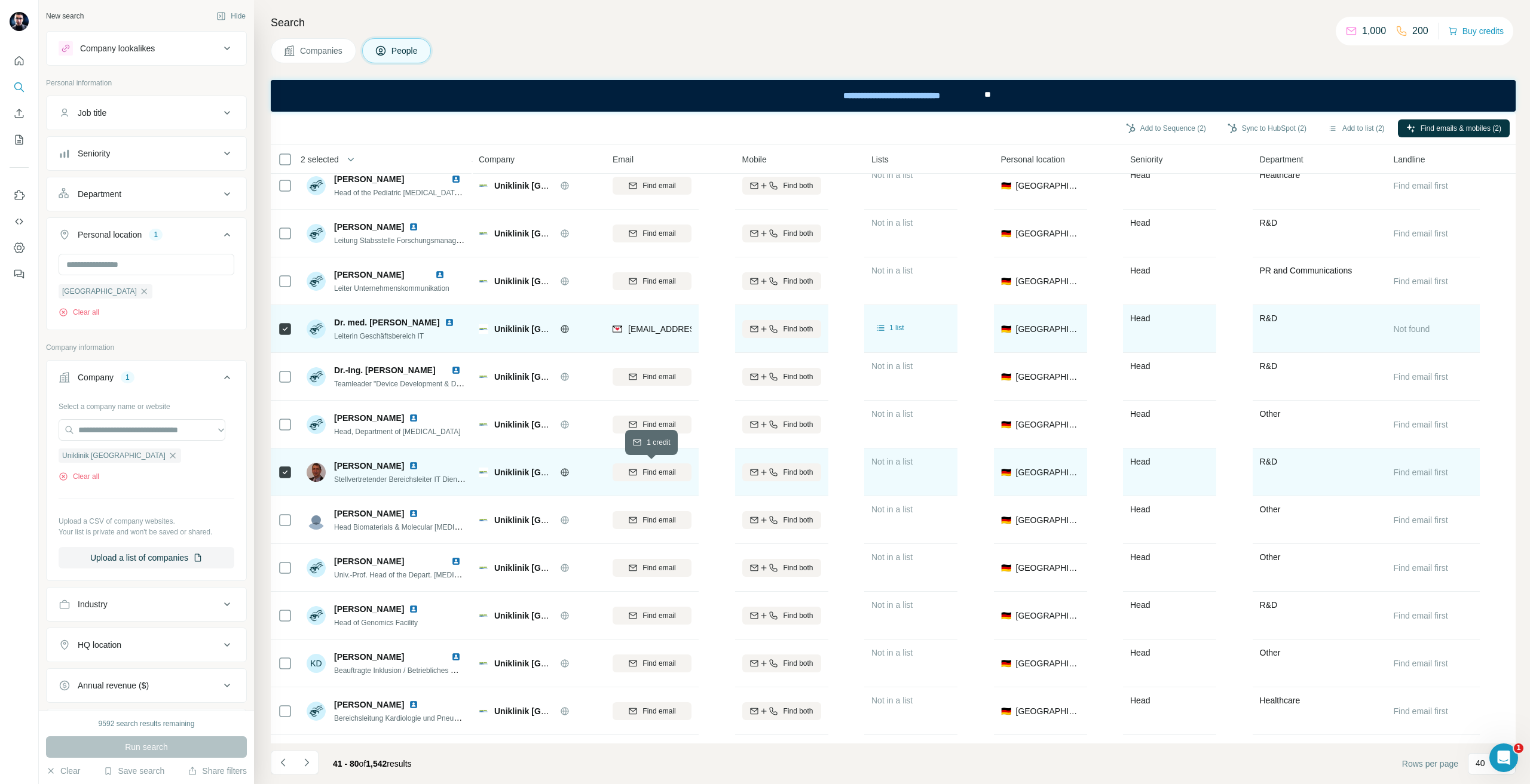
click at [662, 475] on span "Find email" at bounding box center [659, 473] width 33 height 11
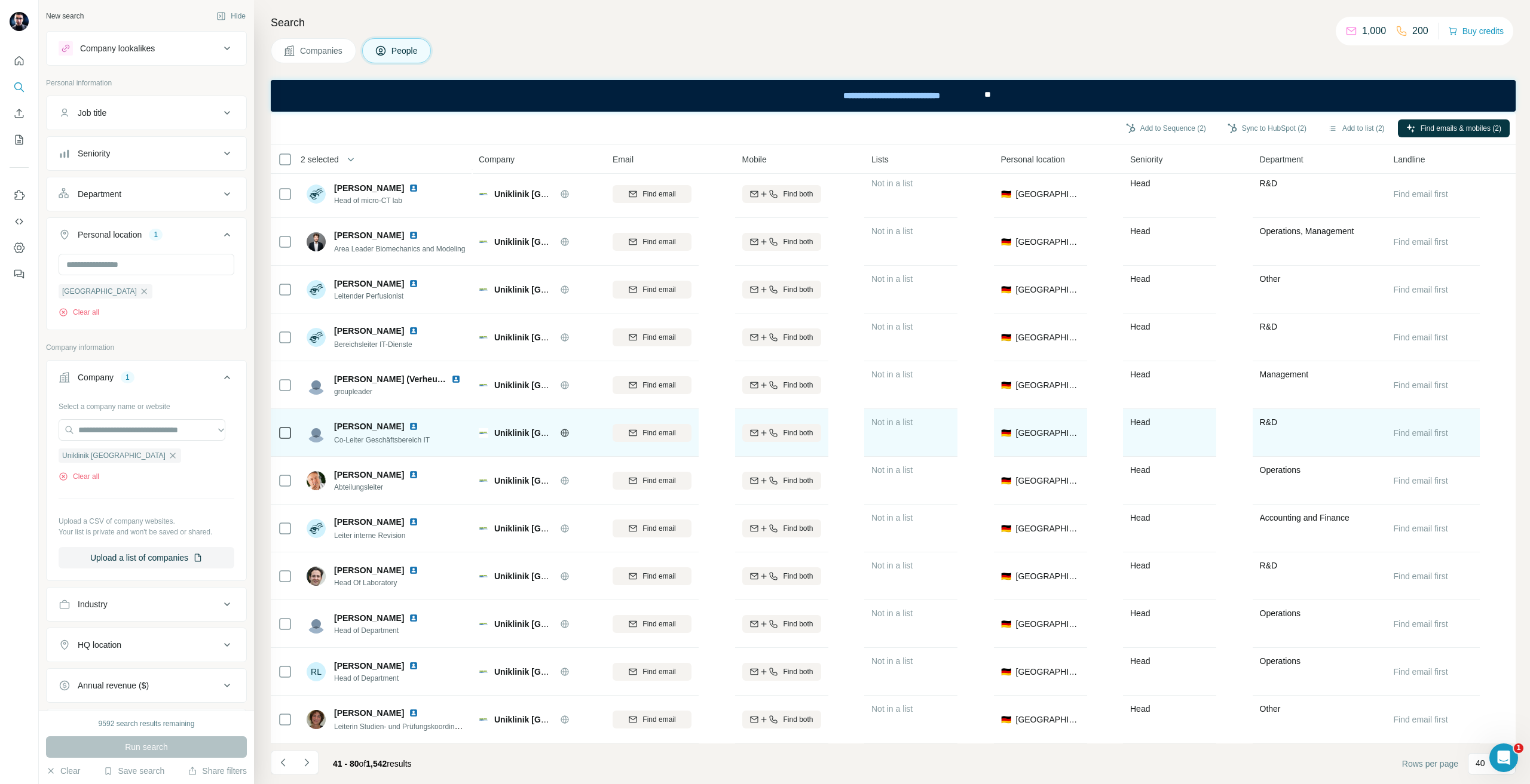
scroll to position [1016, 0]
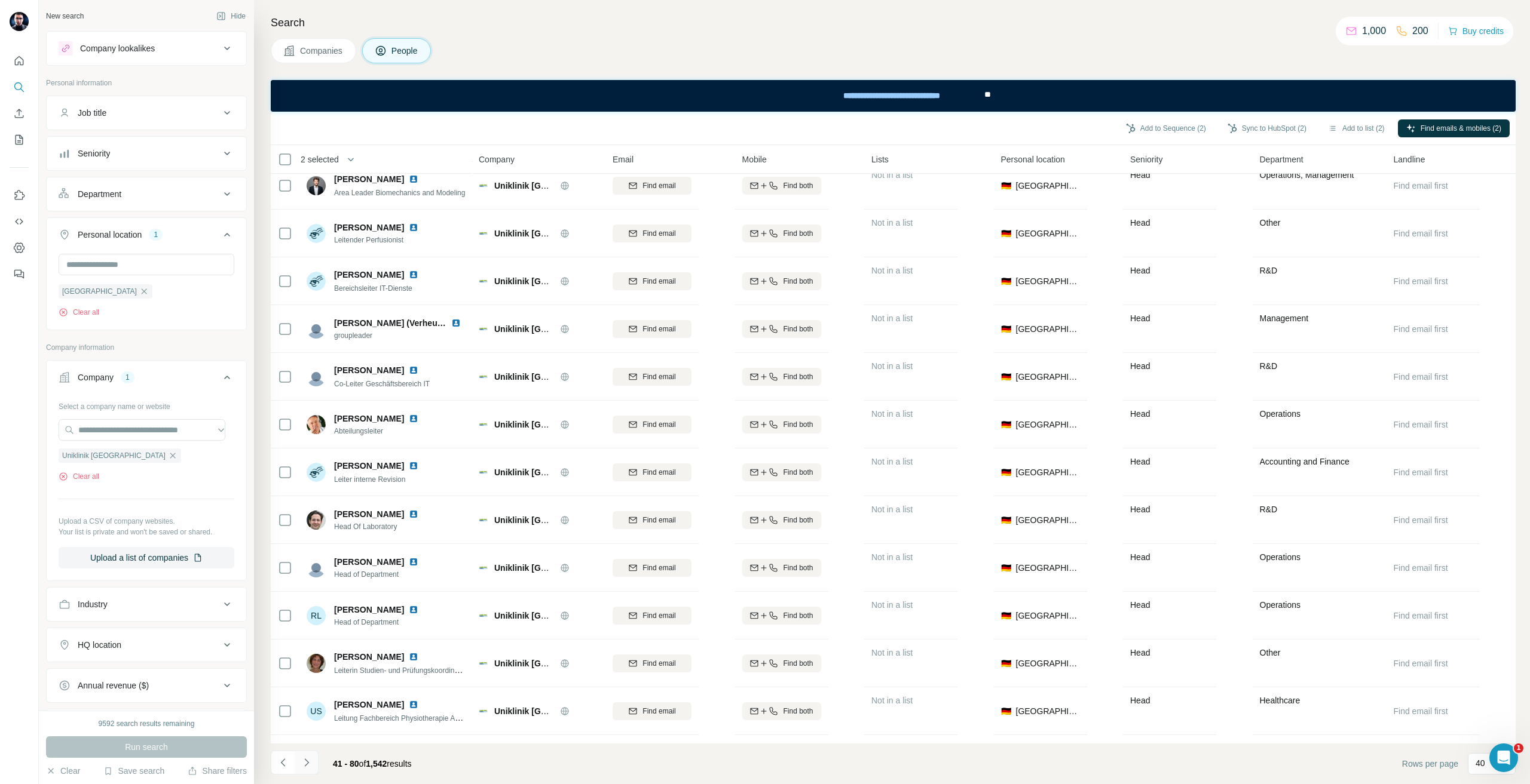
click at [307, 769] on button "Navigate to next page" at bounding box center [306, 763] width 24 height 24
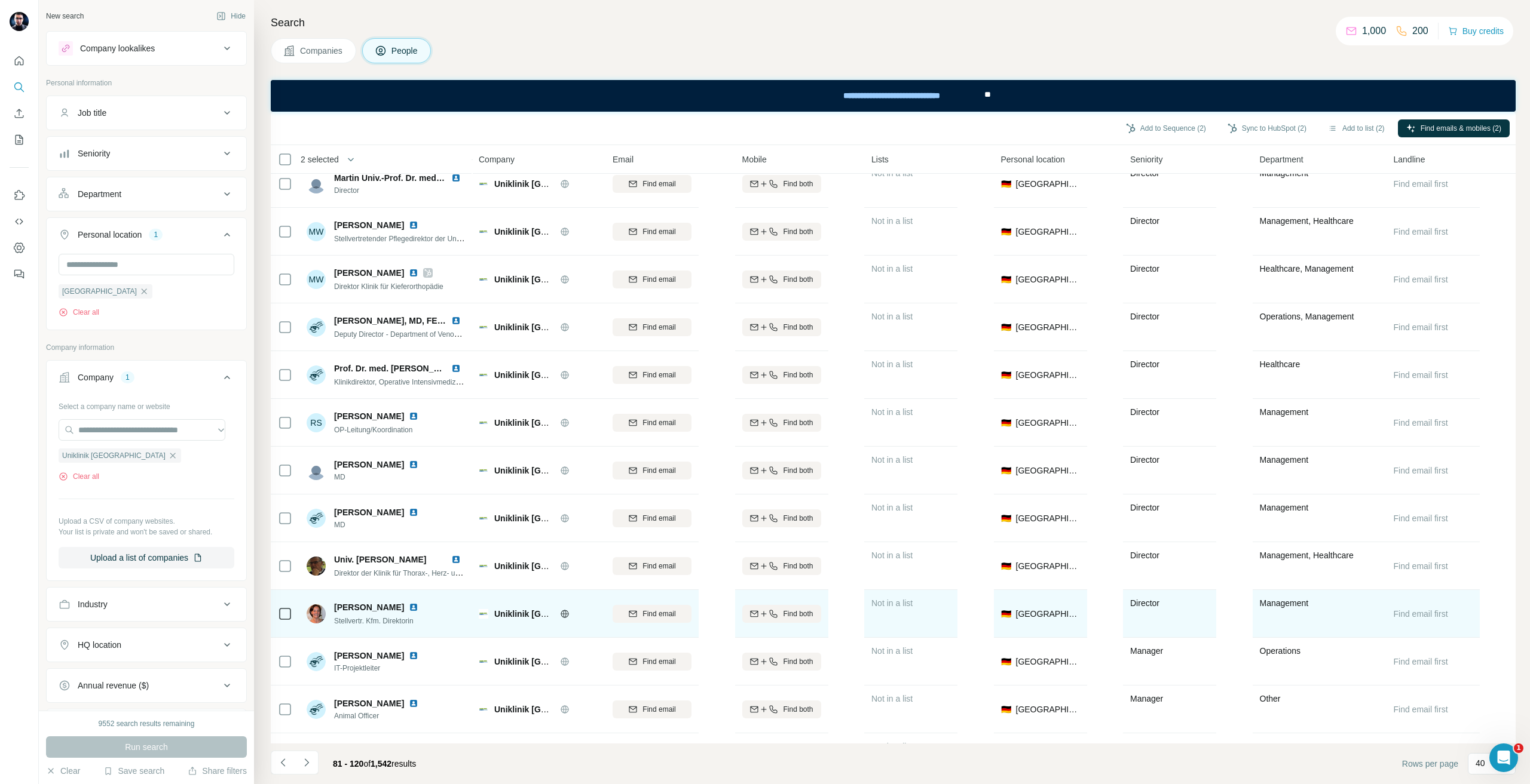
scroll to position [358, 0]
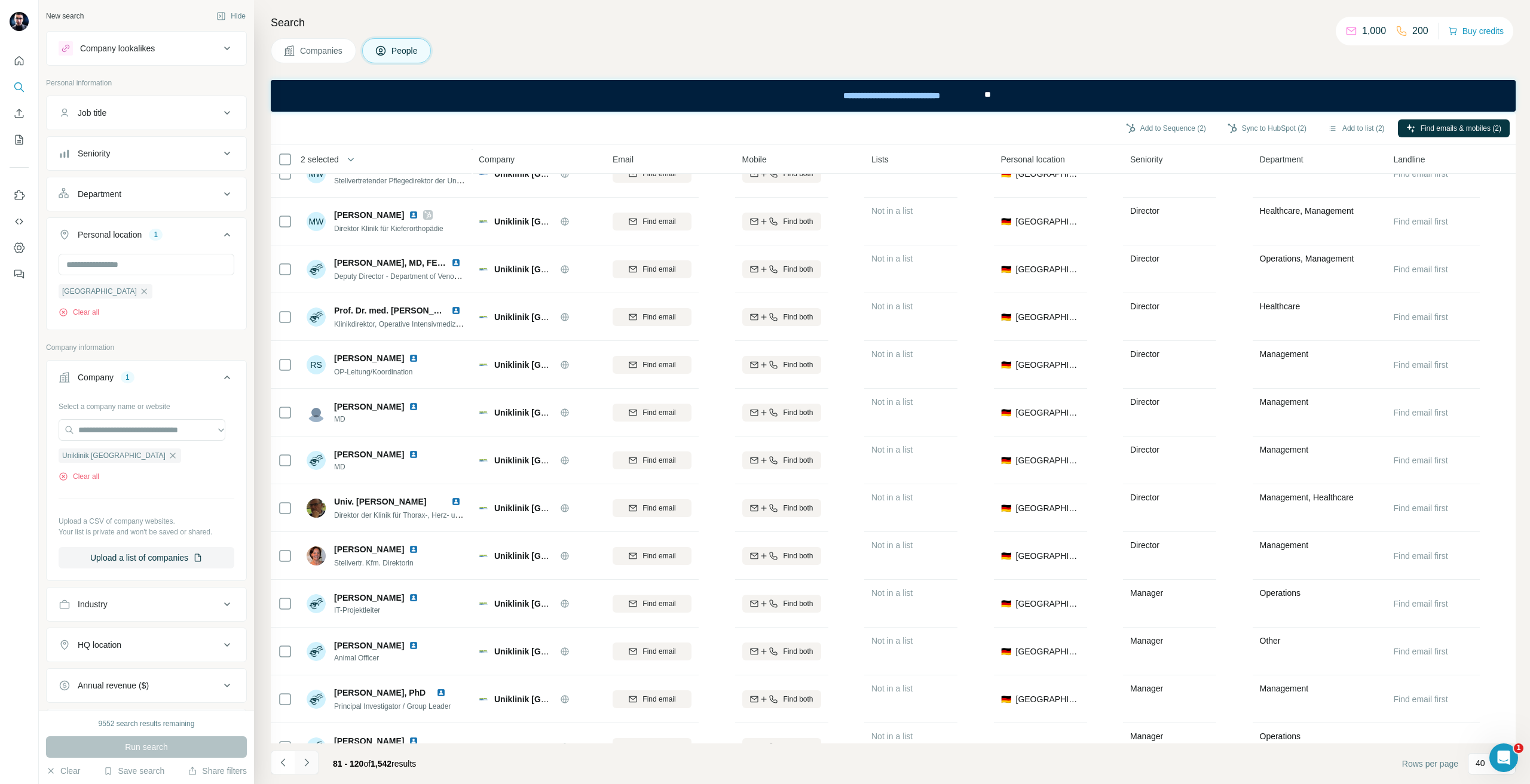
click at [307, 757] on icon "Navigate to next page" at bounding box center [306, 763] width 12 height 12
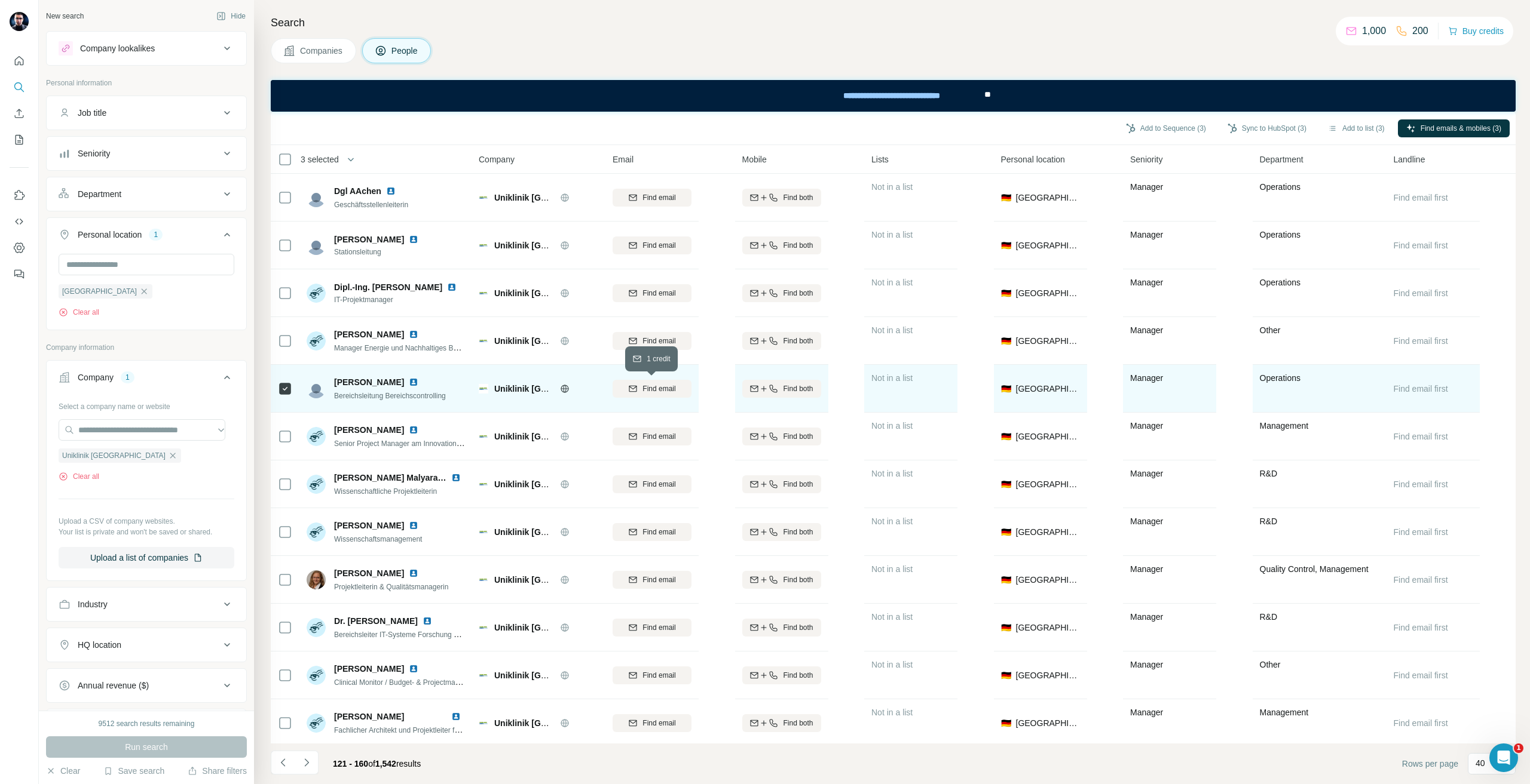
click at [658, 395] on button "Find email" at bounding box center [652, 388] width 79 height 18
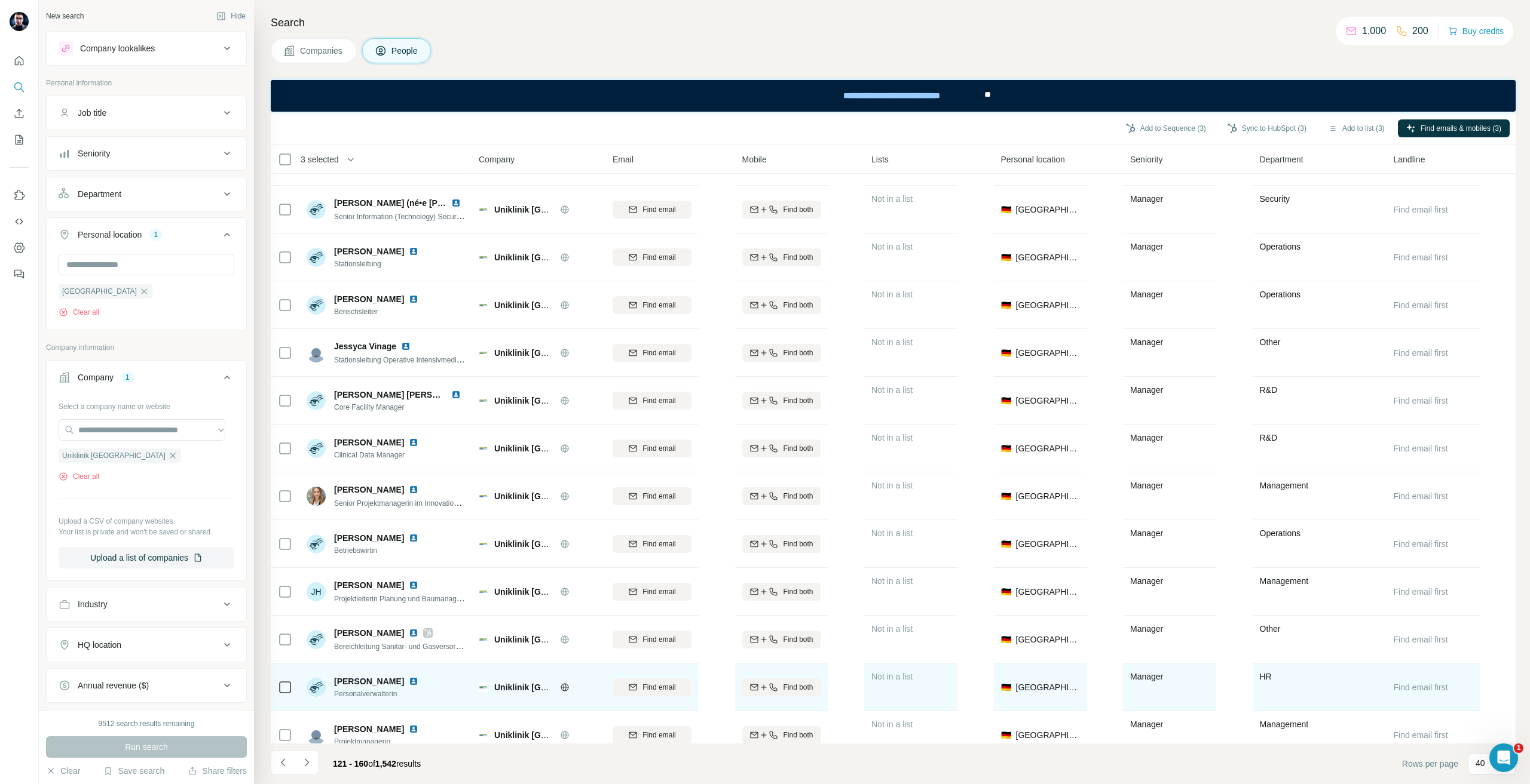
scroll to position [1195, 0]
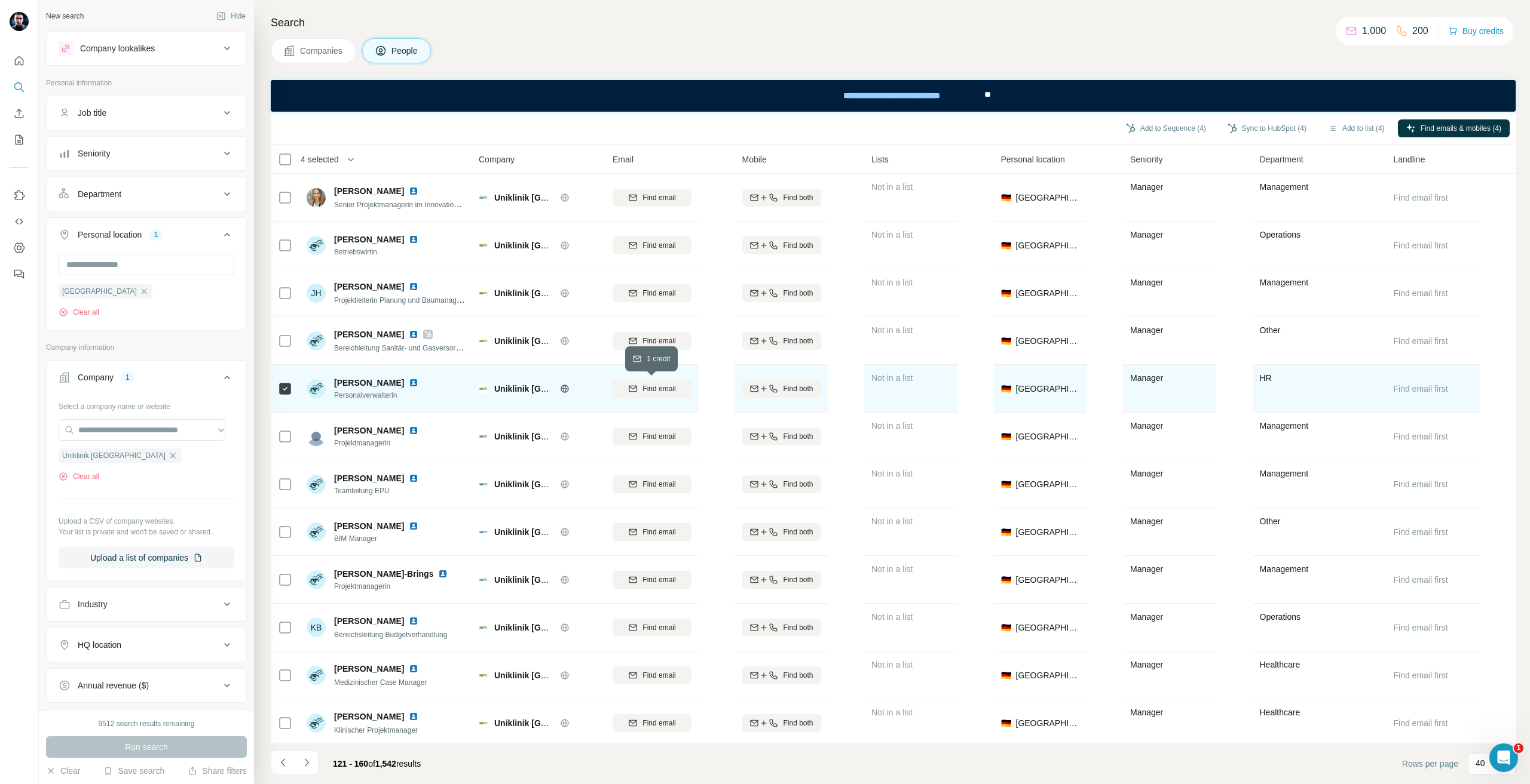
click at [663, 388] on span "Find email" at bounding box center [659, 389] width 33 height 11
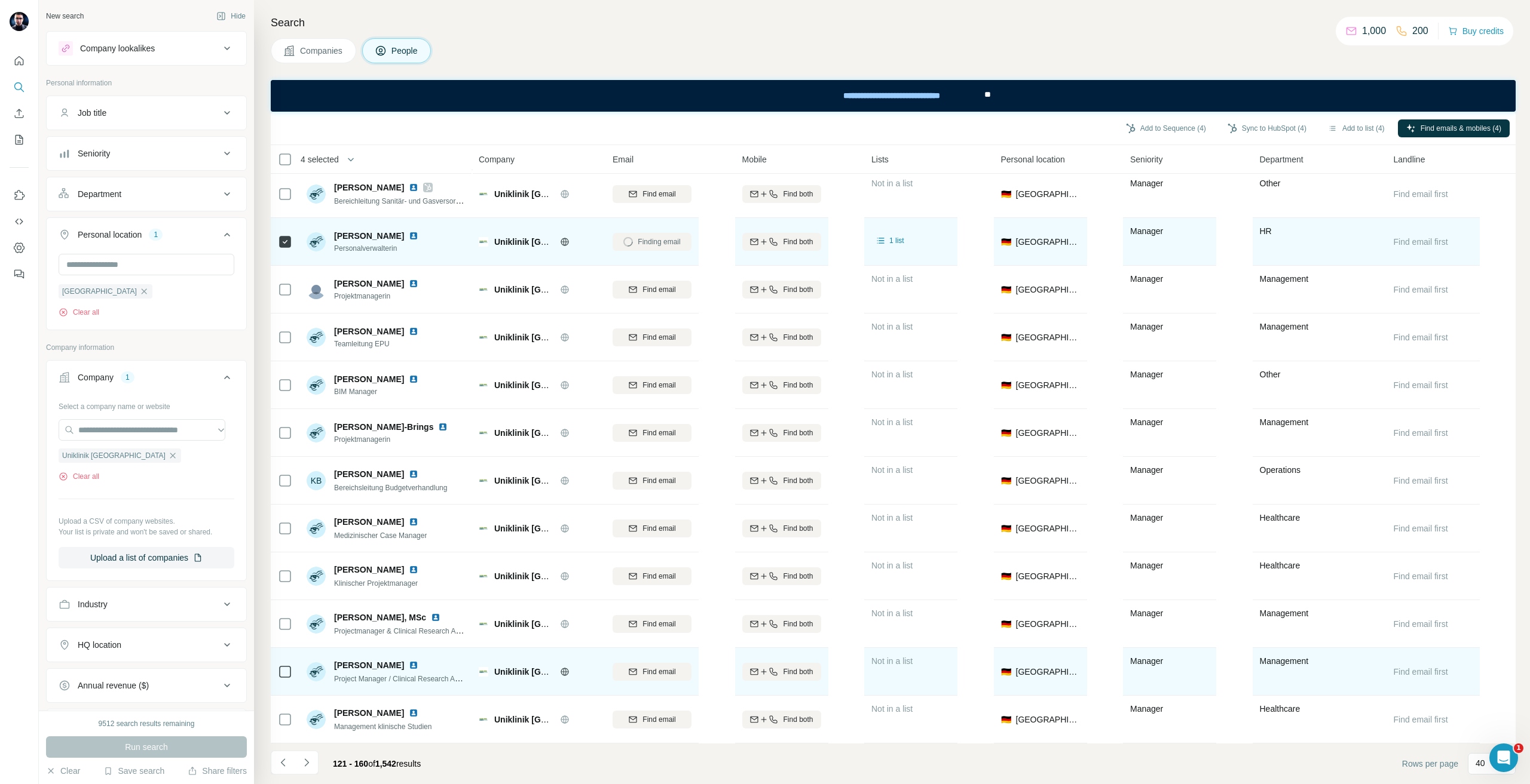
scroll to position [1347, 0]
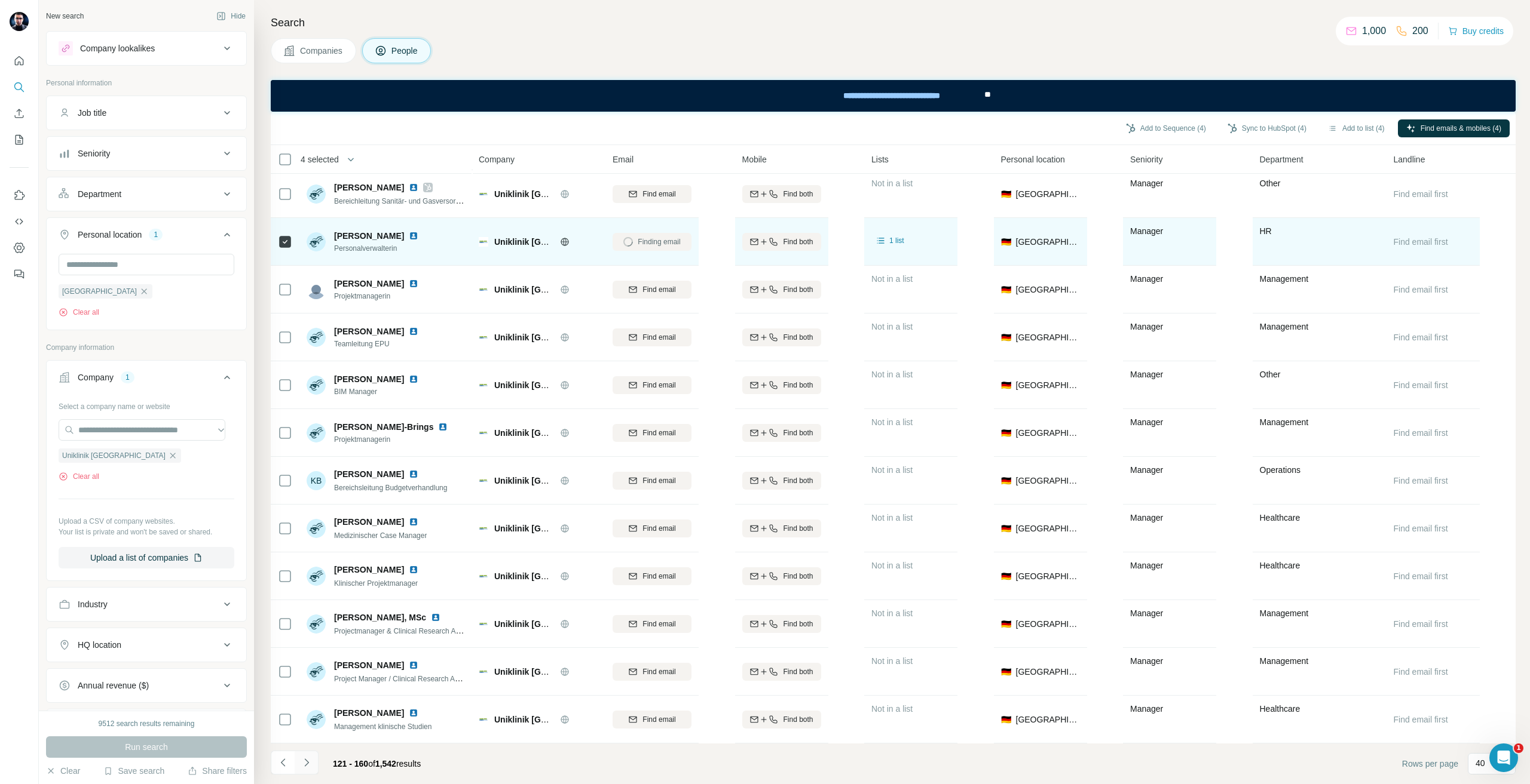
click at [310, 759] on icon "Navigate to next page" at bounding box center [306, 763] width 12 height 12
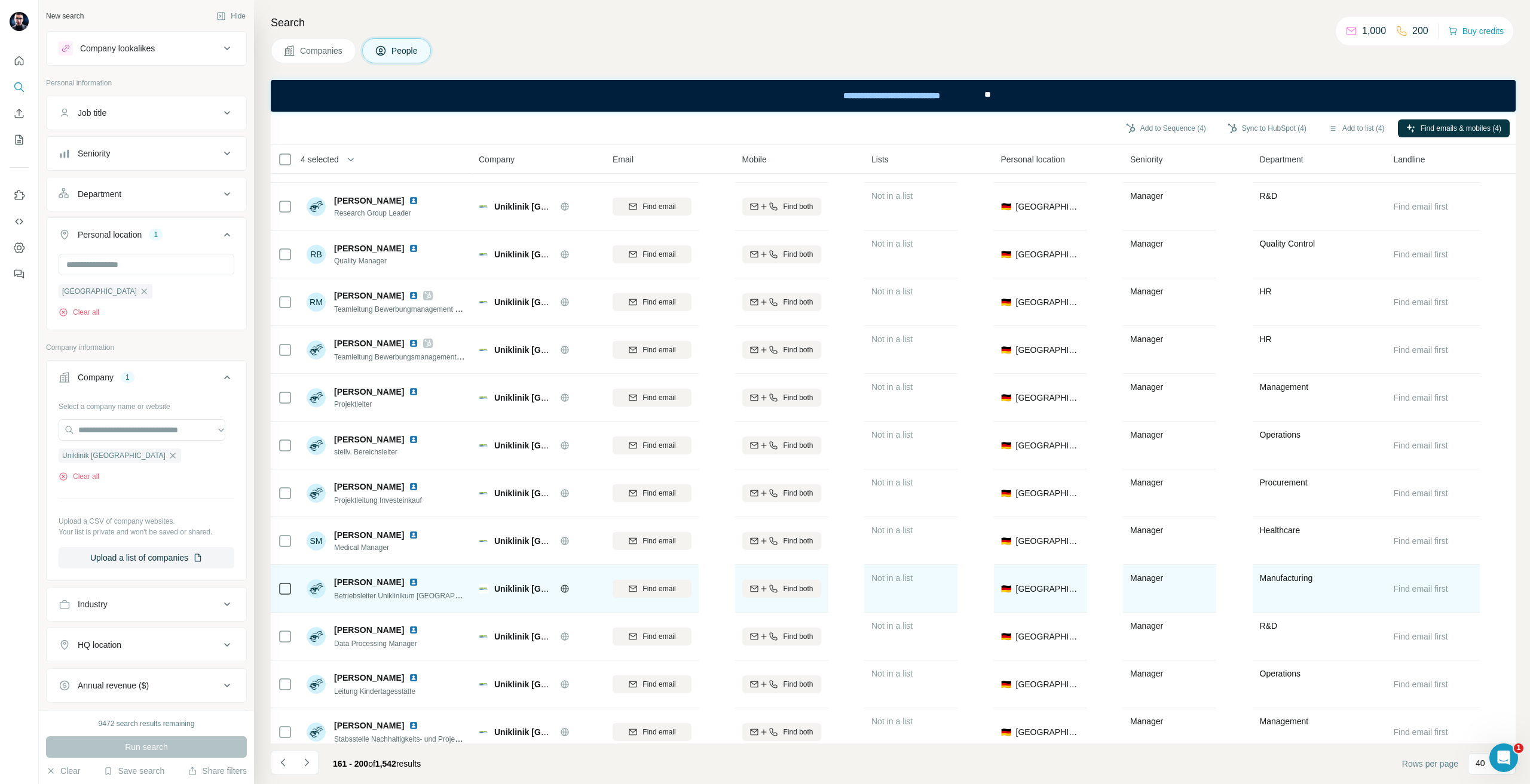
scroll to position [1195, 0]
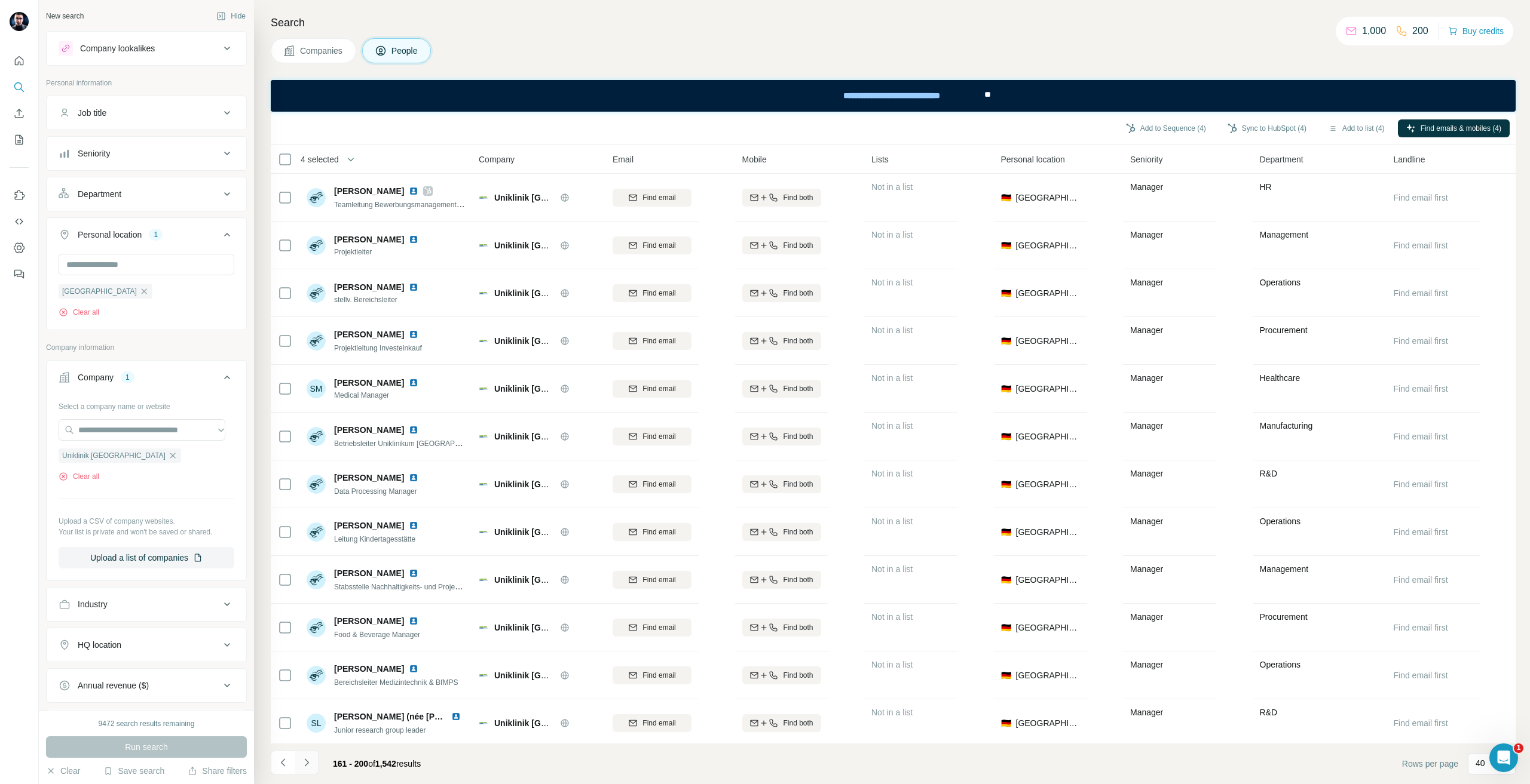
click at [317, 761] on button "Navigate to next page" at bounding box center [306, 763] width 24 height 24
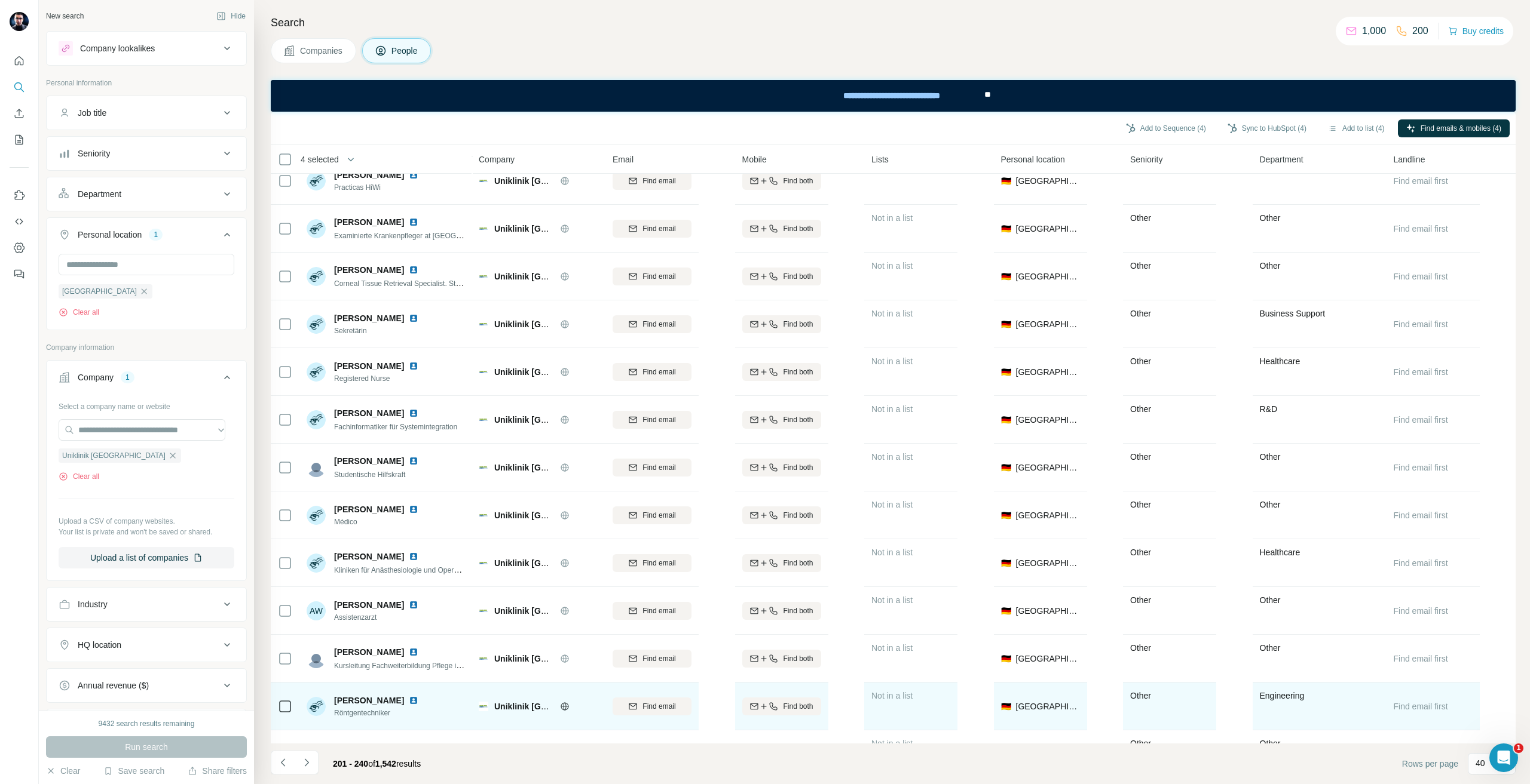
scroll to position [1347, 0]
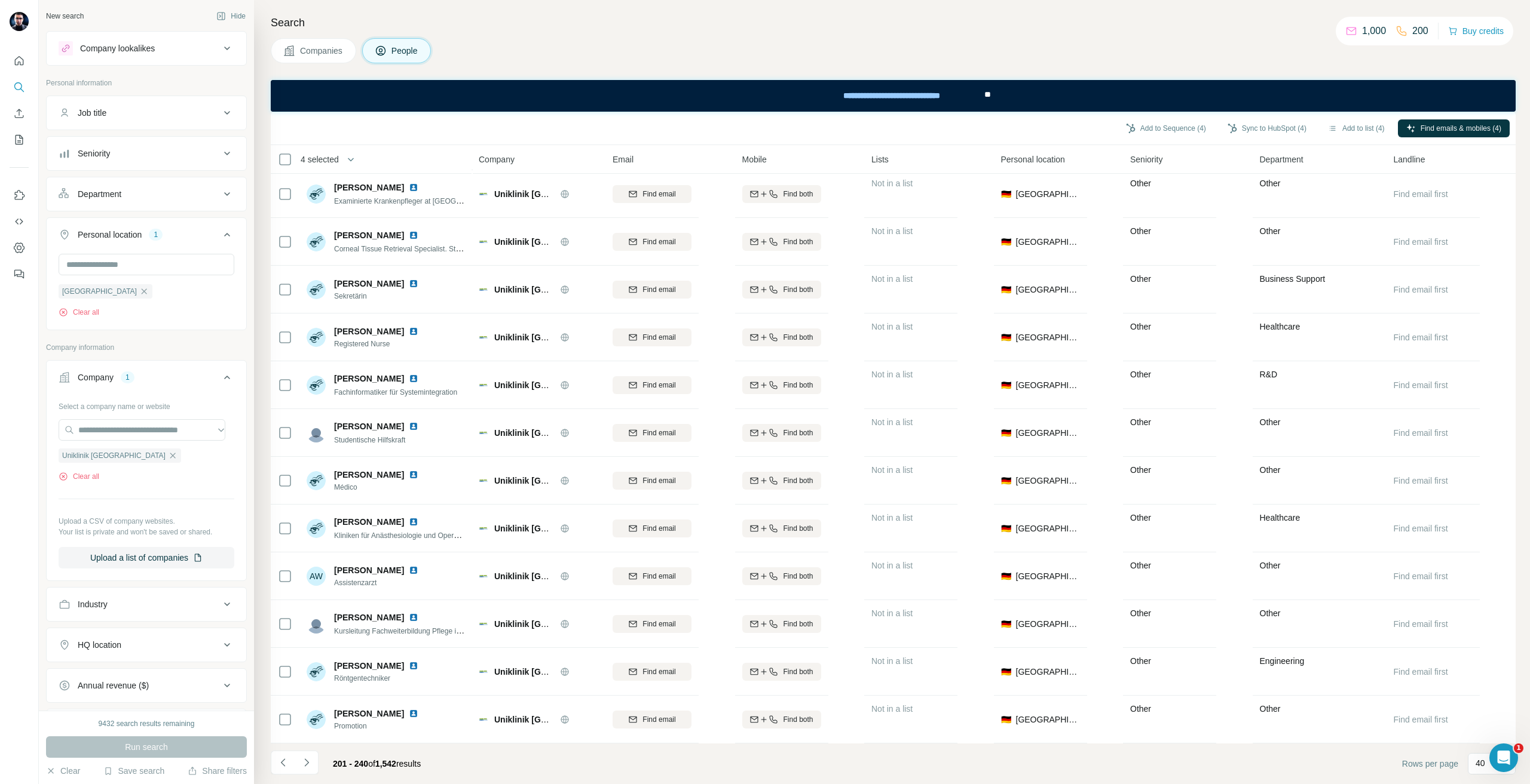
click at [315, 766] on button "Navigate to next page" at bounding box center [306, 763] width 24 height 24
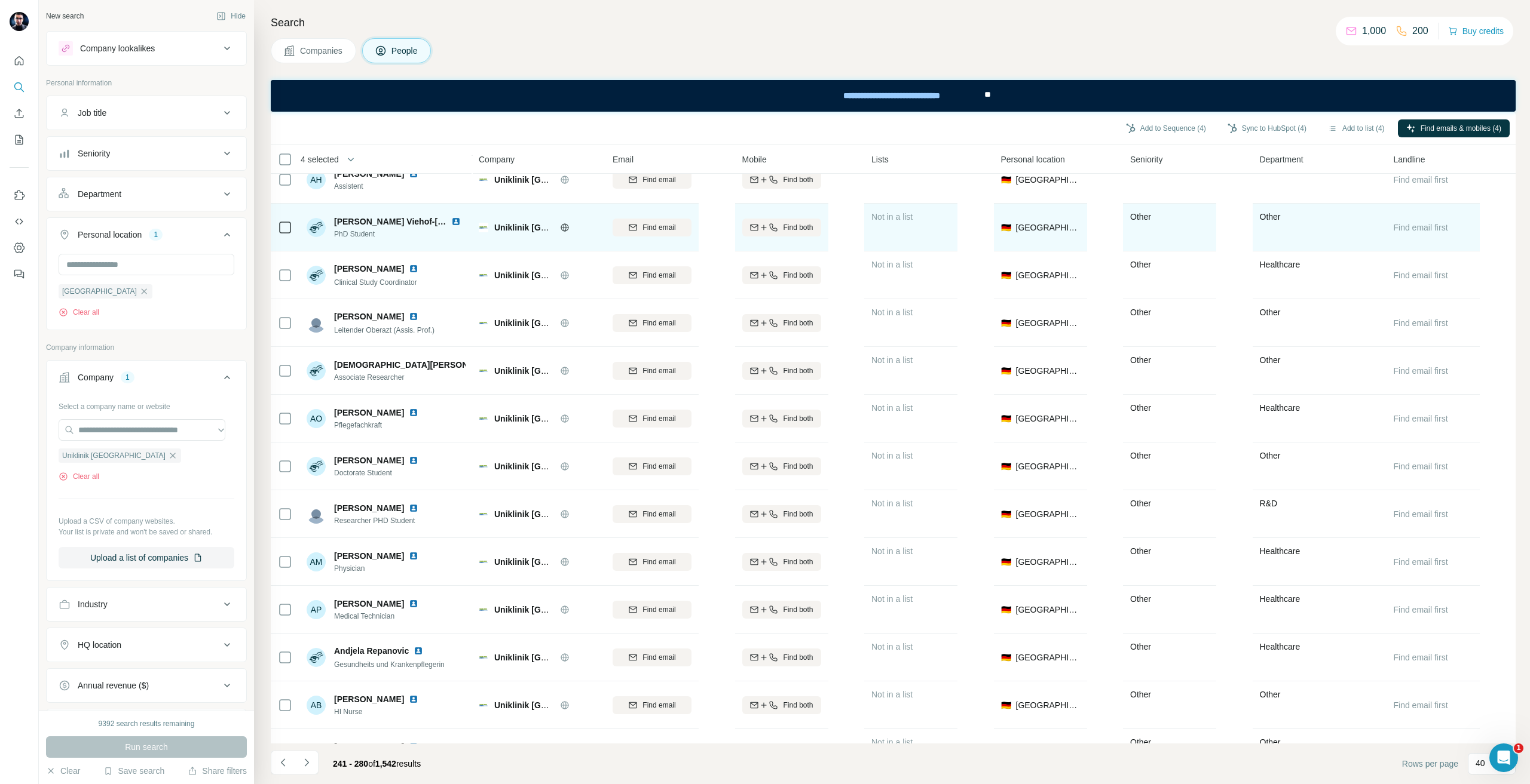
scroll to position [0, 0]
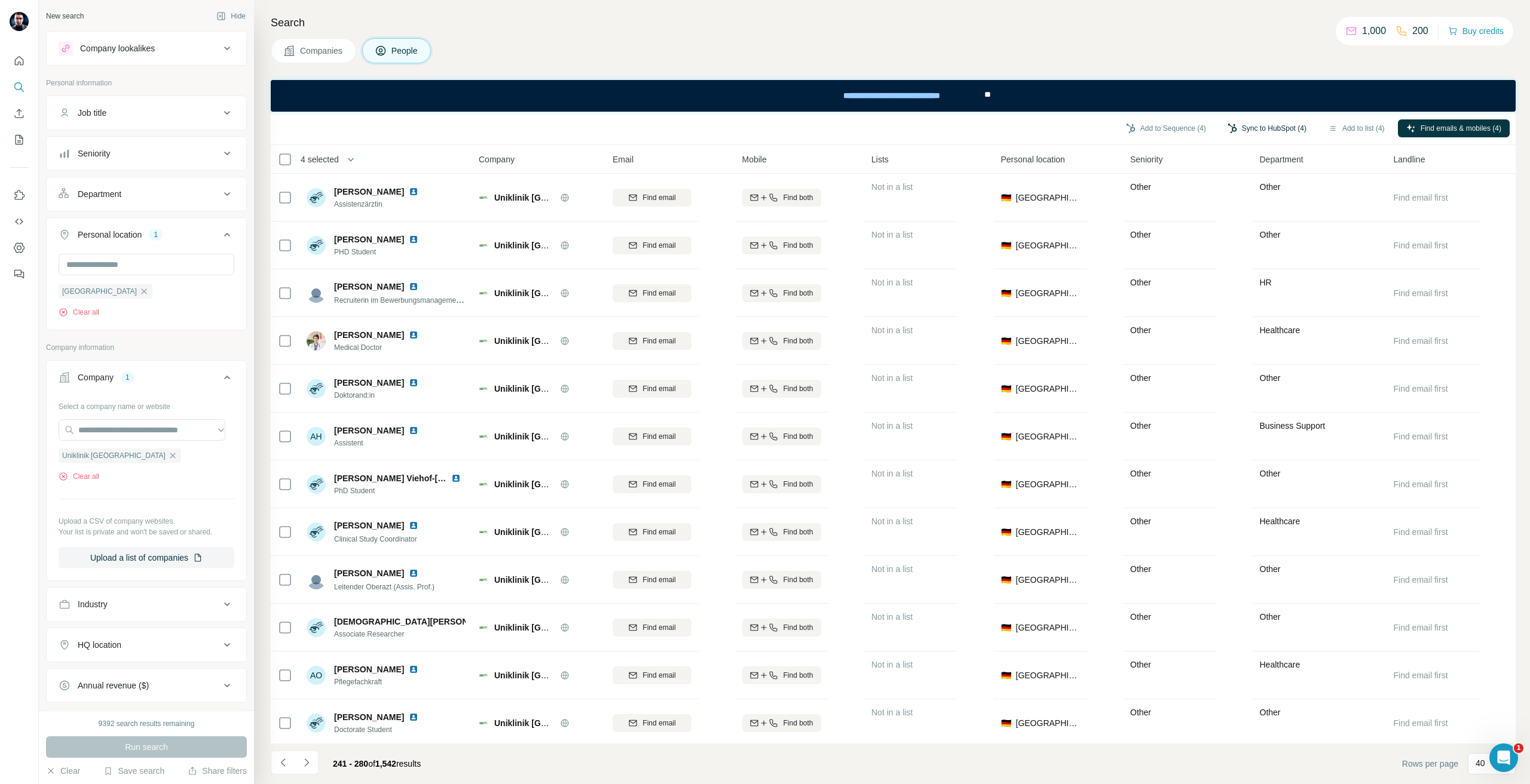
click at [1257, 121] on button "Sync to HubSpot (4)" at bounding box center [1267, 128] width 96 height 18
click at [1216, 229] on button "Sync to HubSpot" at bounding box center [1234, 231] width 132 height 24
drag, startPoint x: 151, startPoint y: 456, endPoint x: 140, endPoint y: 446, distance: 14.9
click at [168, 455] on icon "button" at bounding box center [173, 456] width 10 height 10
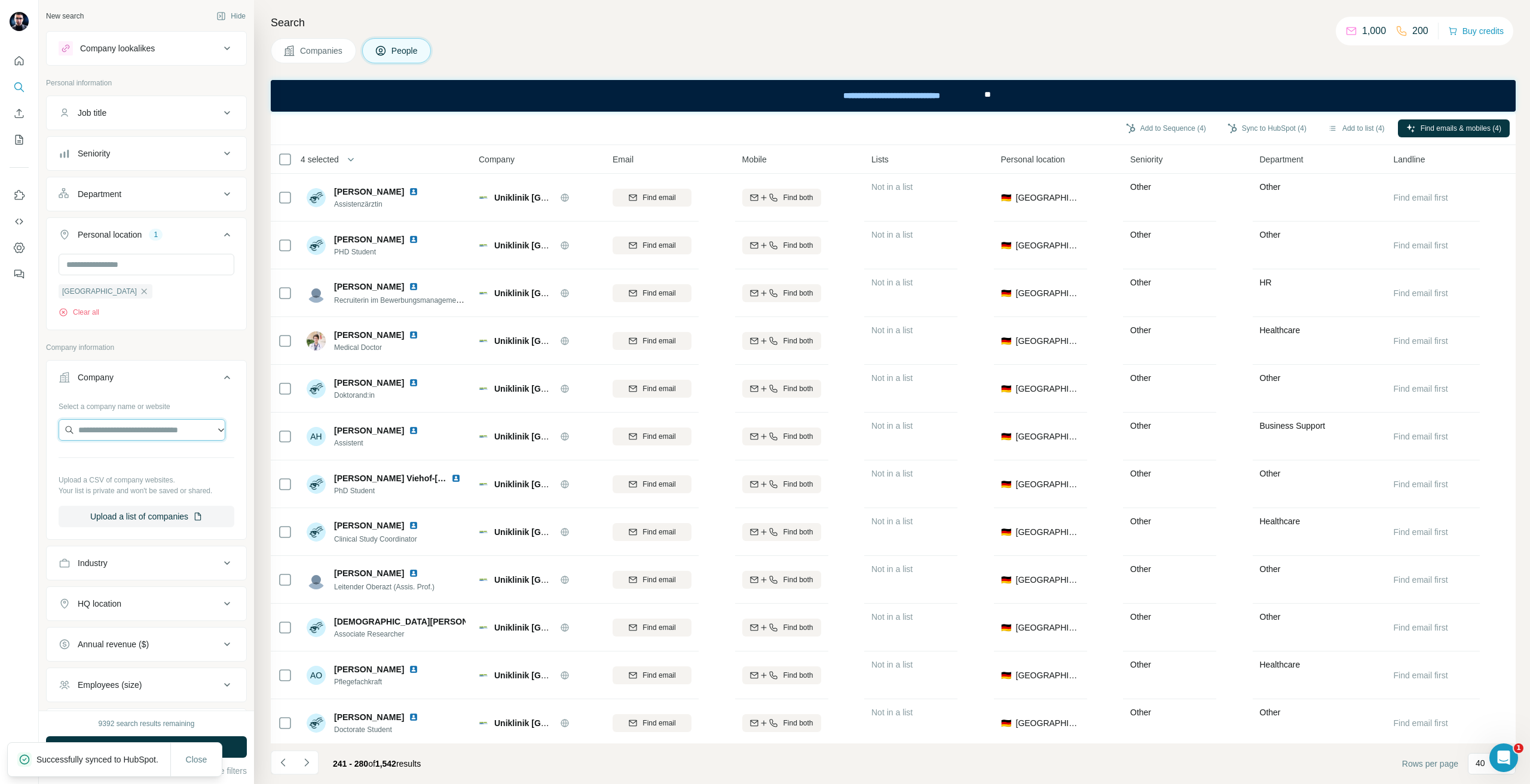
click at [130, 437] on input "text" at bounding box center [142, 430] width 167 height 22
type input "**********"
drag, startPoint x: 145, startPoint y: 468, endPoint x: 152, endPoint y: 506, distance: 38.6
click at [145, 467] on p "maxim-group.net" at bounding box center [145, 469] width 105 height 11
click at [236, 746] on button "Run search" at bounding box center [146, 747] width 201 height 22
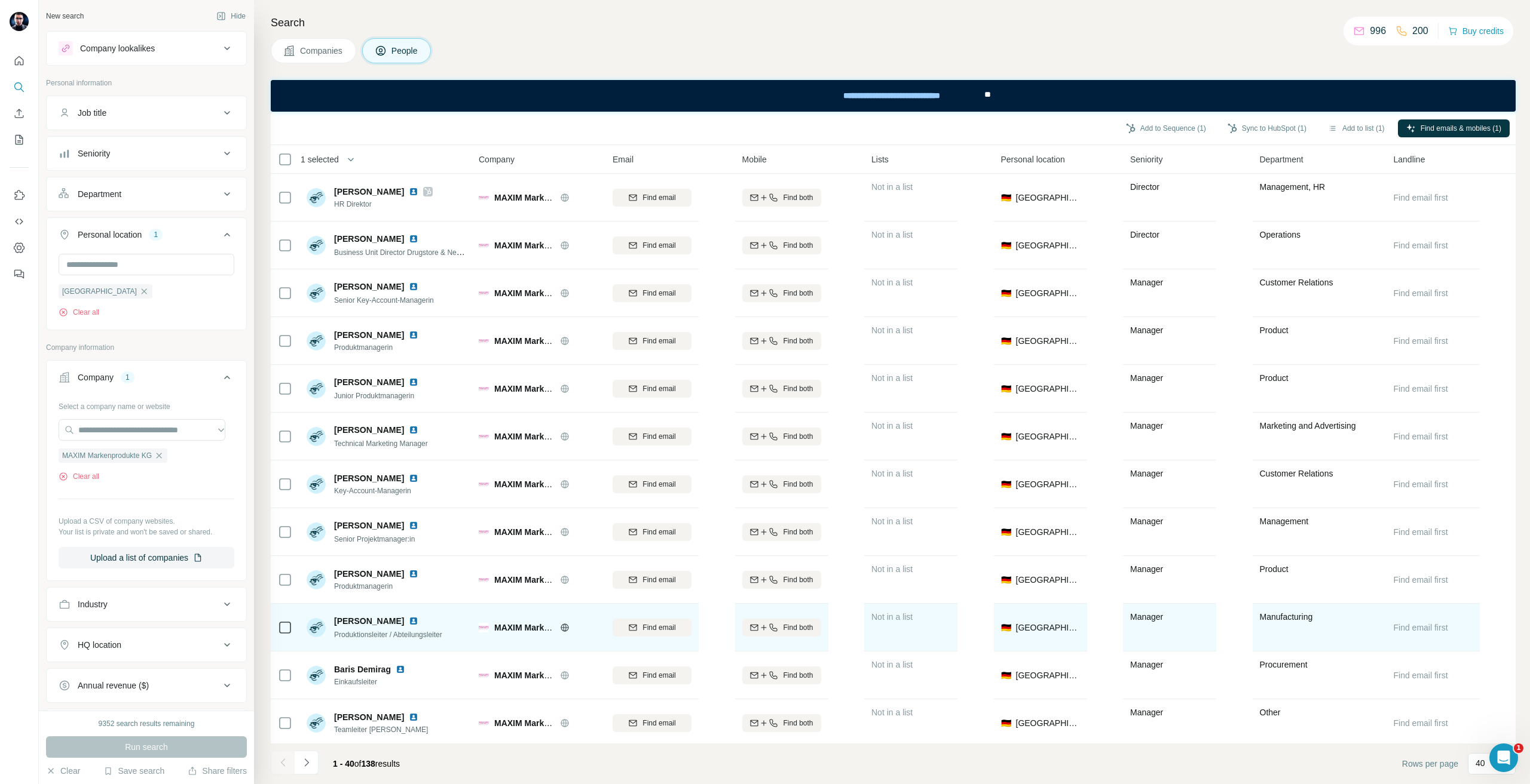
scroll to position [179, 0]
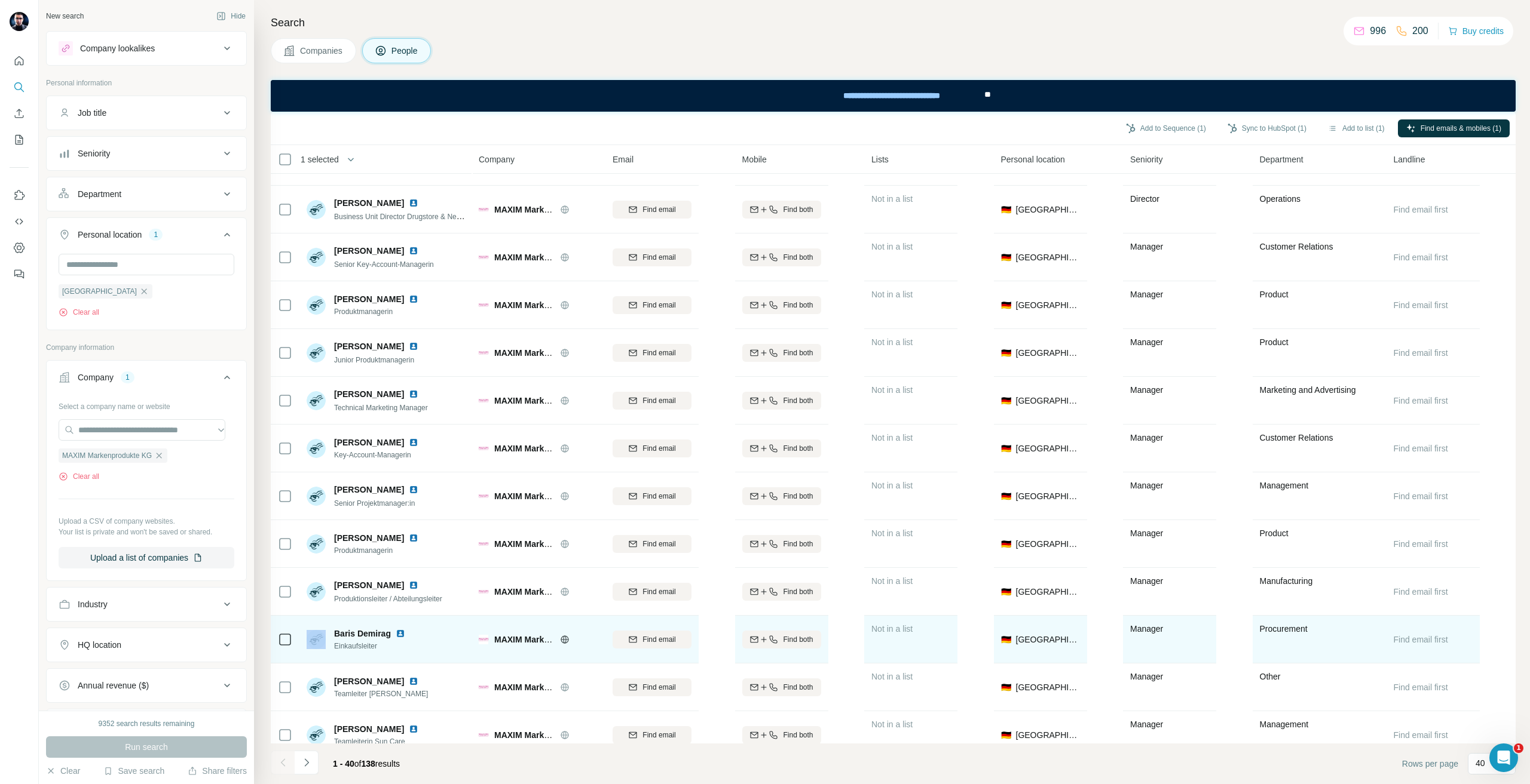
click at [290, 640] on div at bounding box center [285, 640] width 14 height 14
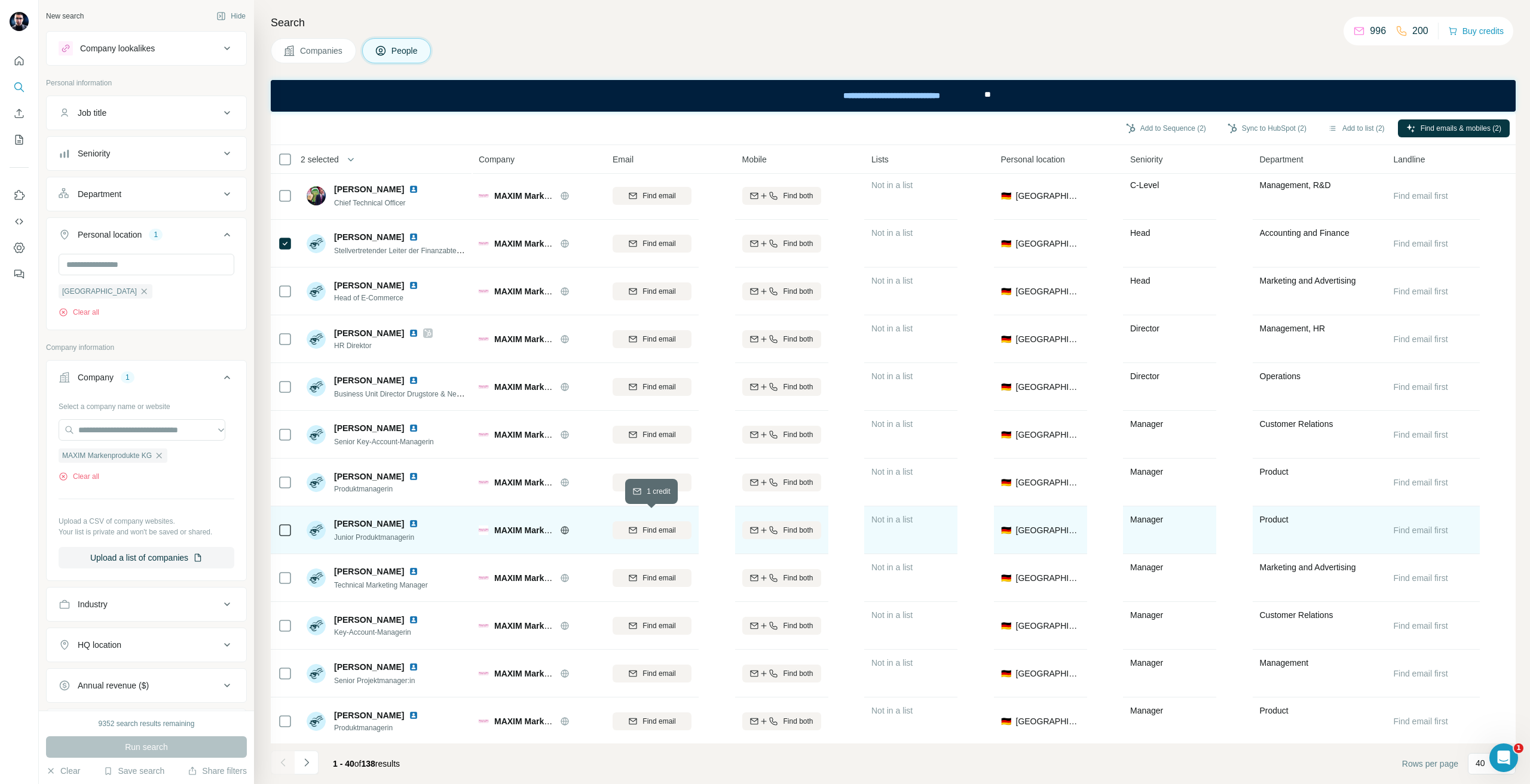
scroll to position [0, 0]
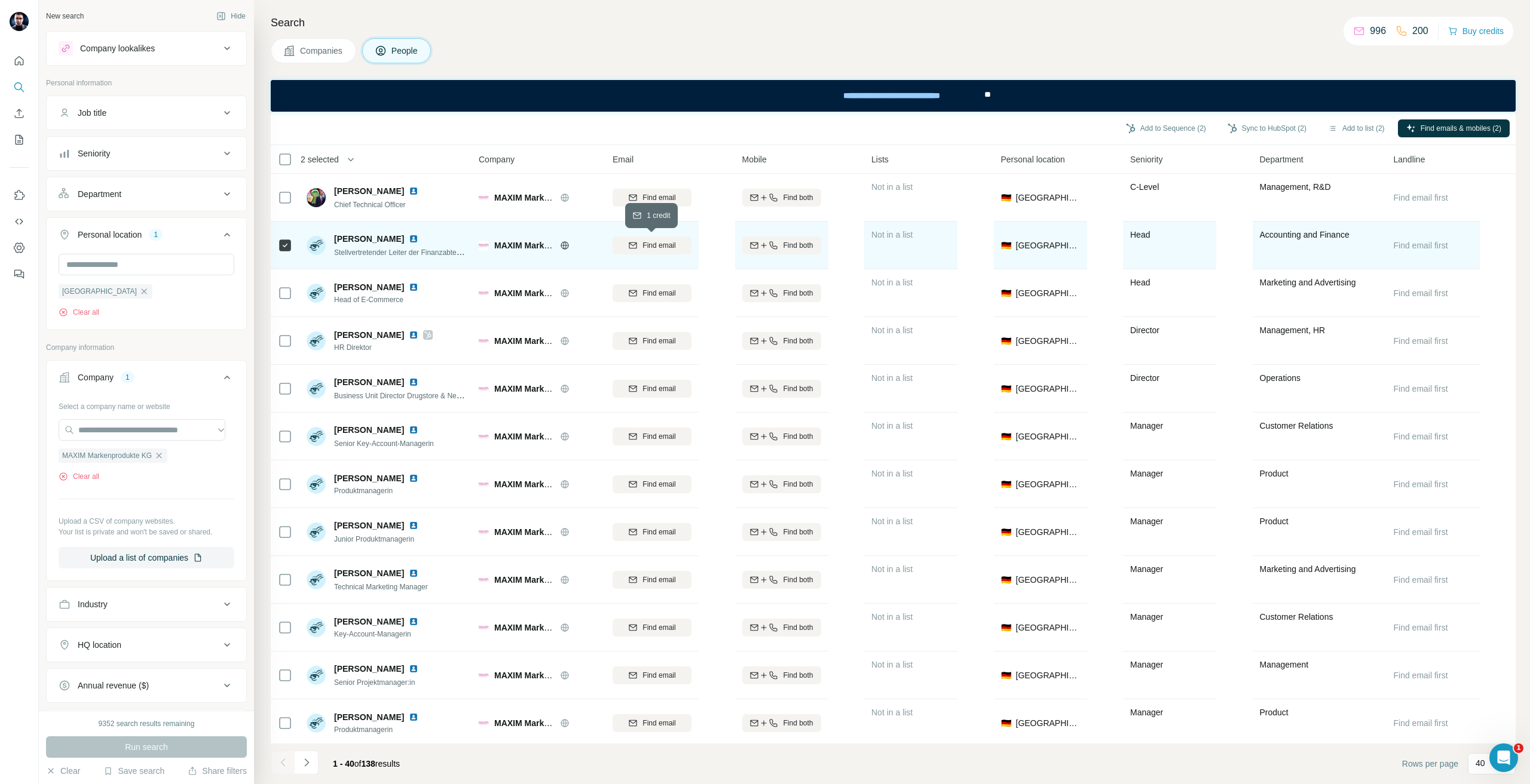
click at [637, 248] on div "Find email" at bounding box center [652, 246] width 79 height 11
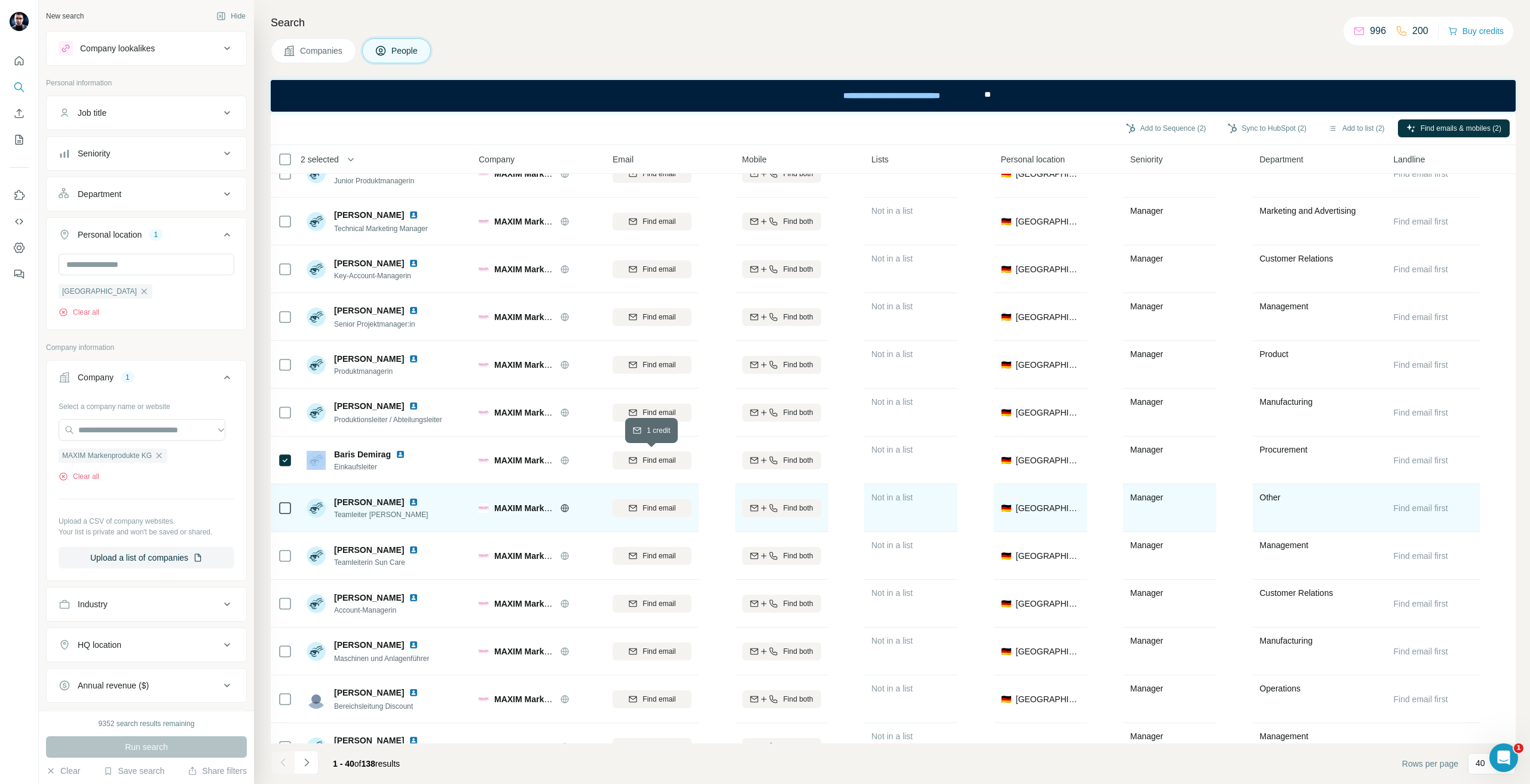
drag, startPoint x: 638, startPoint y: 459, endPoint x: 650, endPoint y: 523, distance: 65.1
click at [640, 457] on div "Find email" at bounding box center [652, 460] width 79 height 11
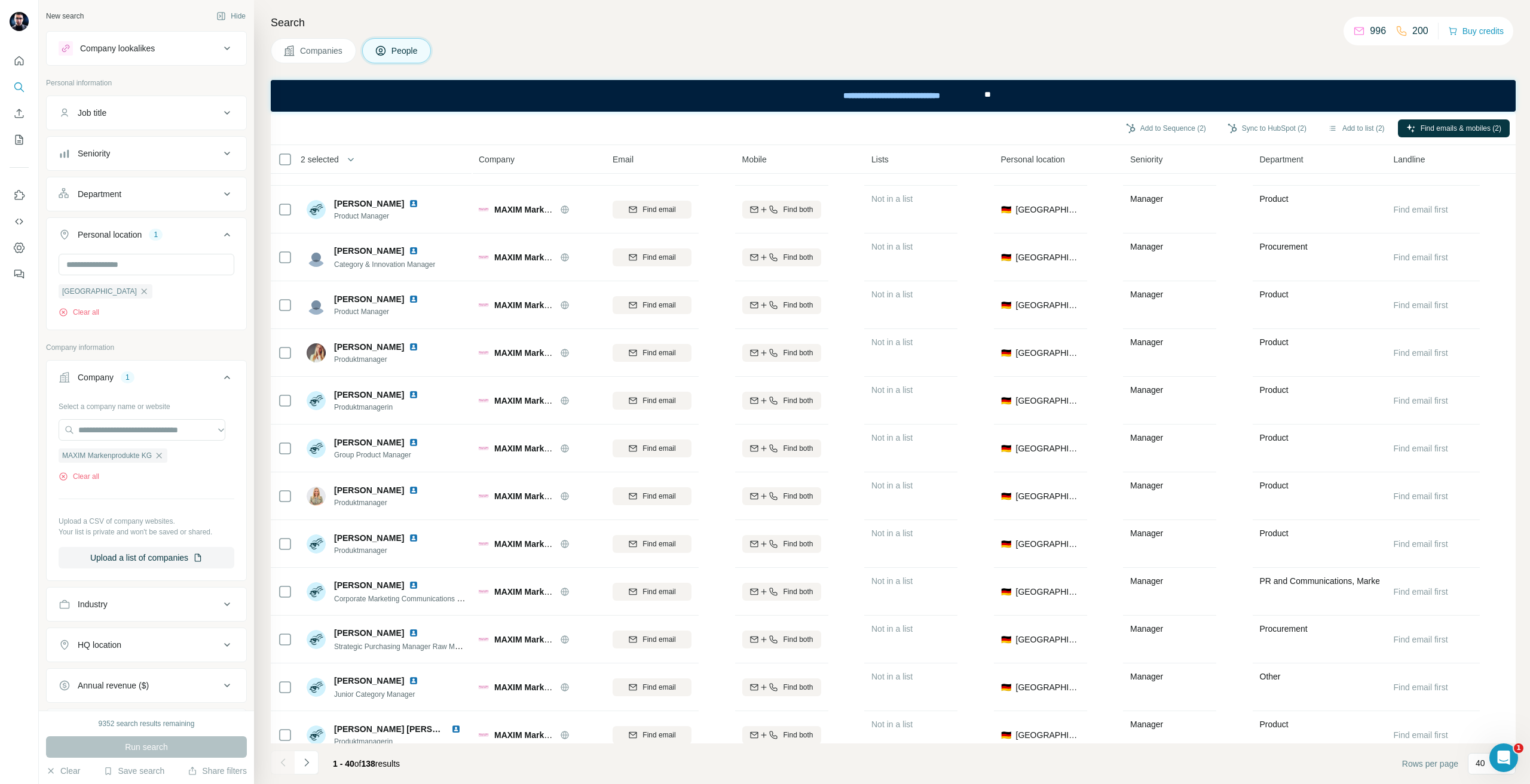
scroll to position [1347, 0]
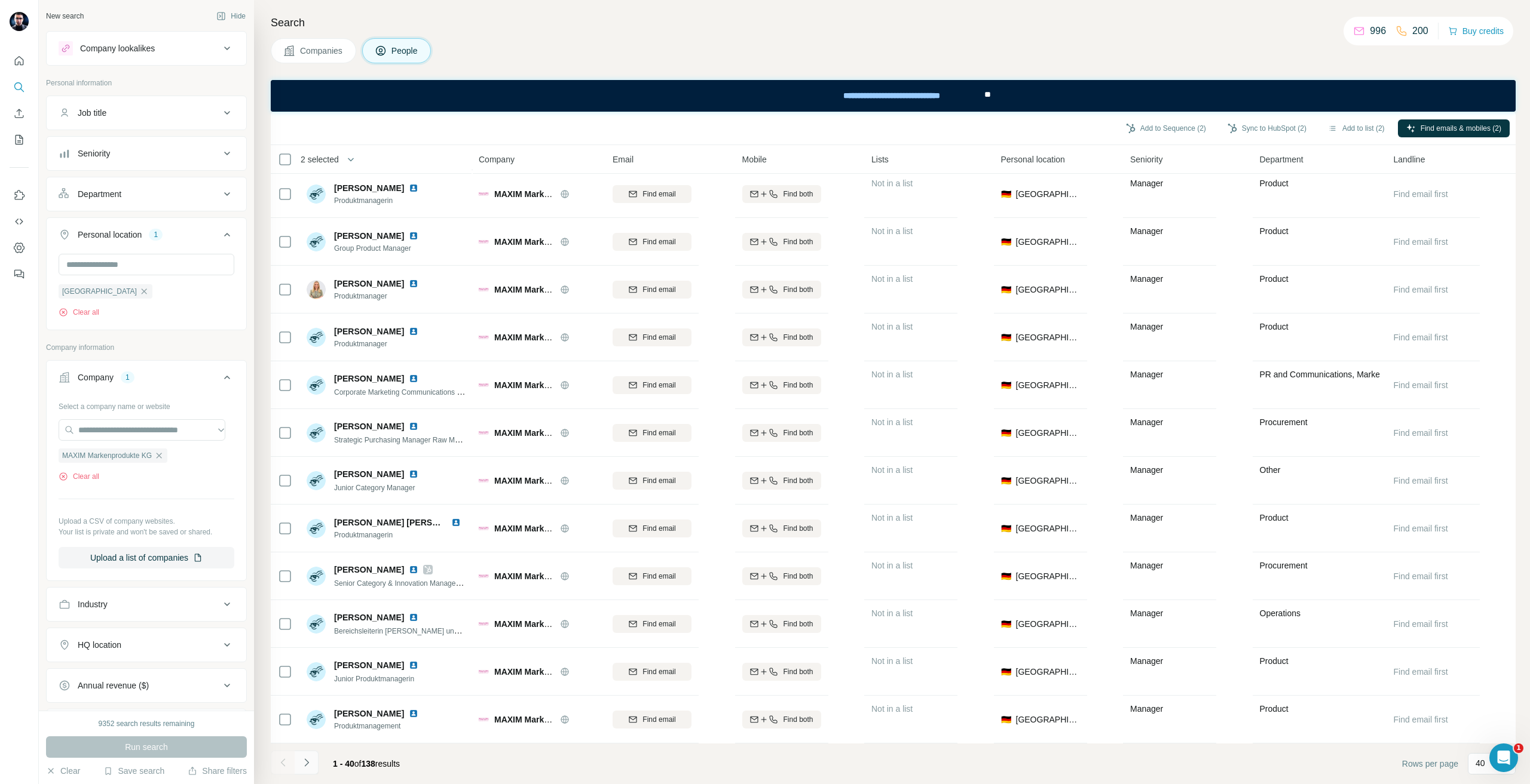
click at [313, 766] on button "Navigate to next page" at bounding box center [306, 763] width 24 height 24
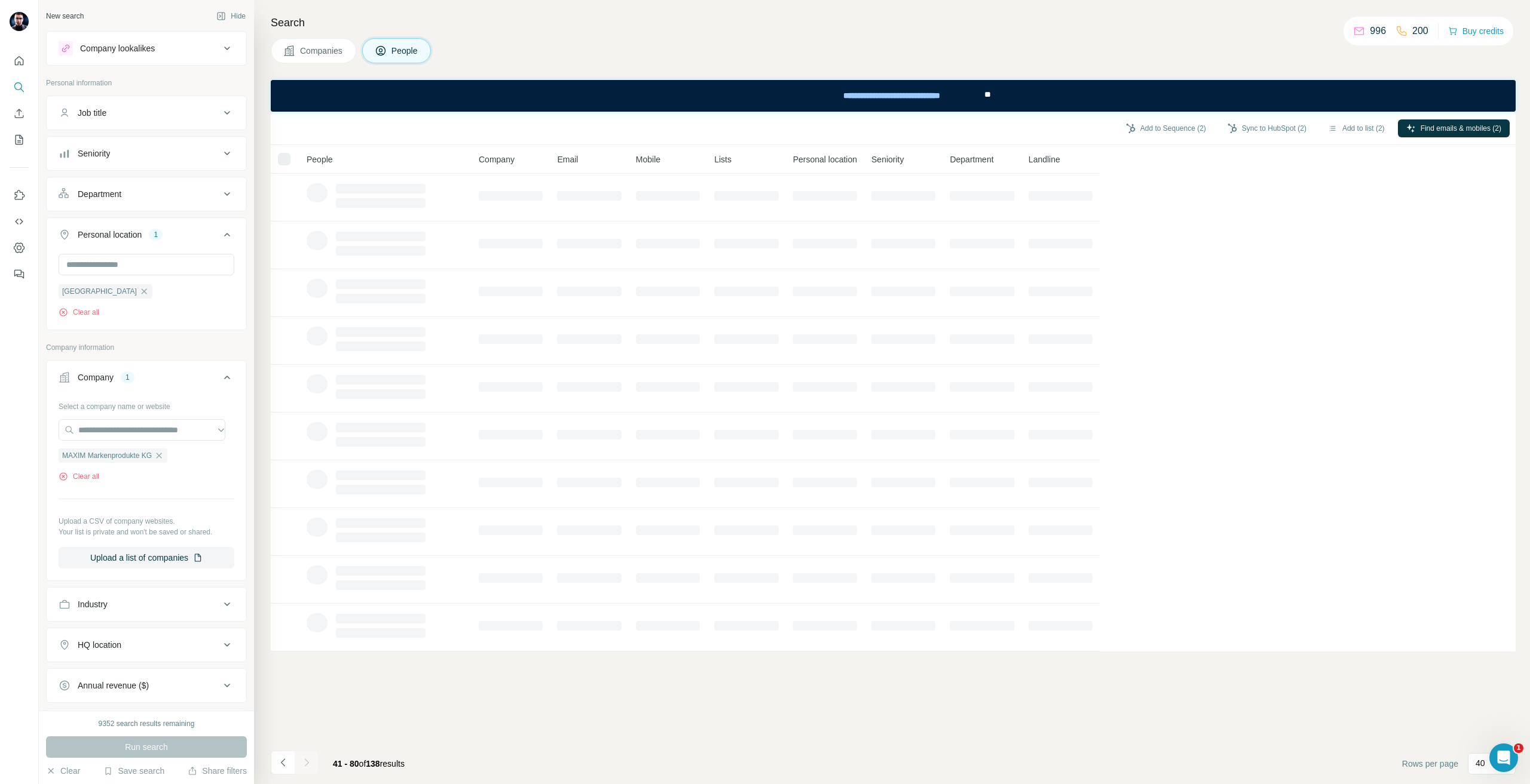
scroll to position [0, 0]
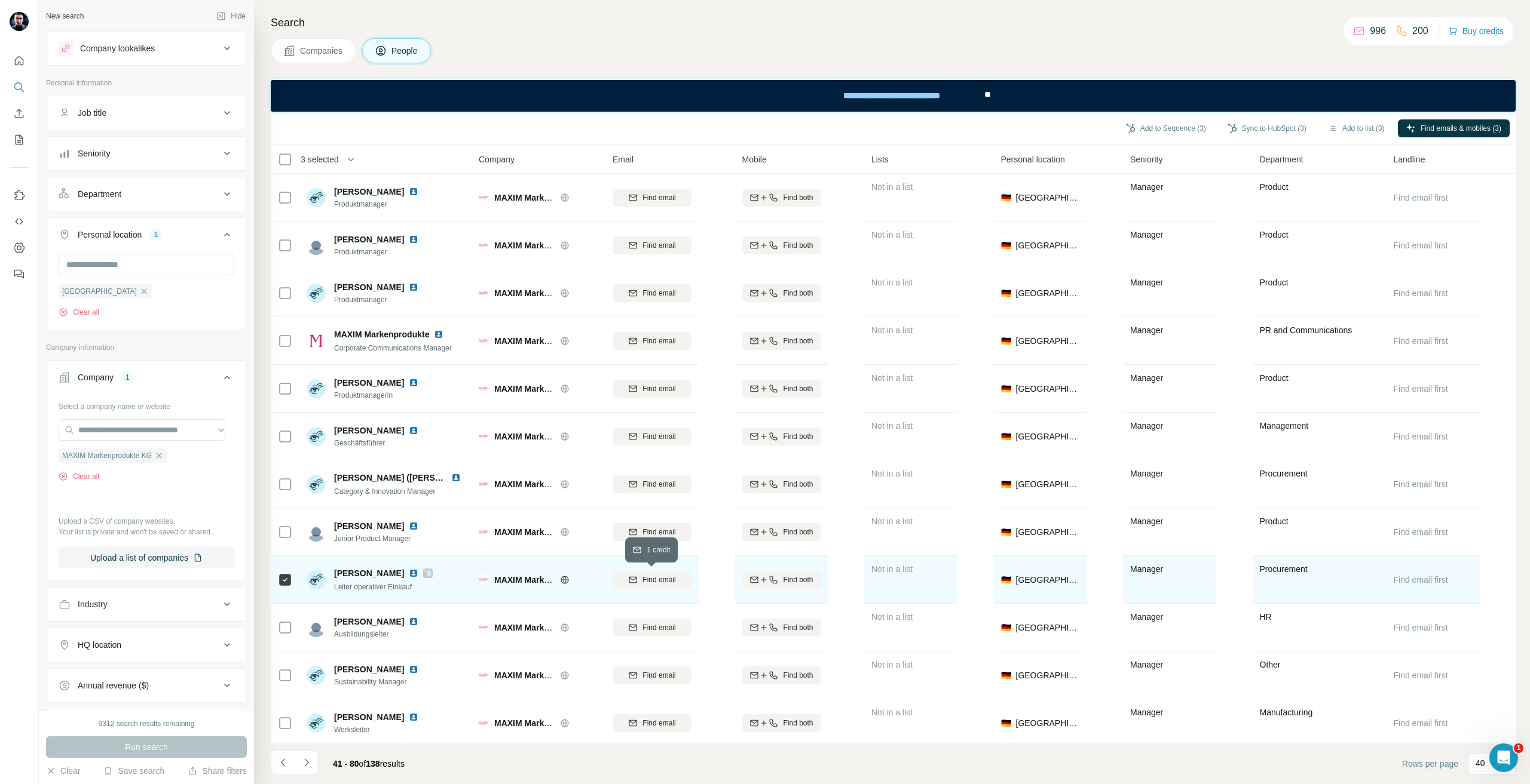
click at [634, 571] on button "Find email" at bounding box center [652, 579] width 79 height 18
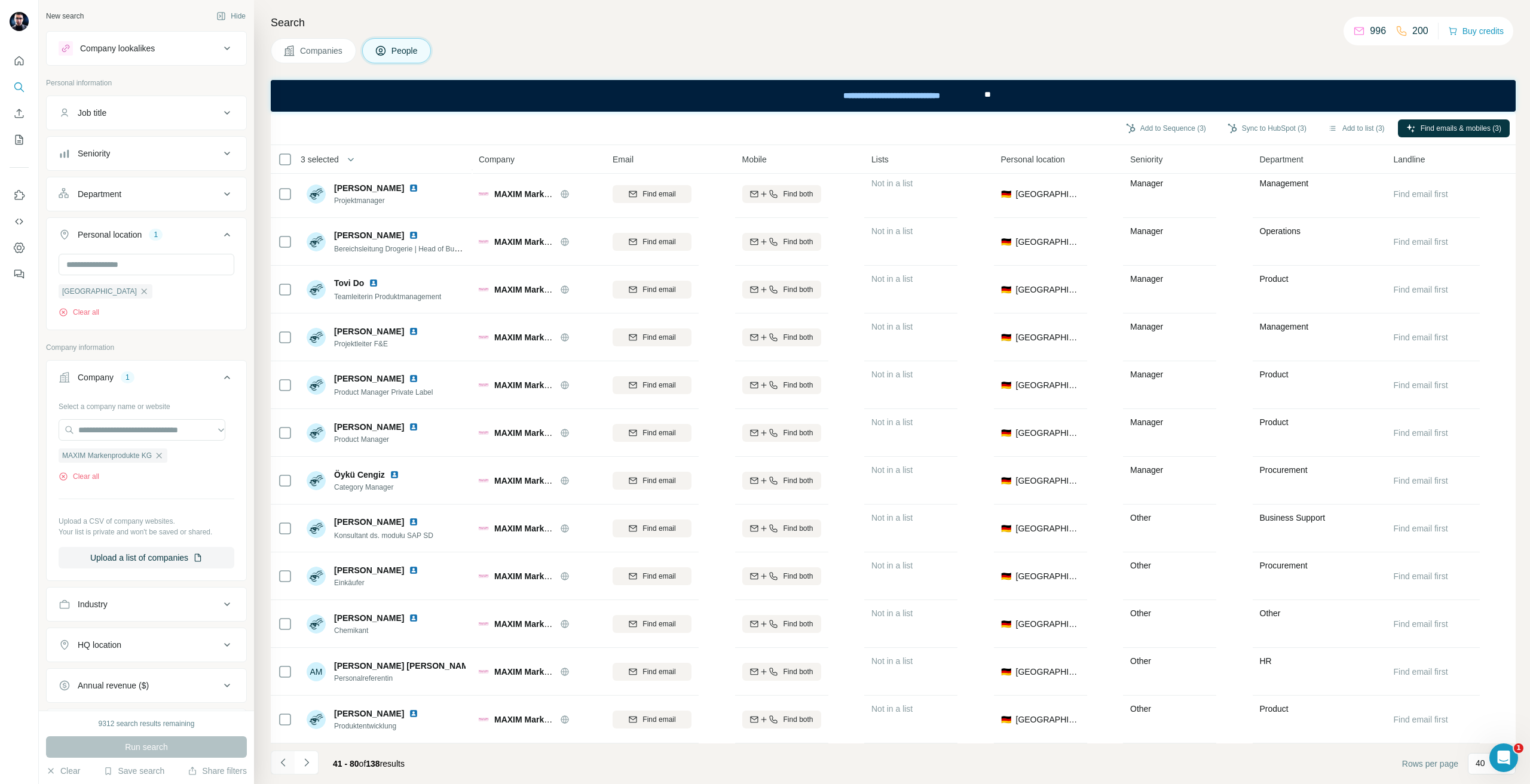
scroll to position [1347, 0]
click at [272, 763] on button "Navigate to previous page" at bounding box center [283, 763] width 24 height 24
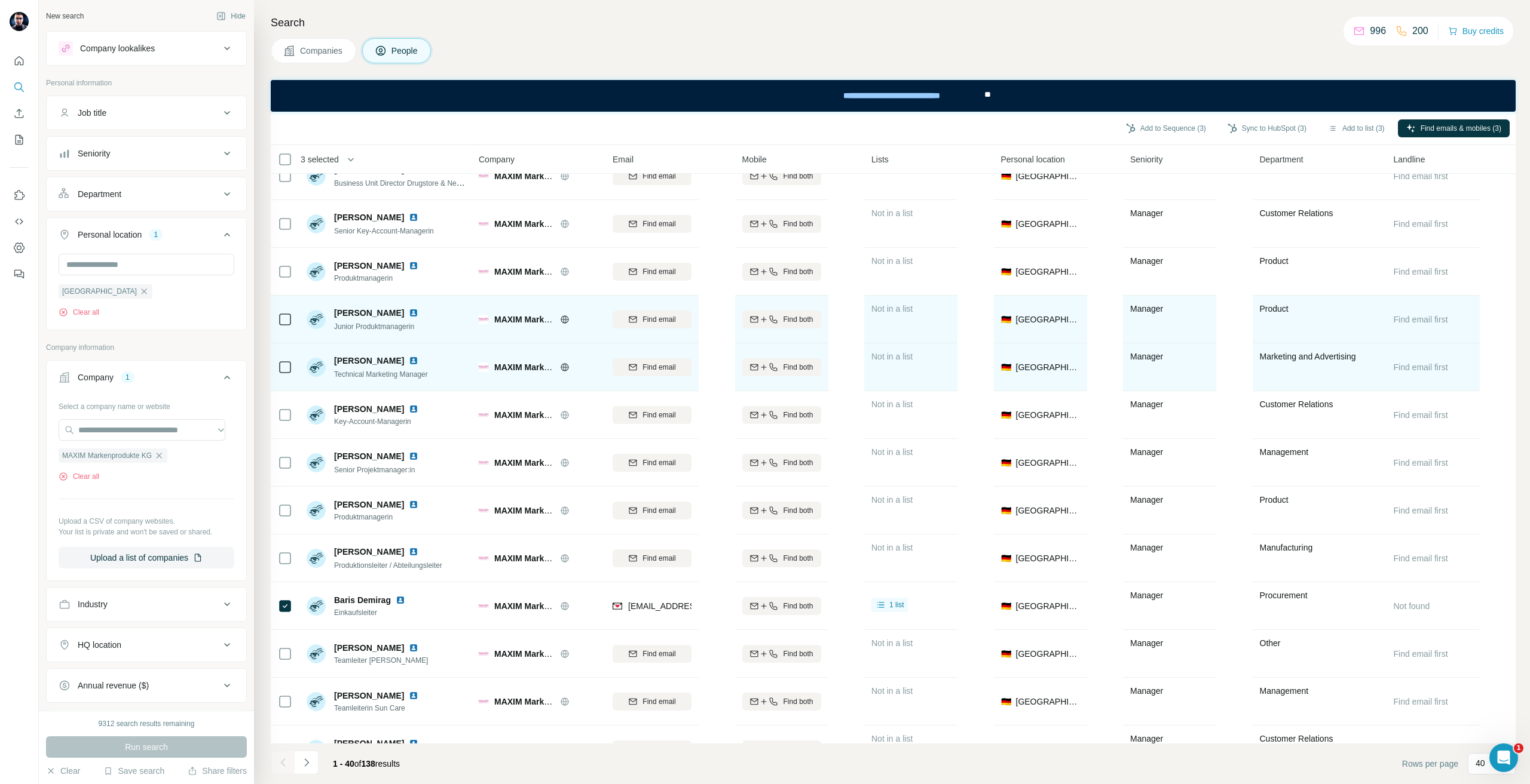
scroll to position [0, 0]
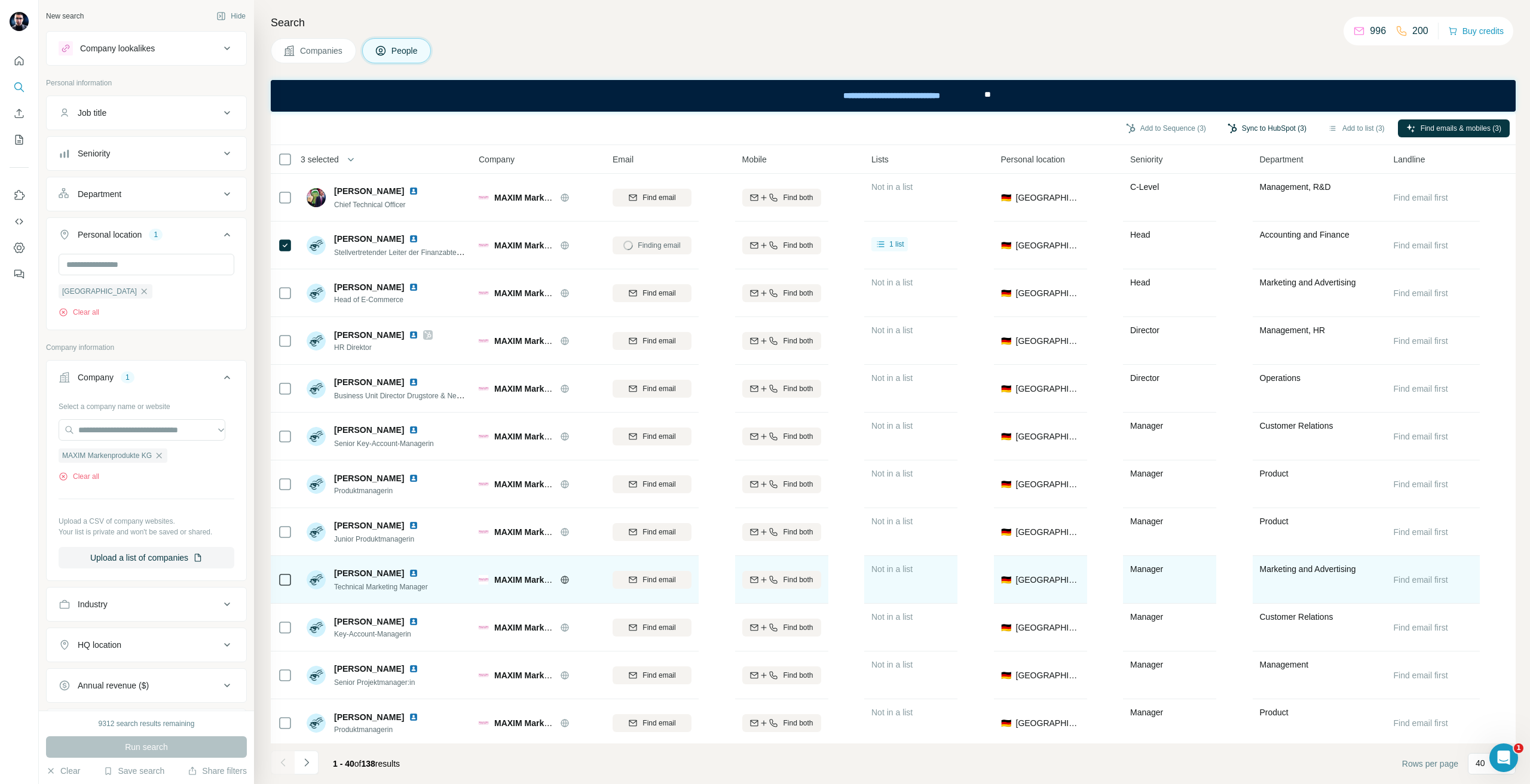
click at [1230, 129] on button "Sync to HubSpot (3)" at bounding box center [1267, 128] width 96 height 18
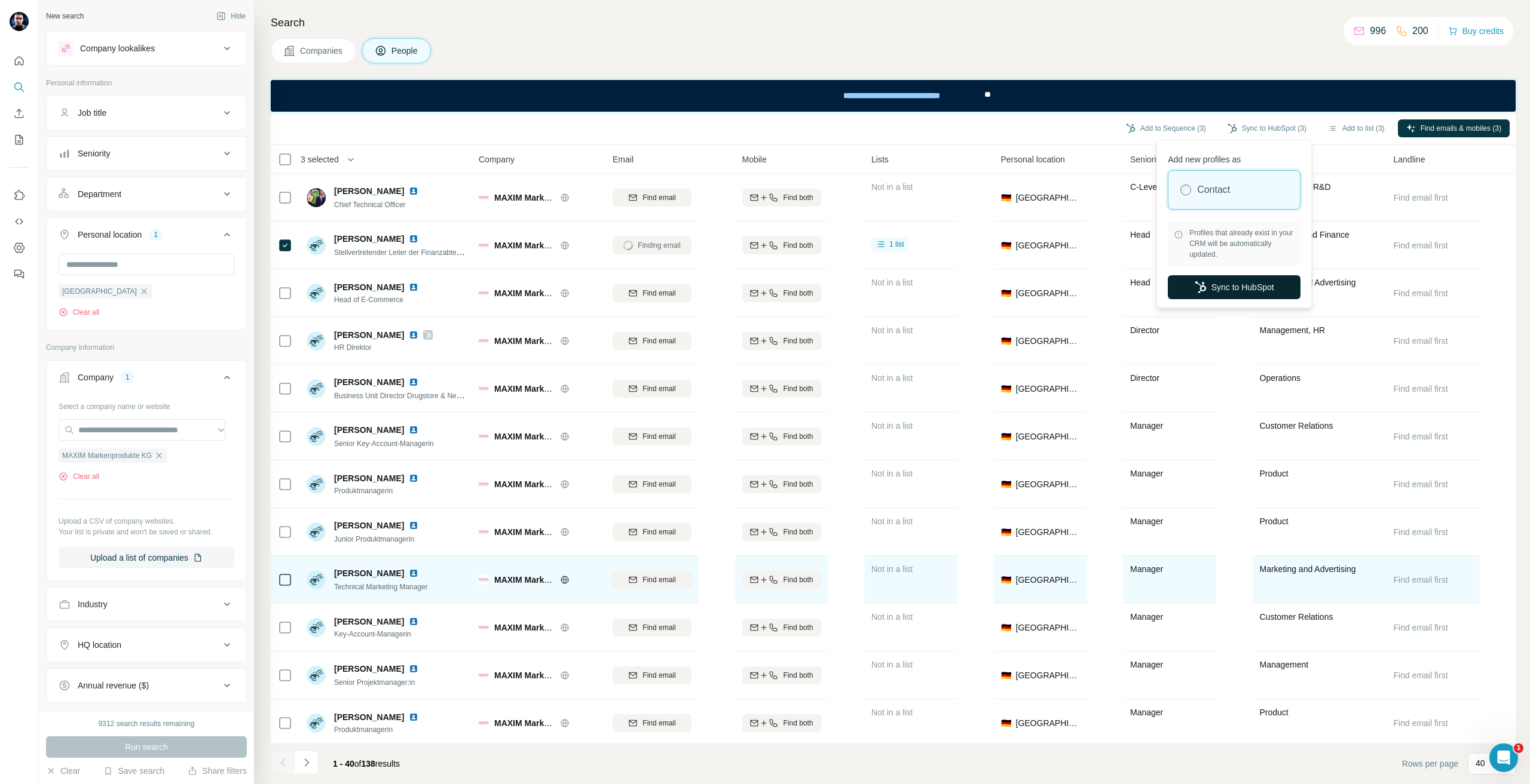
click at [1247, 292] on button "Sync to HubSpot" at bounding box center [1234, 287] width 132 height 24
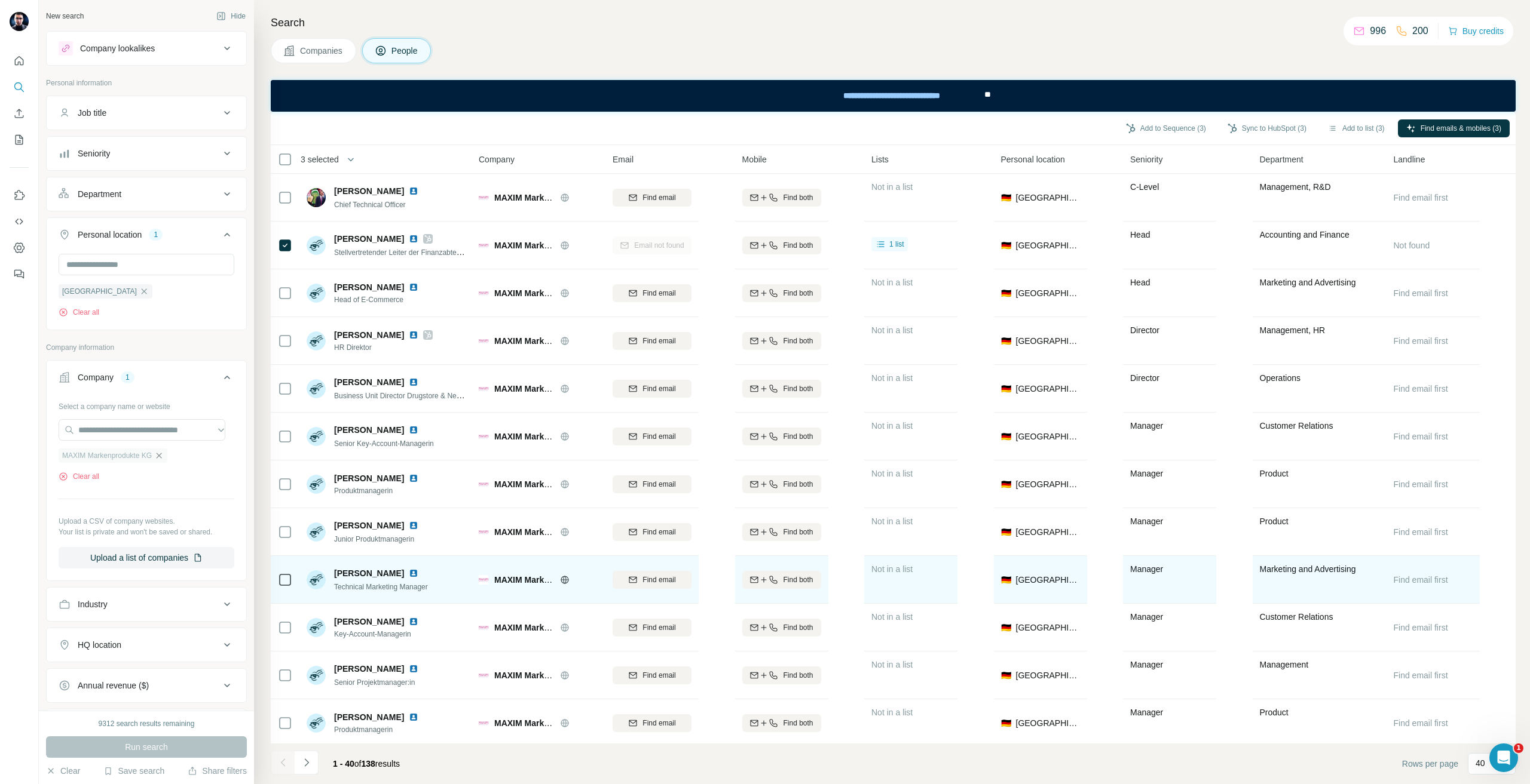
click at [164, 456] on icon "button" at bounding box center [159, 456] width 10 height 10
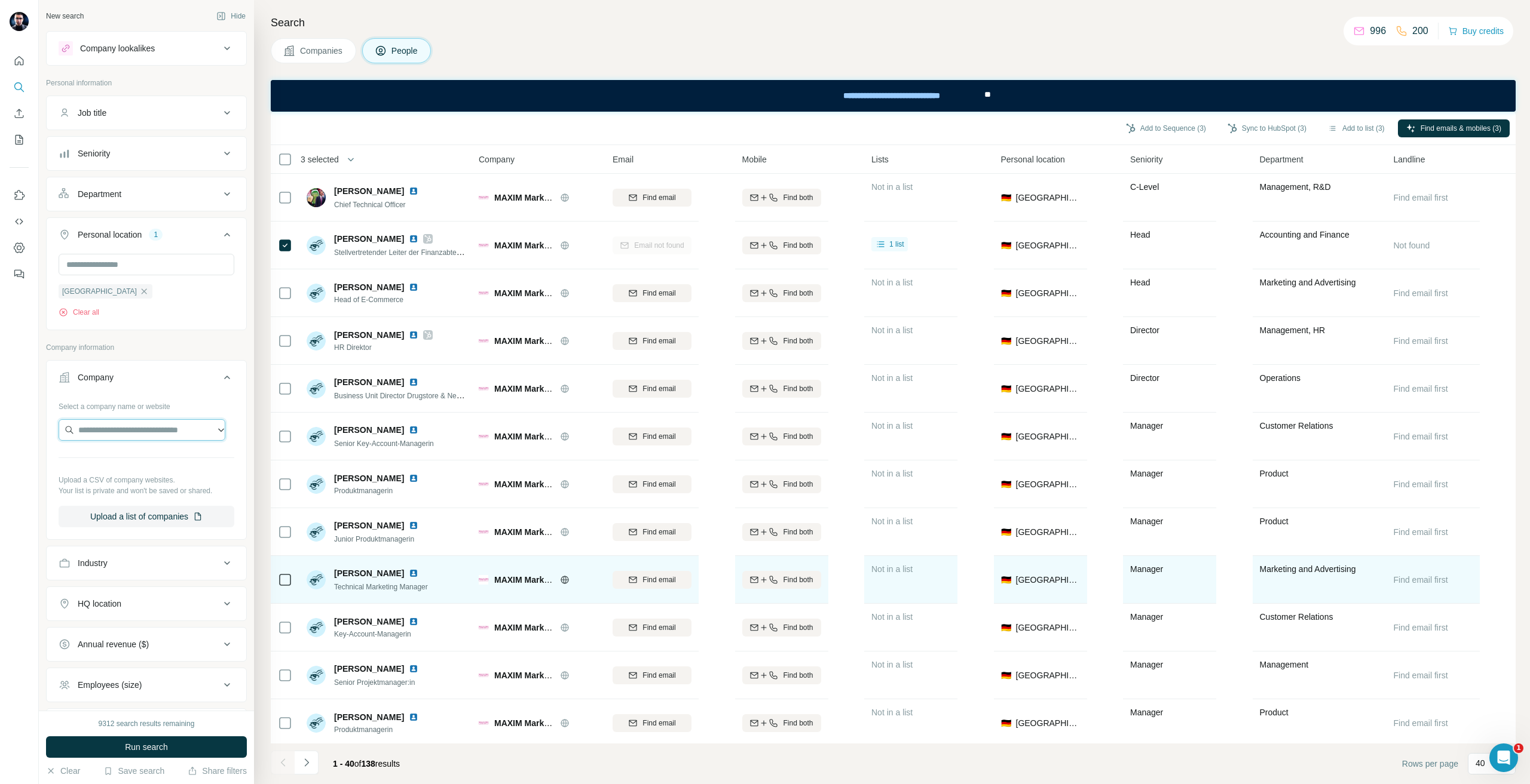
click at [144, 438] on input "text" at bounding box center [142, 430] width 167 height 22
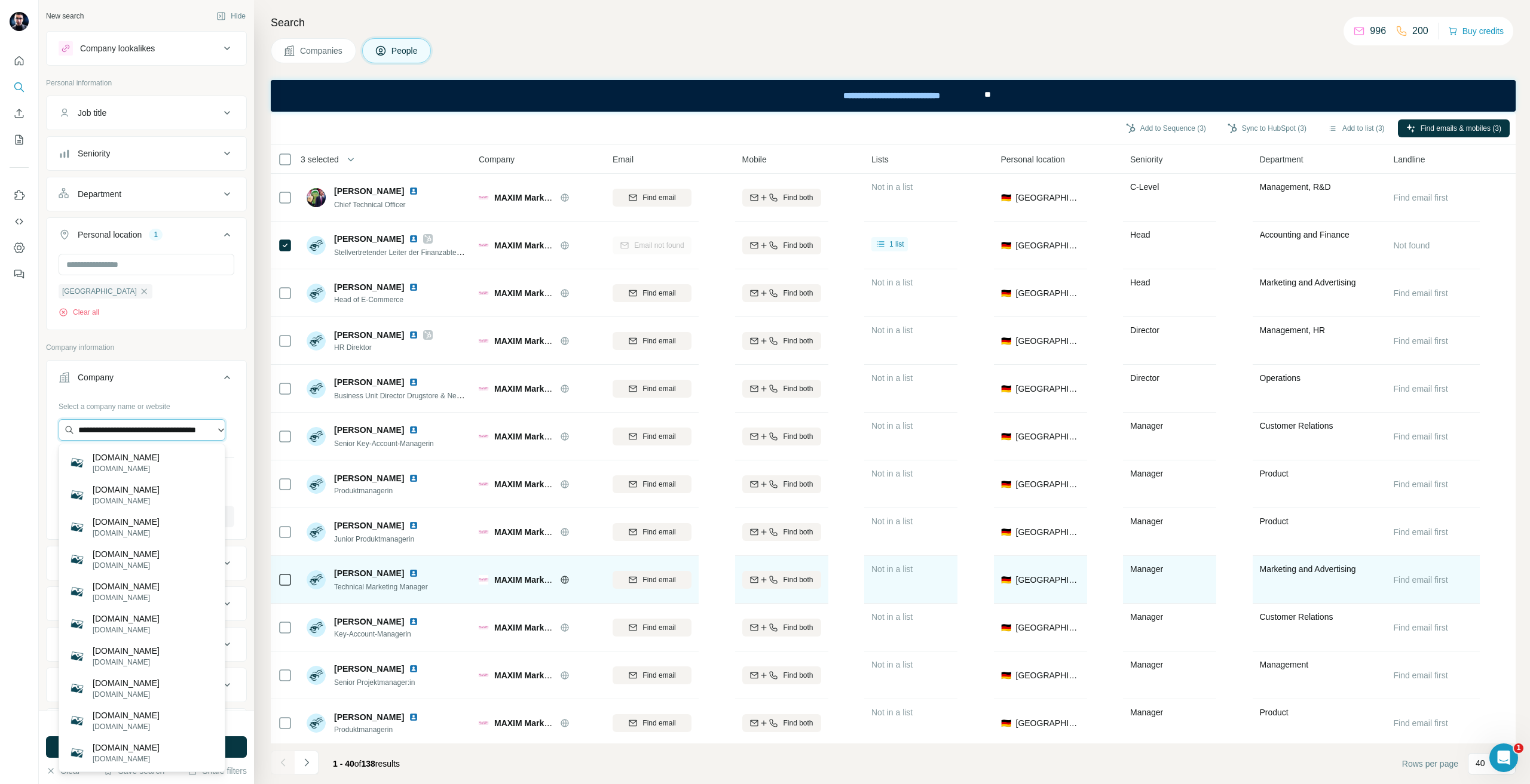
paste input "text"
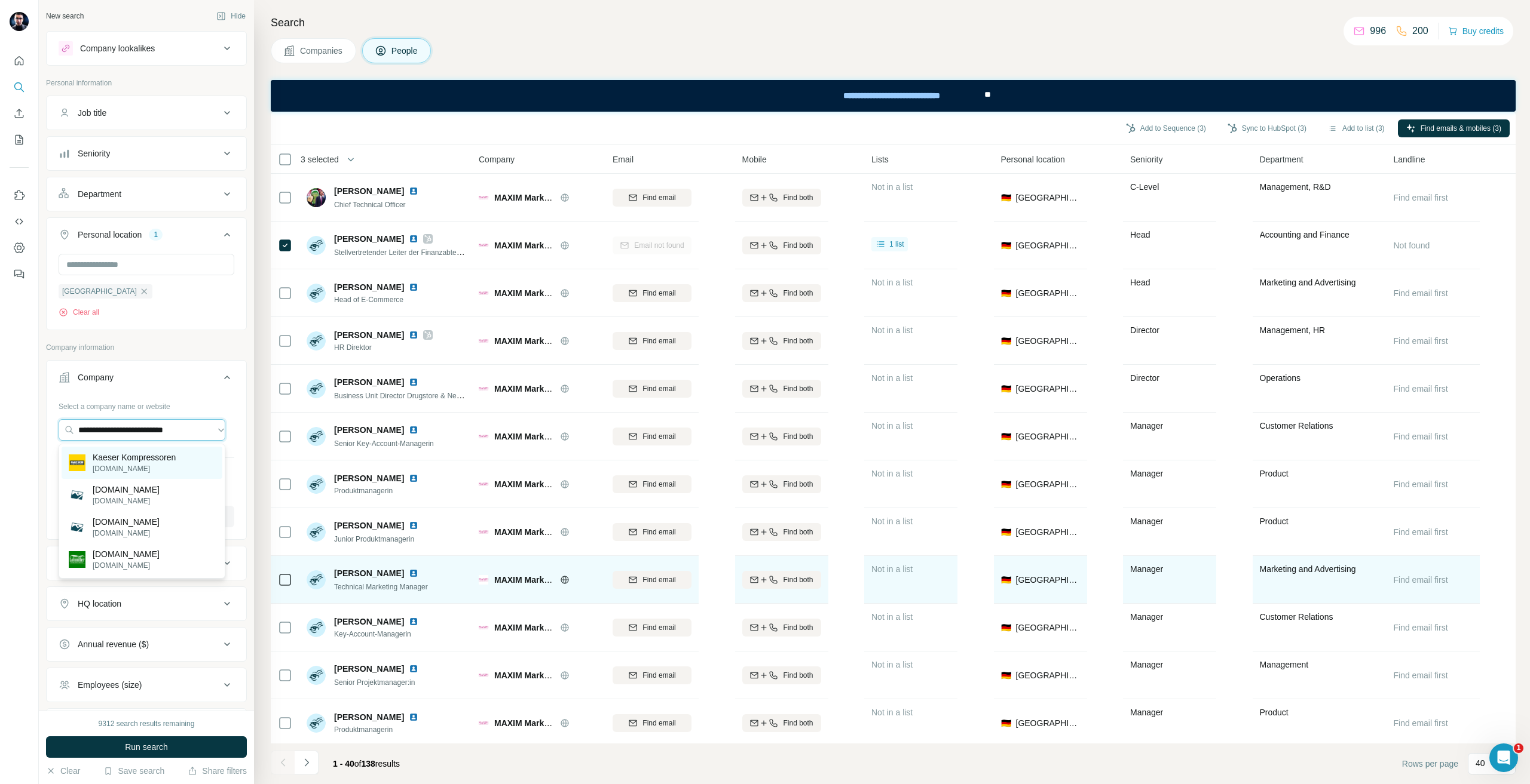
type input "**********"
click at [134, 464] on p "kaeser.com" at bounding box center [134, 469] width 83 height 11
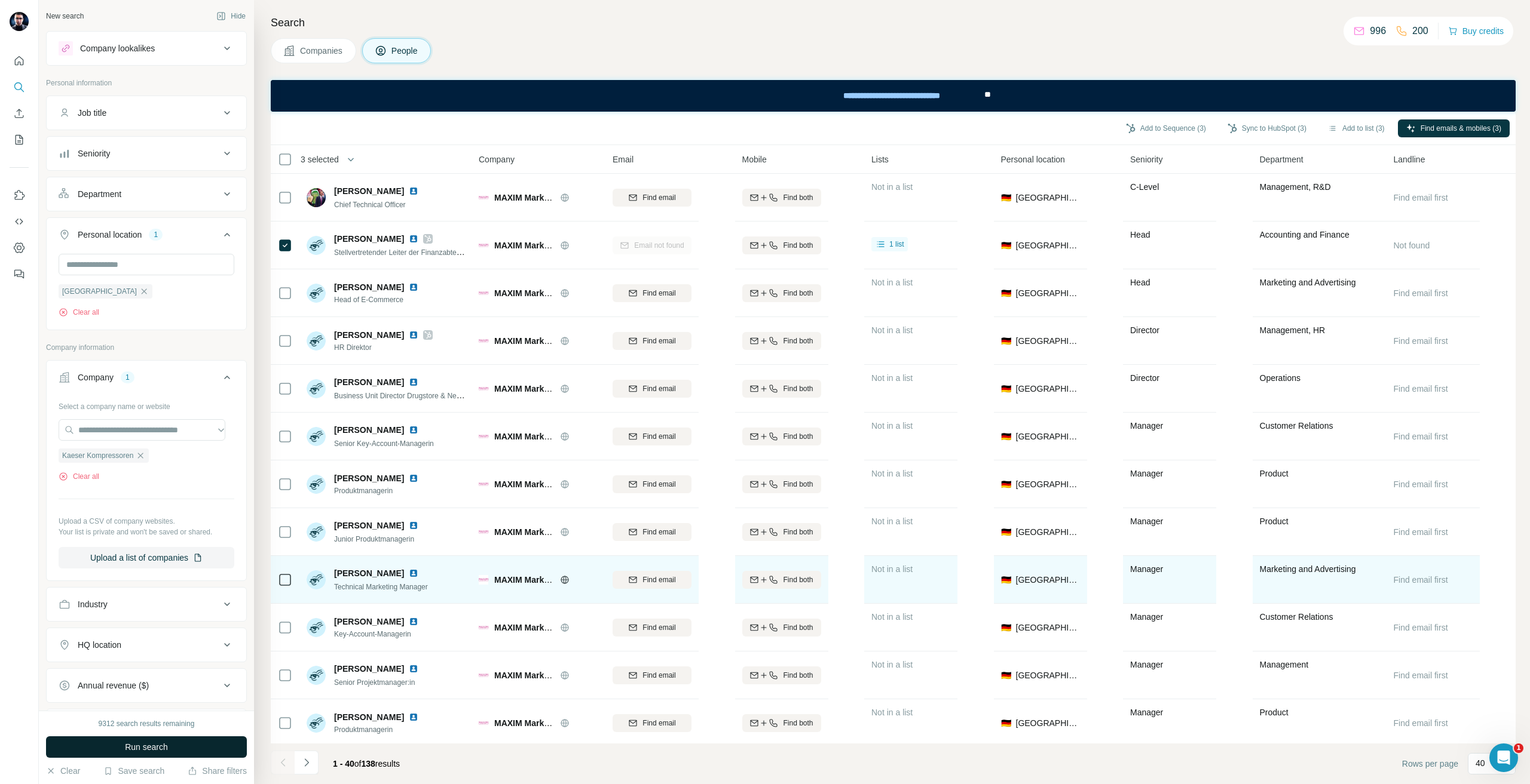
click at [161, 749] on span "Run search" at bounding box center [146, 747] width 43 height 12
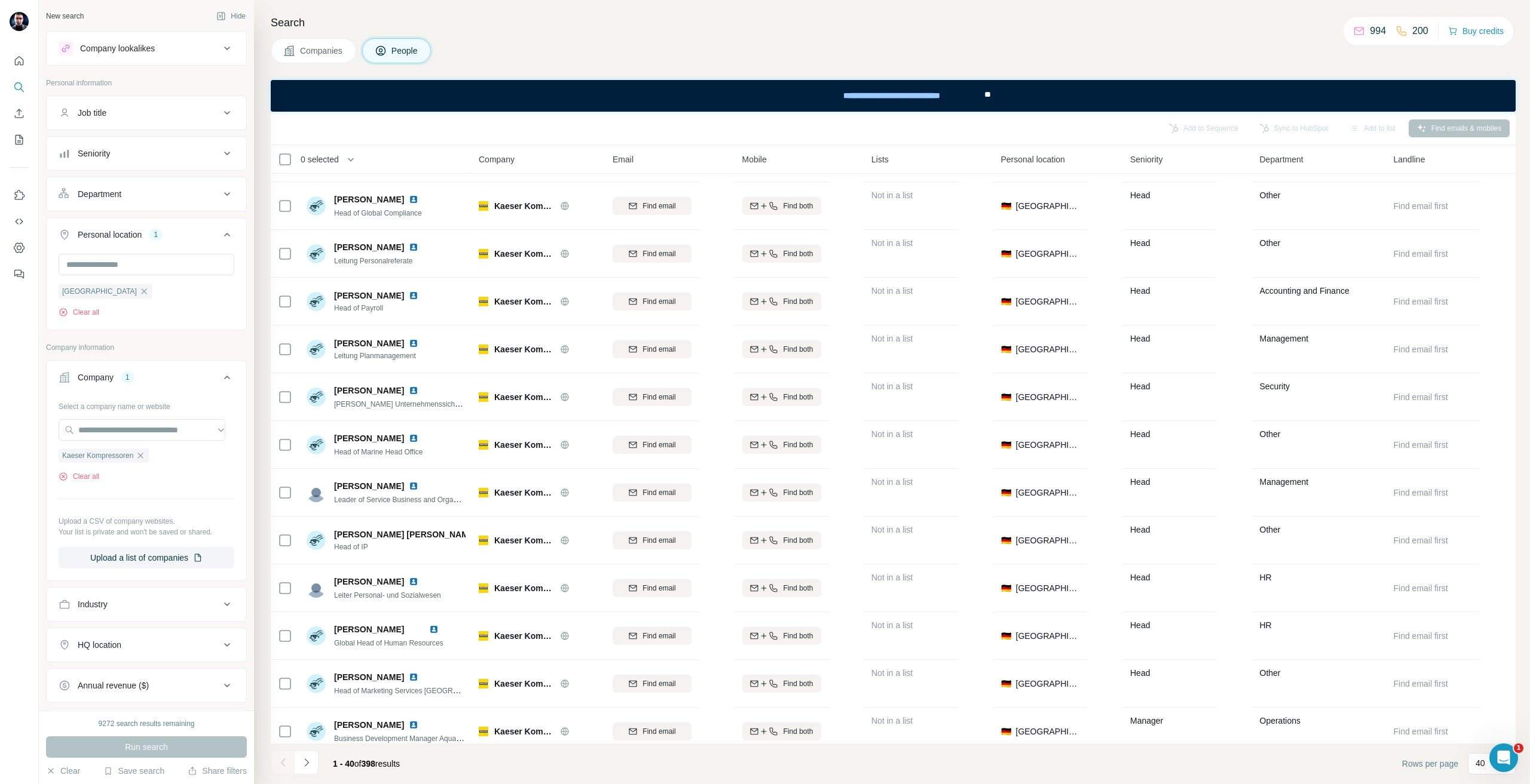
scroll to position [358, 0]
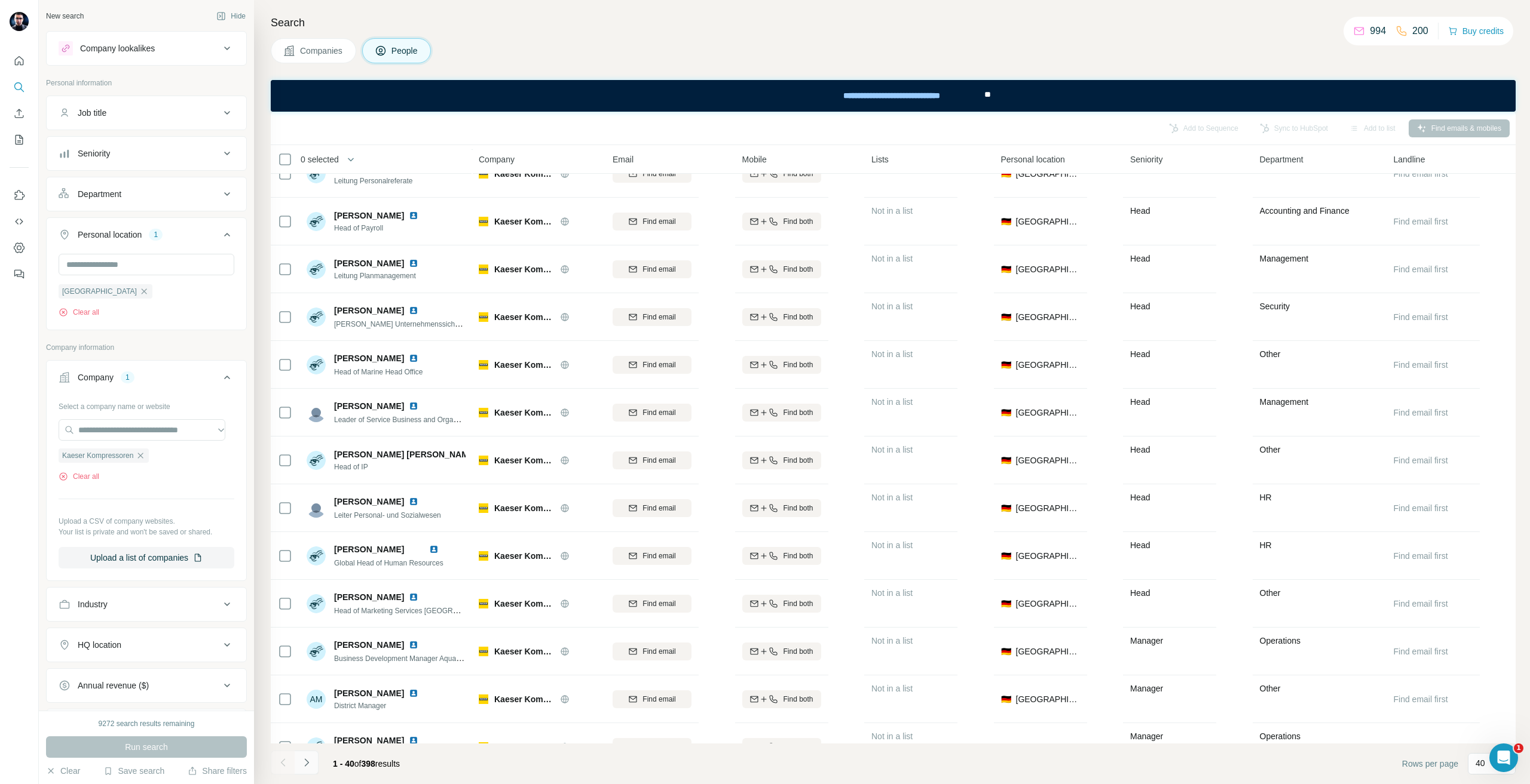
click at [306, 760] on icon "Navigate to next page" at bounding box center [306, 762] width 4 height 8
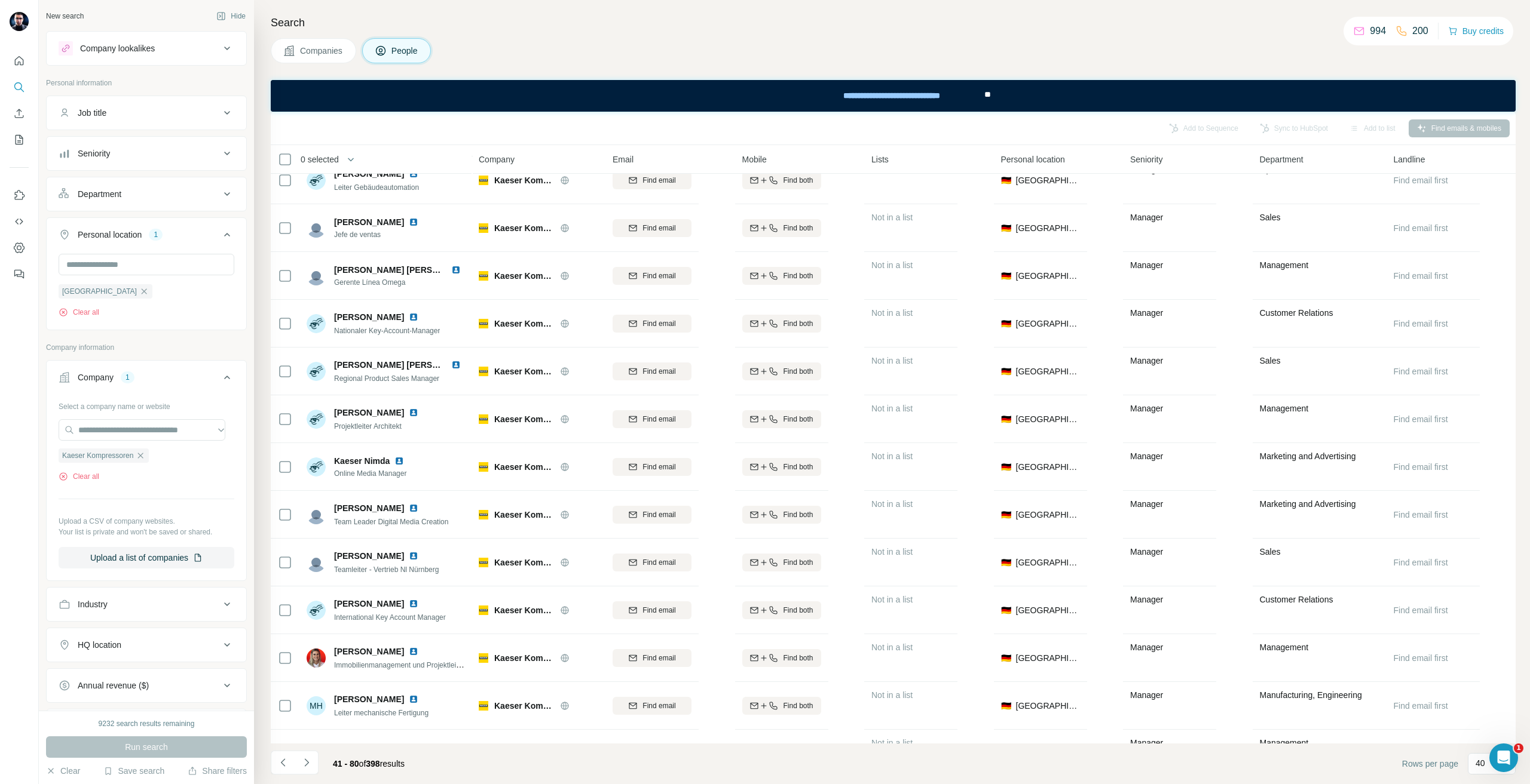
scroll to position [597, 0]
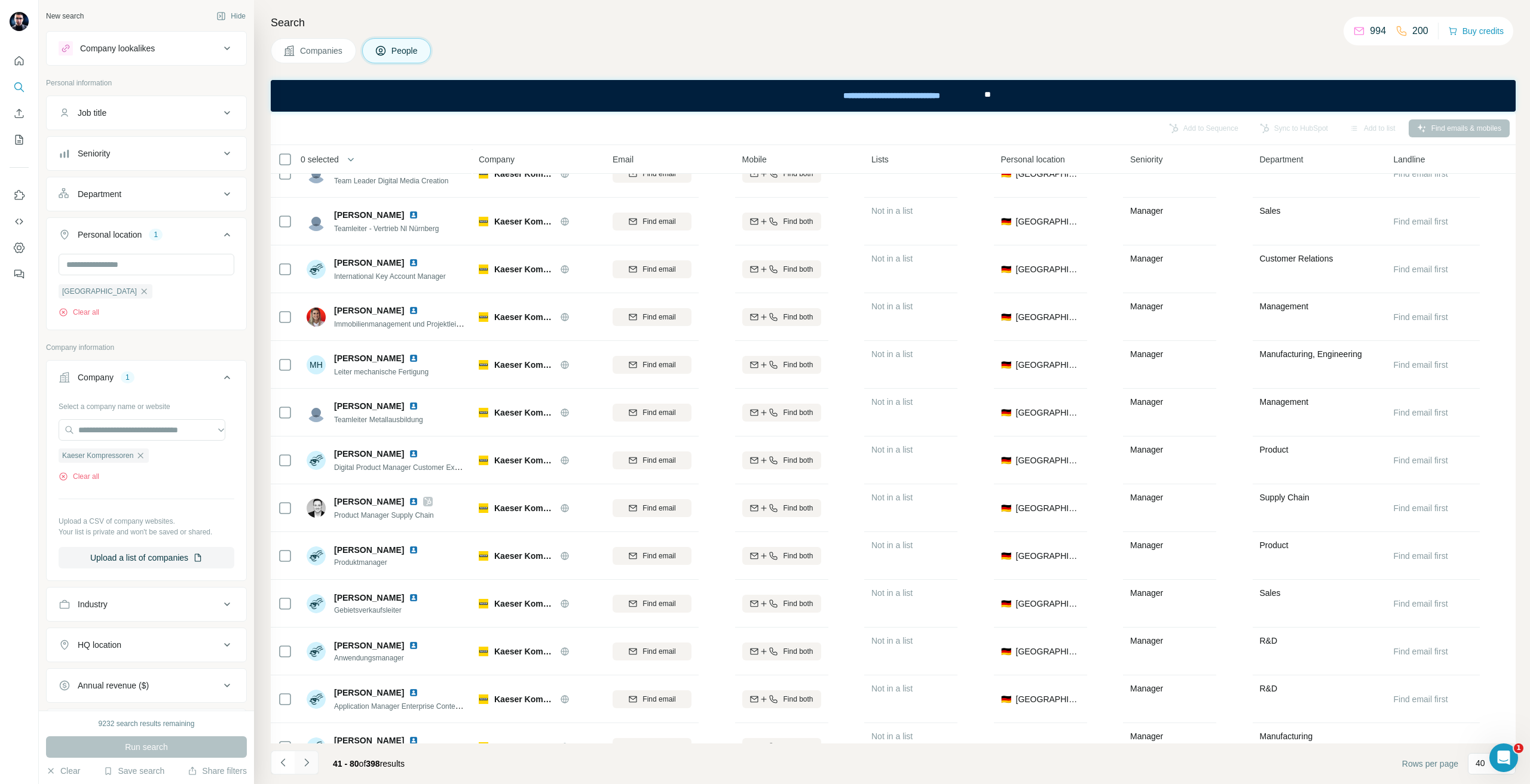
click at [315, 766] on button "Navigate to next page" at bounding box center [306, 763] width 24 height 24
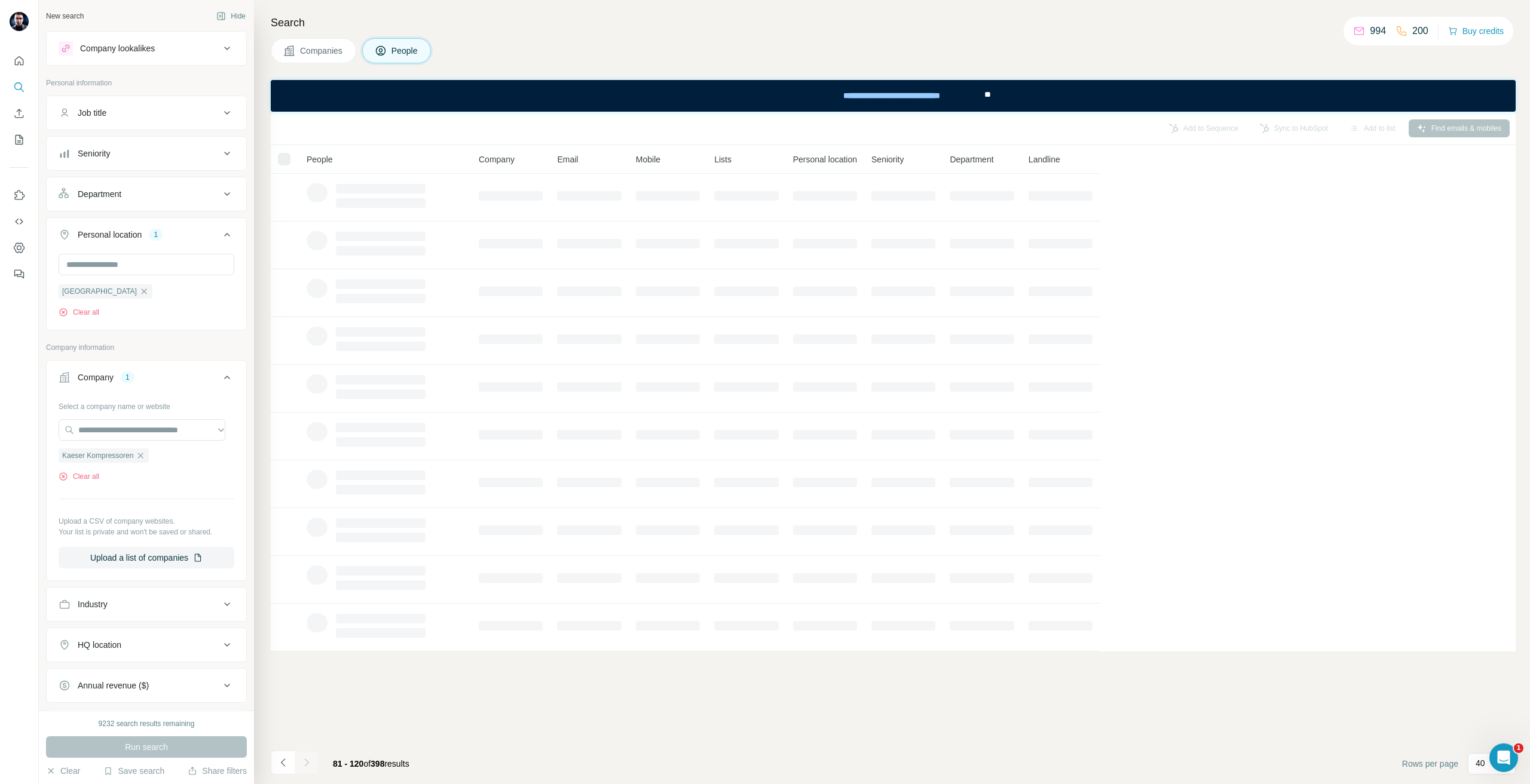
scroll to position [0, 0]
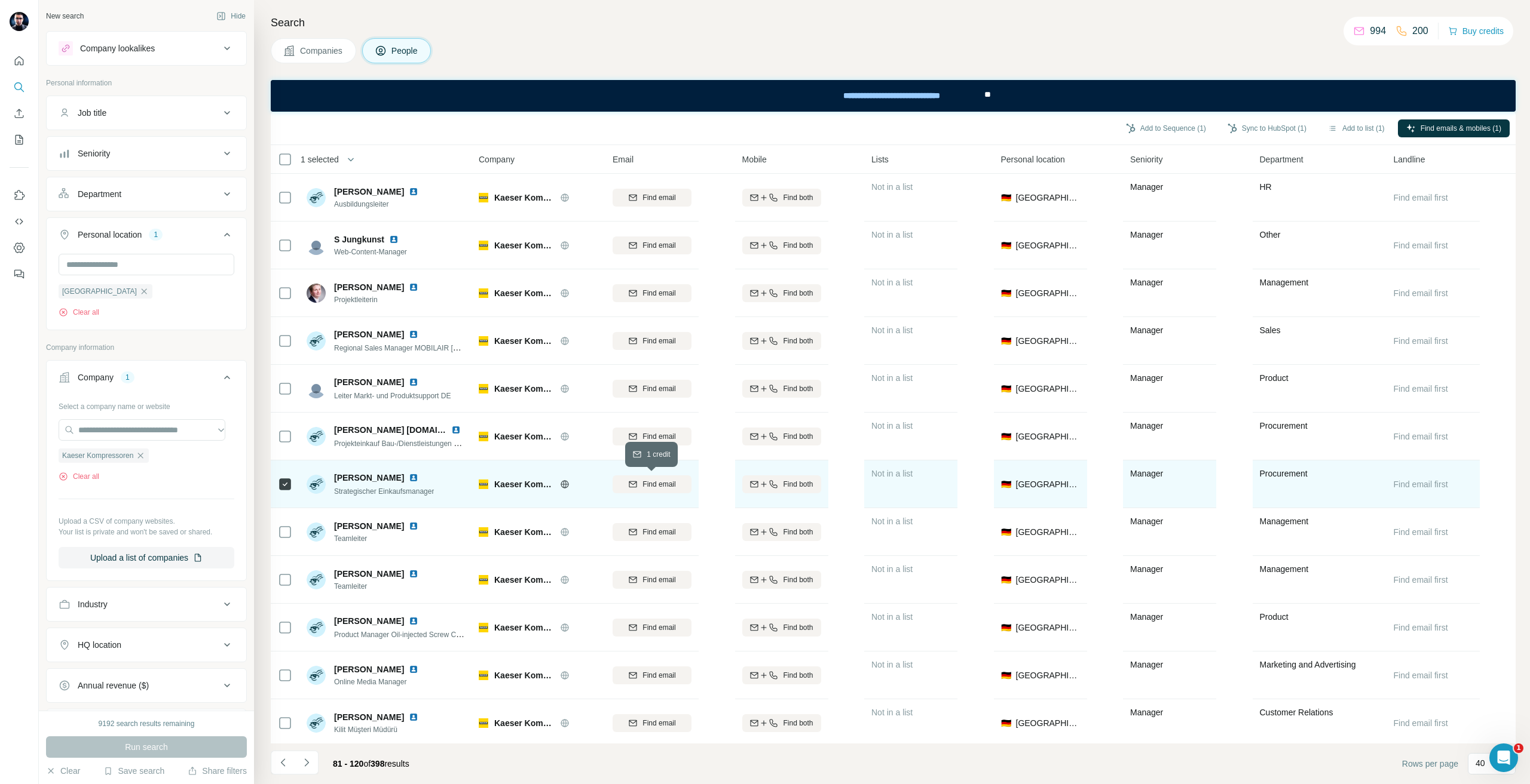
click at [636, 491] on button "Find email" at bounding box center [652, 484] width 79 height 18
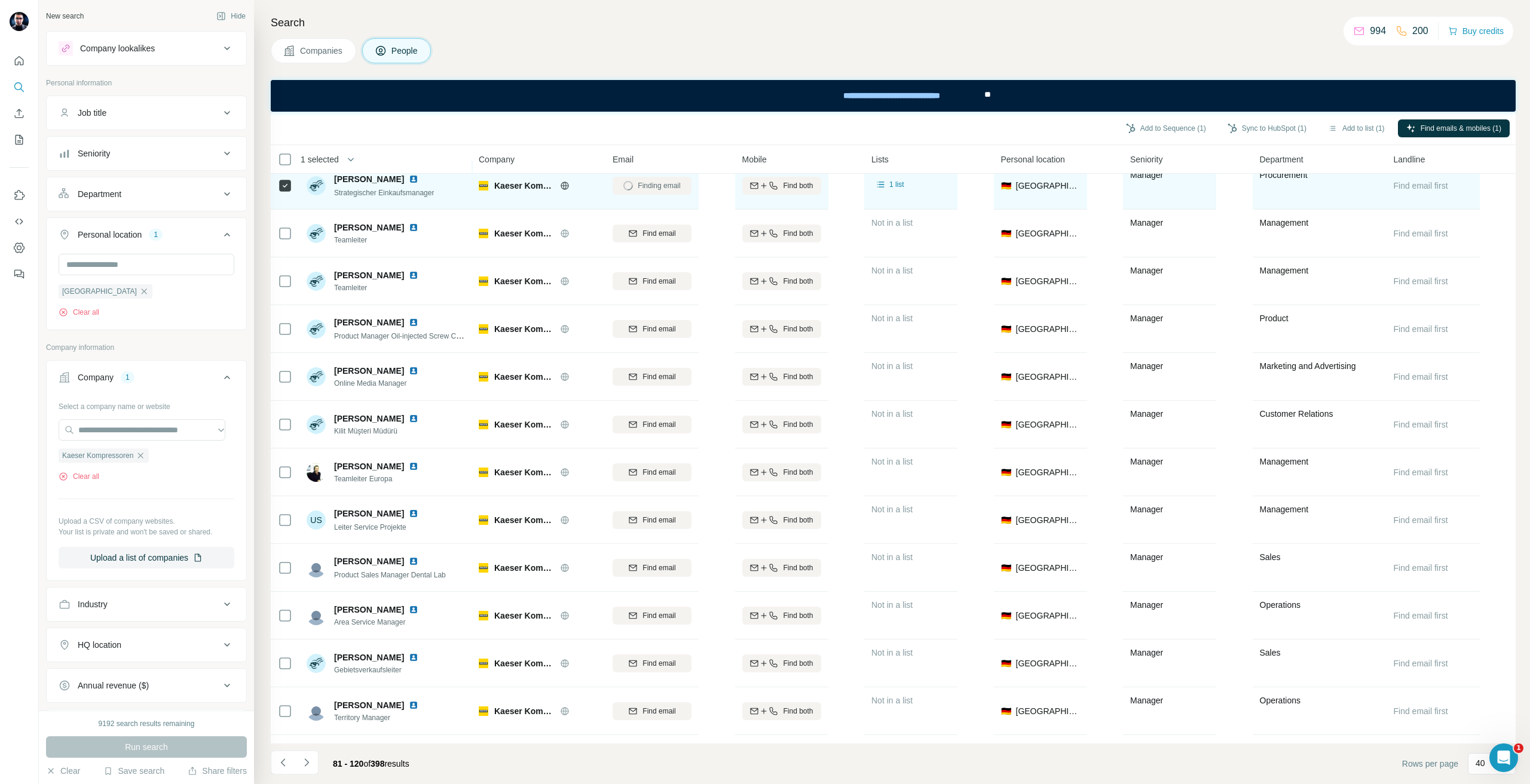
click at [302, 775] on li at bounding box center [306, 764] width 24 height 26
click at [300, 764] on button "Navigate to next page" at bounding box center [306, 763] width 24 height 24
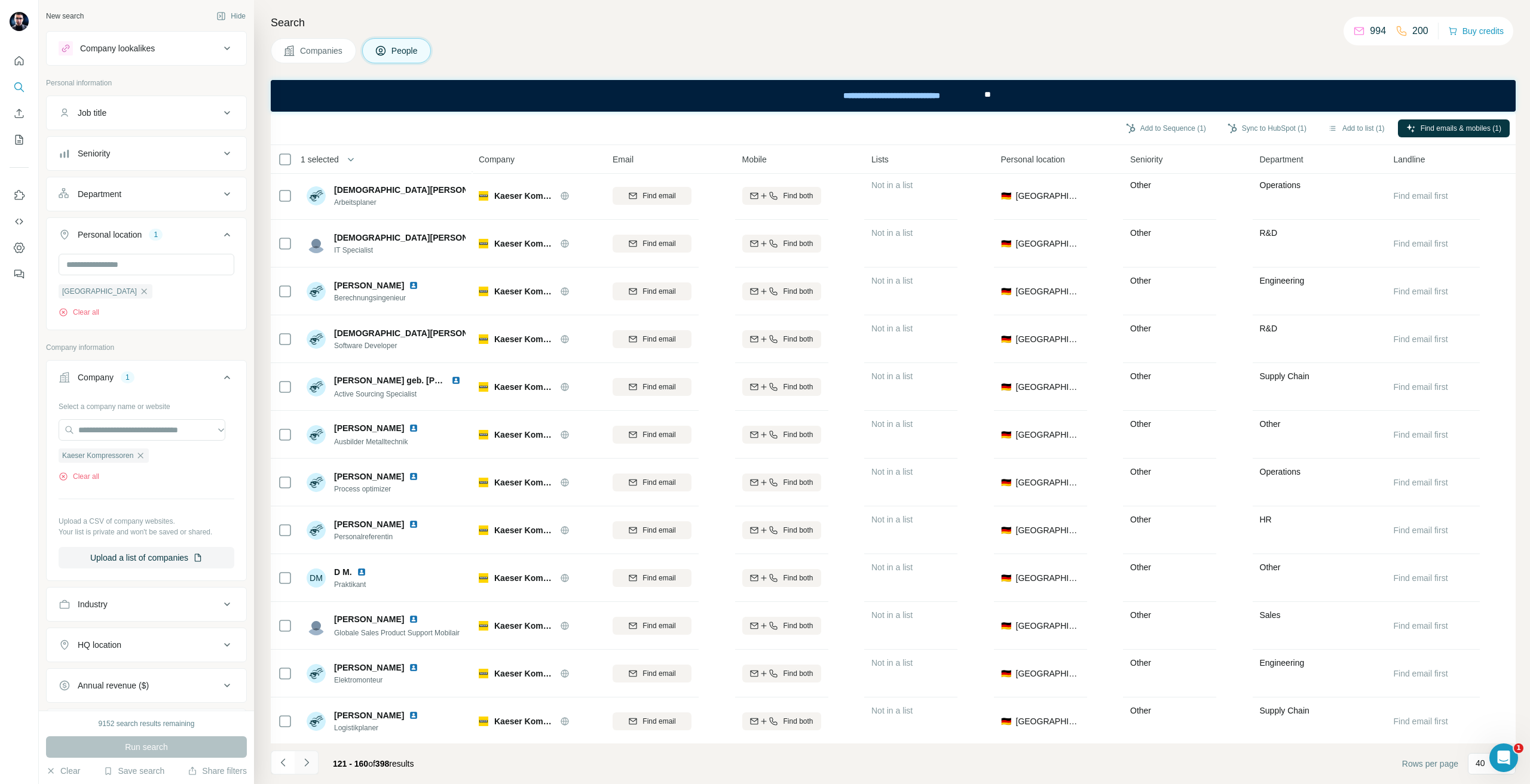
scroll to position [1075, 0]
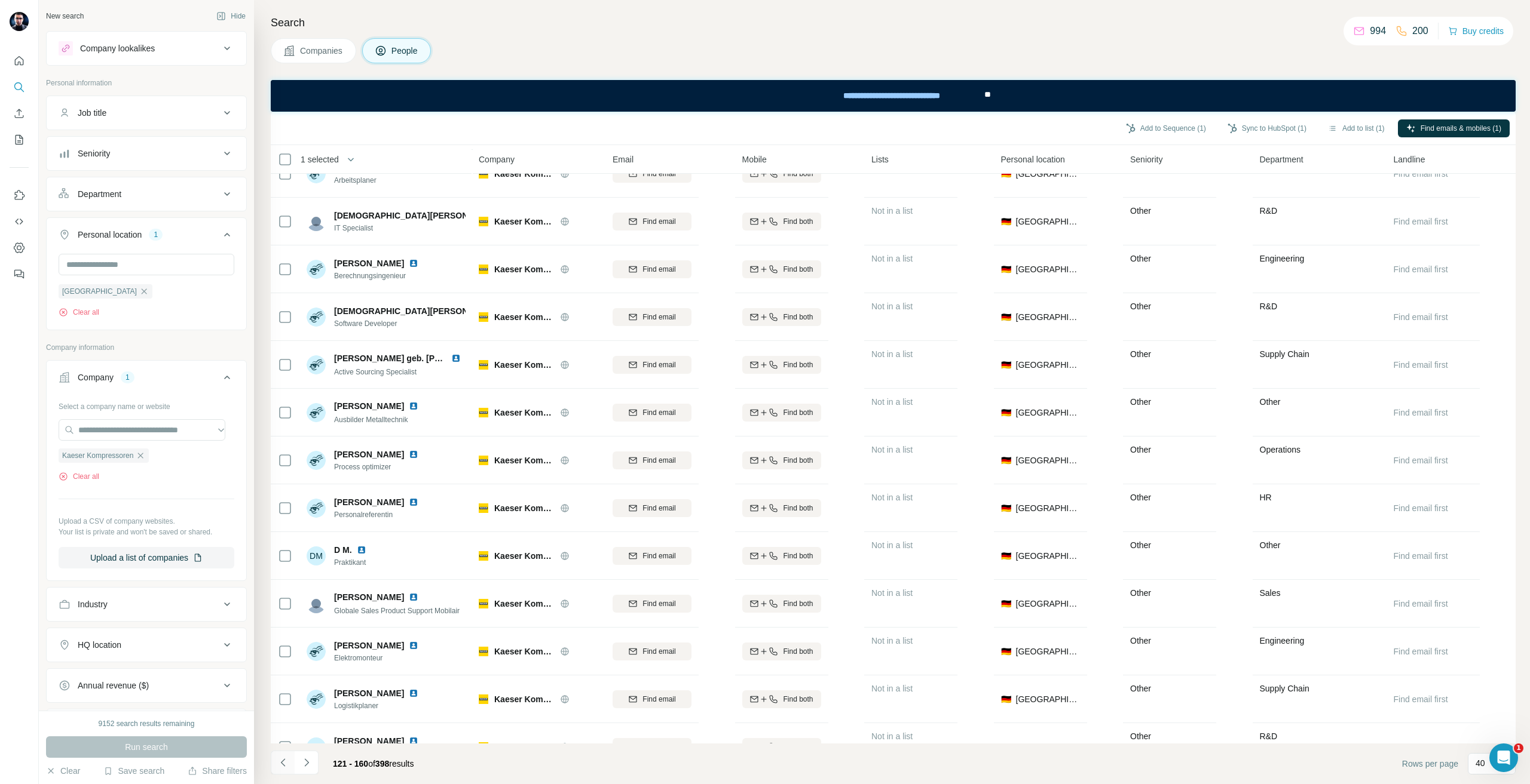
click at [283, 767] on icon "Navigate to previous page" at bounding box center [283, 763] width 12 height 12
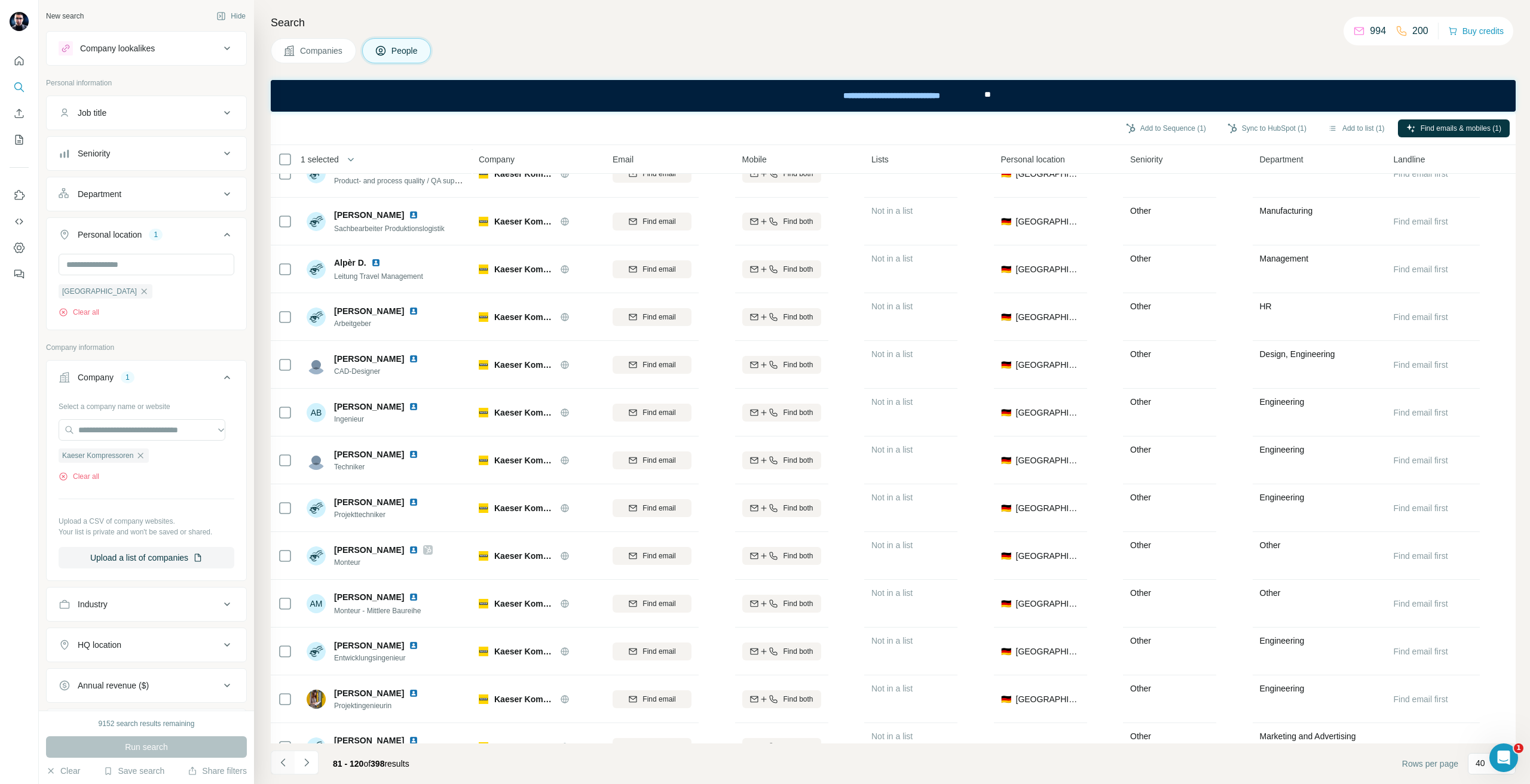
click at [283, 767] on icon "Navigate to previous page" at bounding box center [283, 763] width 12 height 12
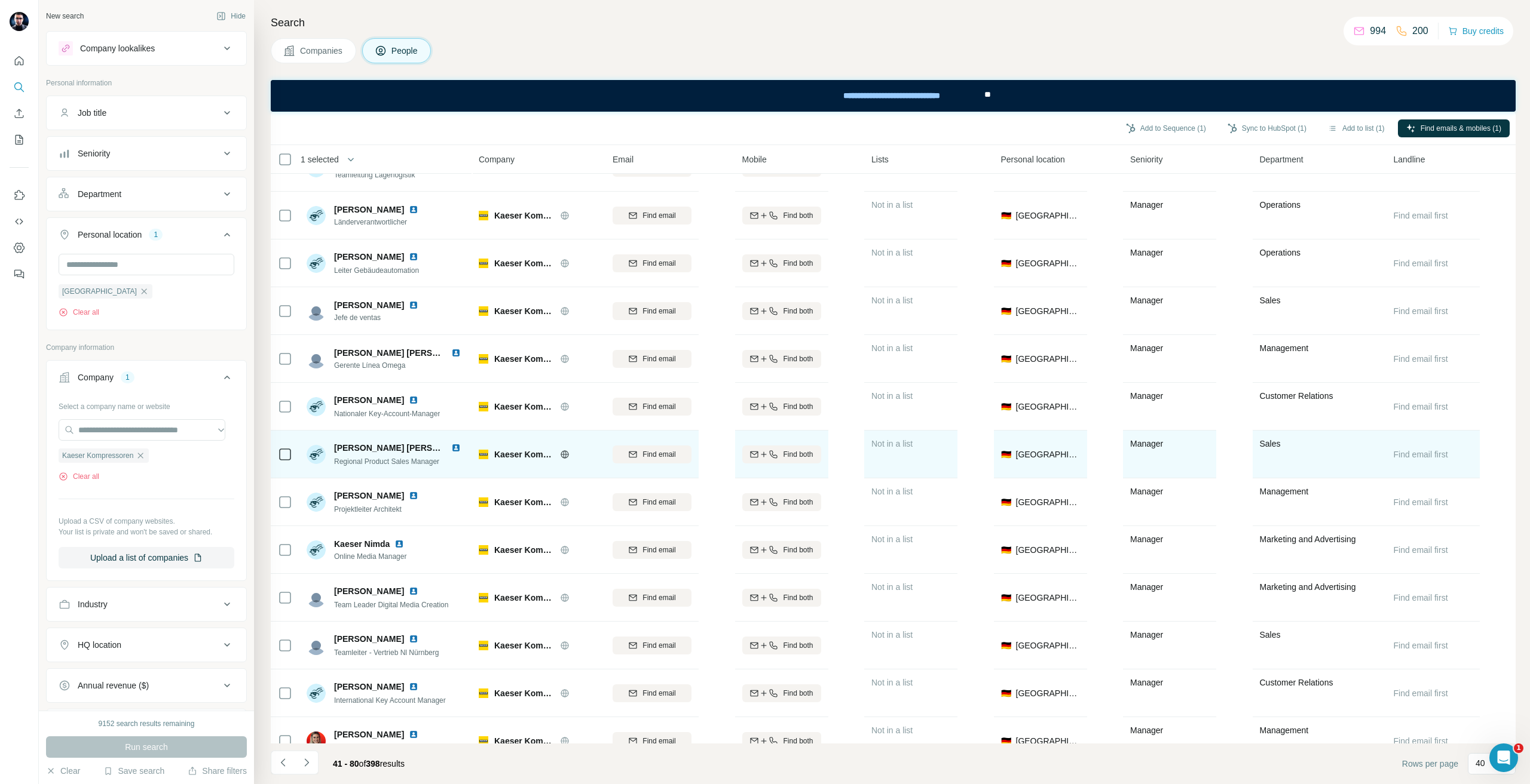
scroll to position [0, 0]
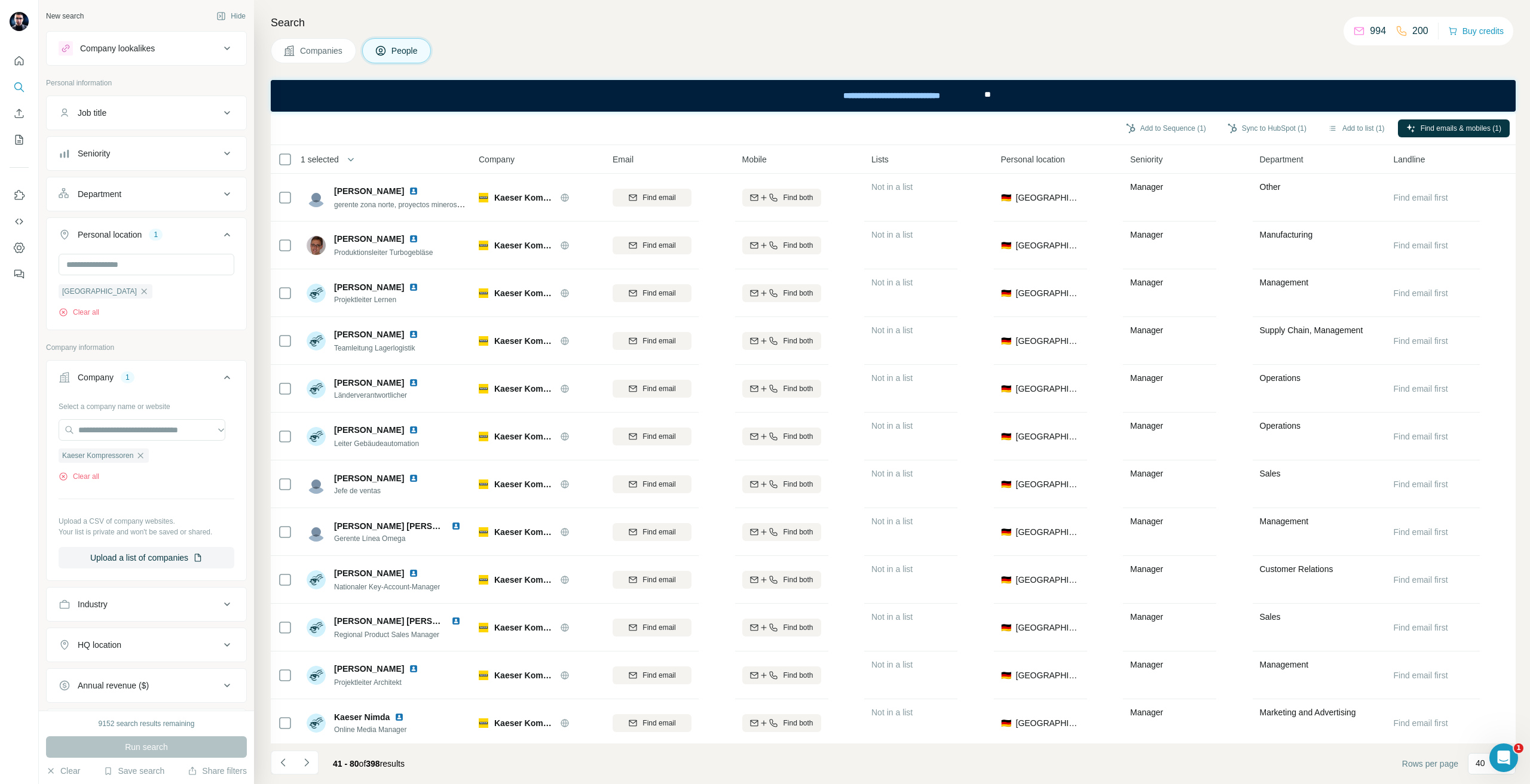
click at [290, 763] on button "Navigate to previous page" at bounding box center [283, 763] width 24 height 24
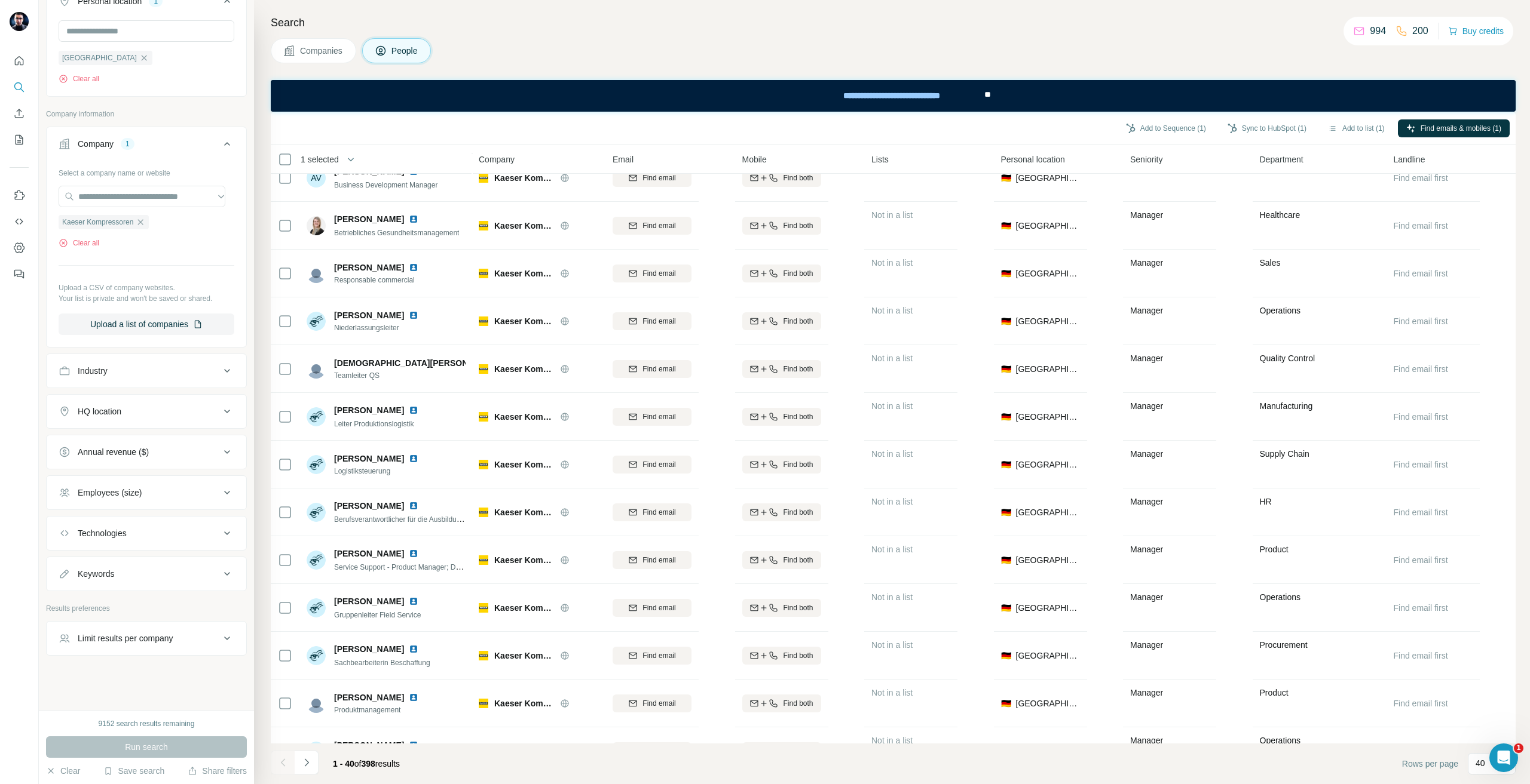
scroll to position [1347, 0]
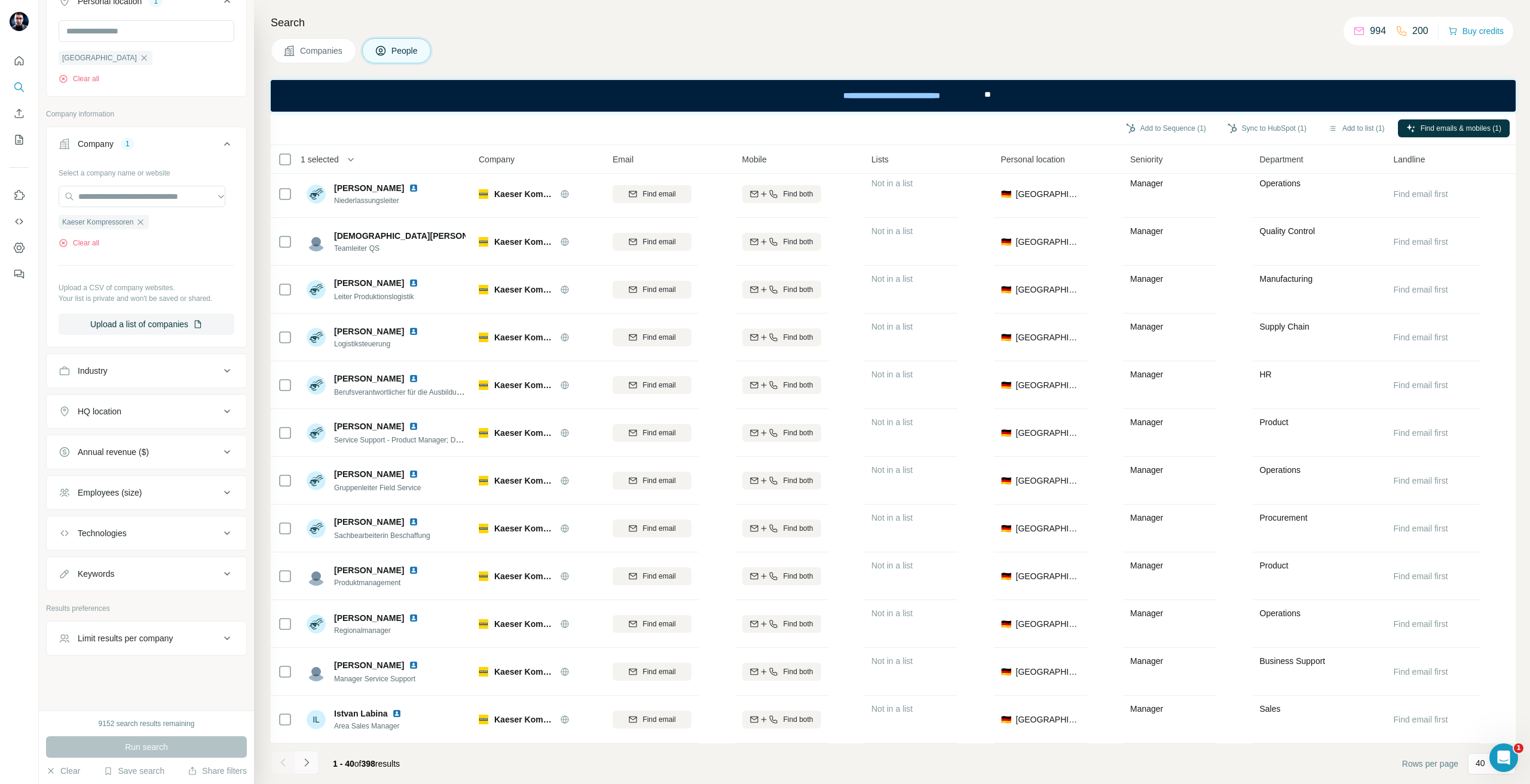
click at [305, 753] on button "Navigate to next page" at bounding box center [306, 763] width 24 height 24
click at [1230, 145] on div "Add to Sequence (1) Sync to HubSpot (1) Add to list (1) Find emails & mobiles (…" at bounding box center [893, 128] width 1245 height 34
click at [1248, 126] on button "Sync to HubSpot (1)" at bounding box center [1267, 128] width 96 height 18
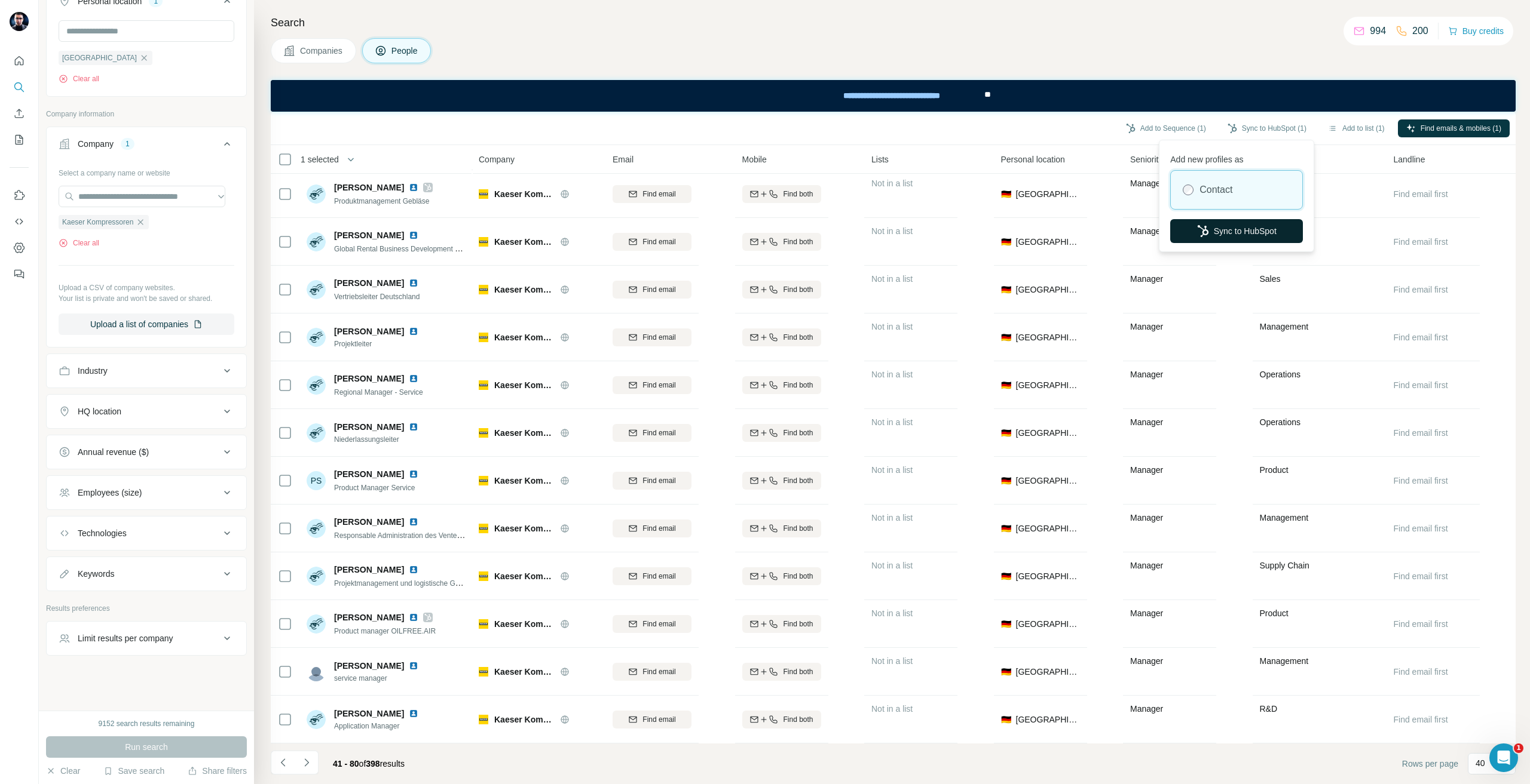
click at [1211, 232] on button "Sync to HubSpot" at bounding box center [1236, 231] width 132 height 24
click at [131, 216] on div "Kaeser Kompressoren" at bounding box center [103, 222] width 90 height 14
click at [144, 218] on icon "button" at bounding box center [140, 222] width 10 height 10
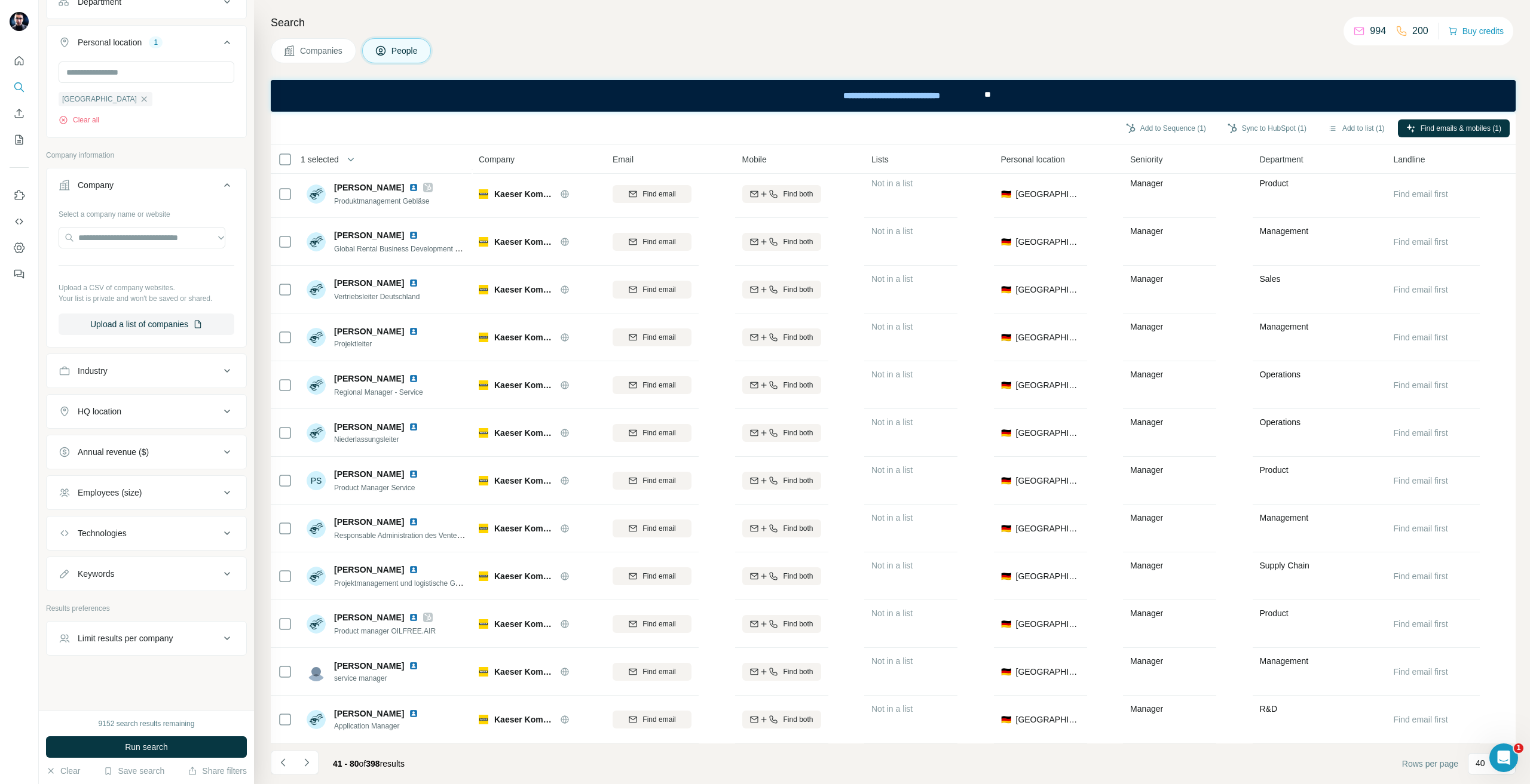
scroll to position [193, 0]
click at [132, 239] on input "text" at bounding box center [142, 238] width 167 height 22
paste input "**********"
type input "**********"
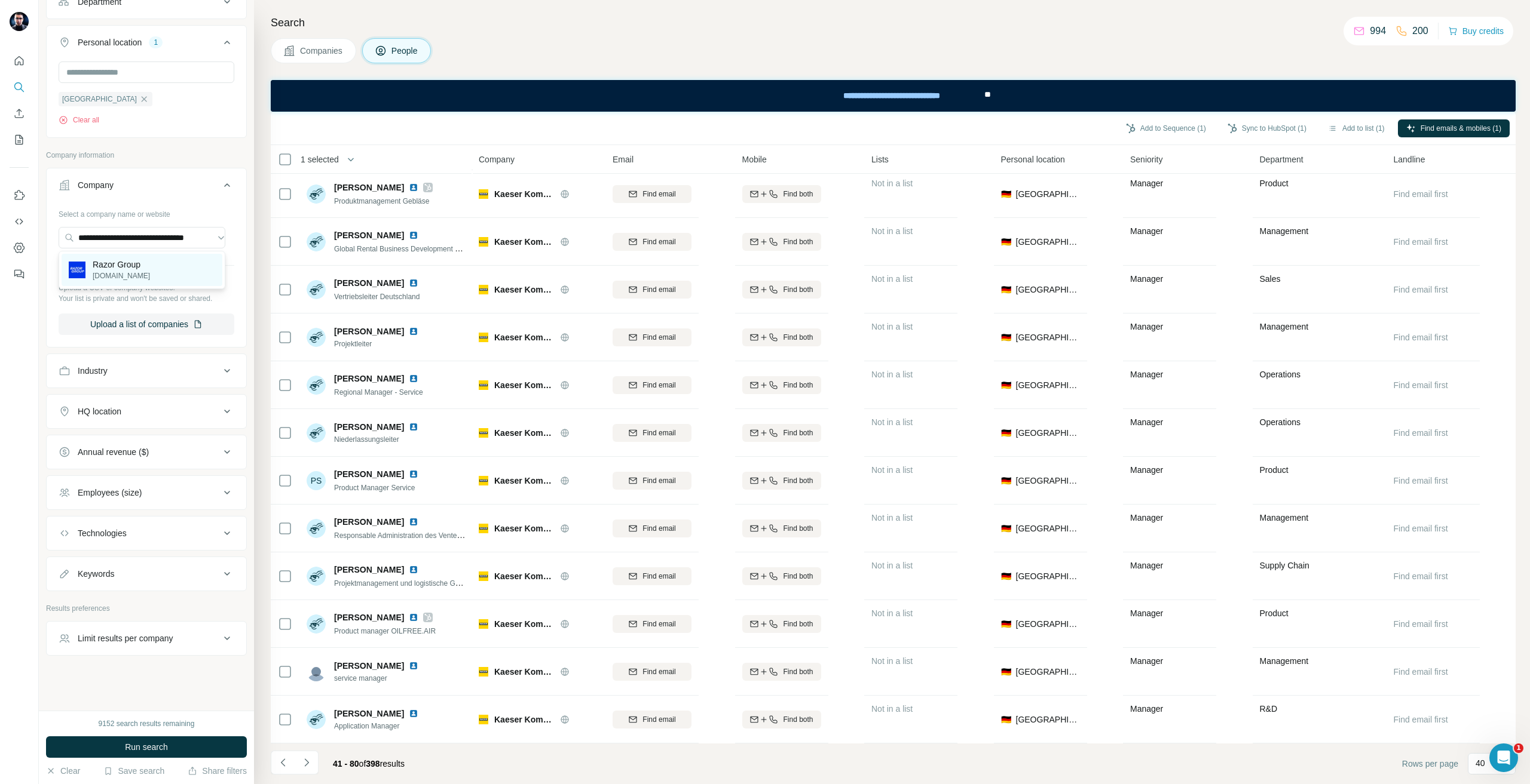
scroll to position [0, 0]
click at [168, 270] on div "Razor Group razor-group.com" at bounding box center [142, 270] width 161 height 32
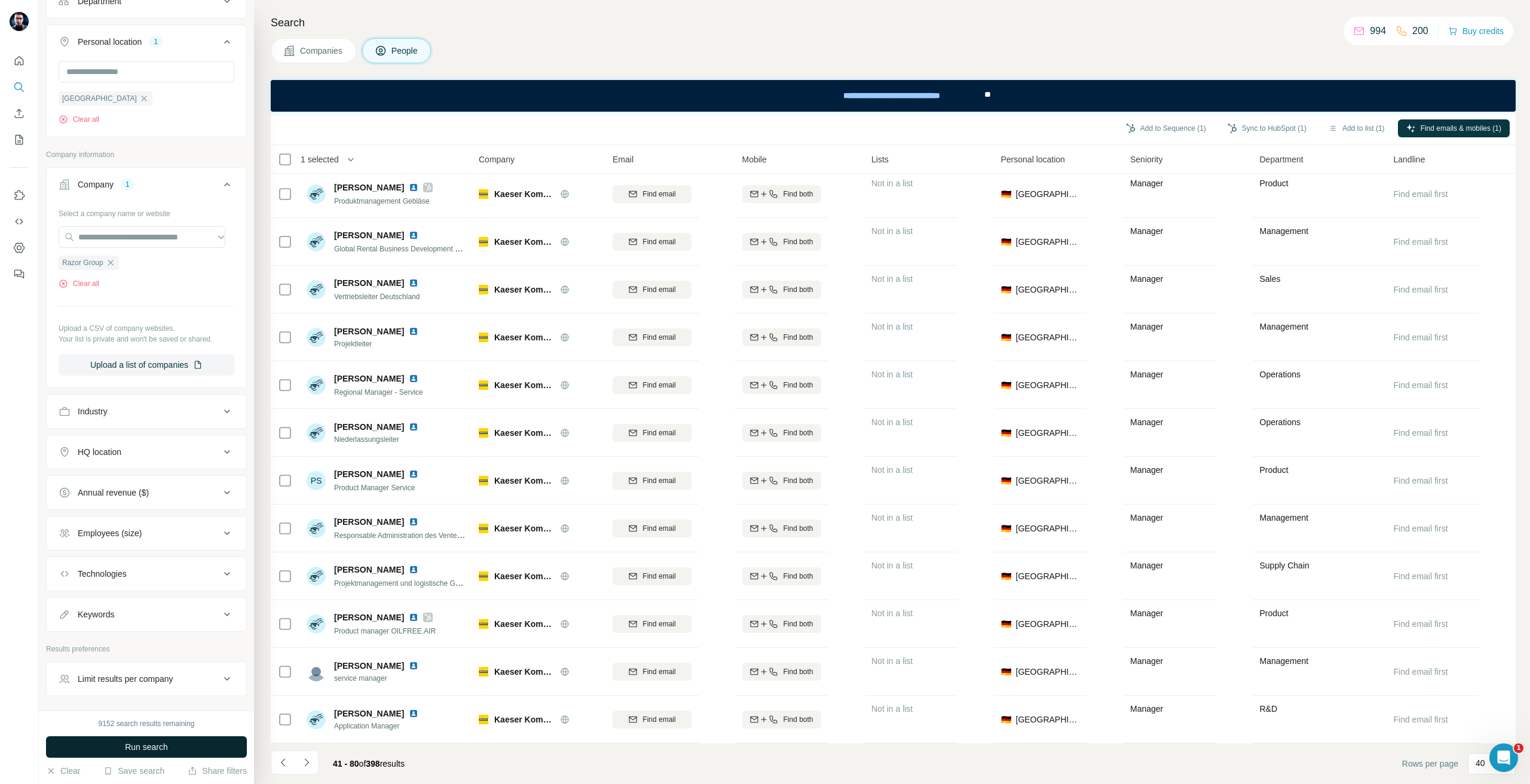
click at [151, 752] on span "Run search" at bounding box center [146, 747] width 43 height 12
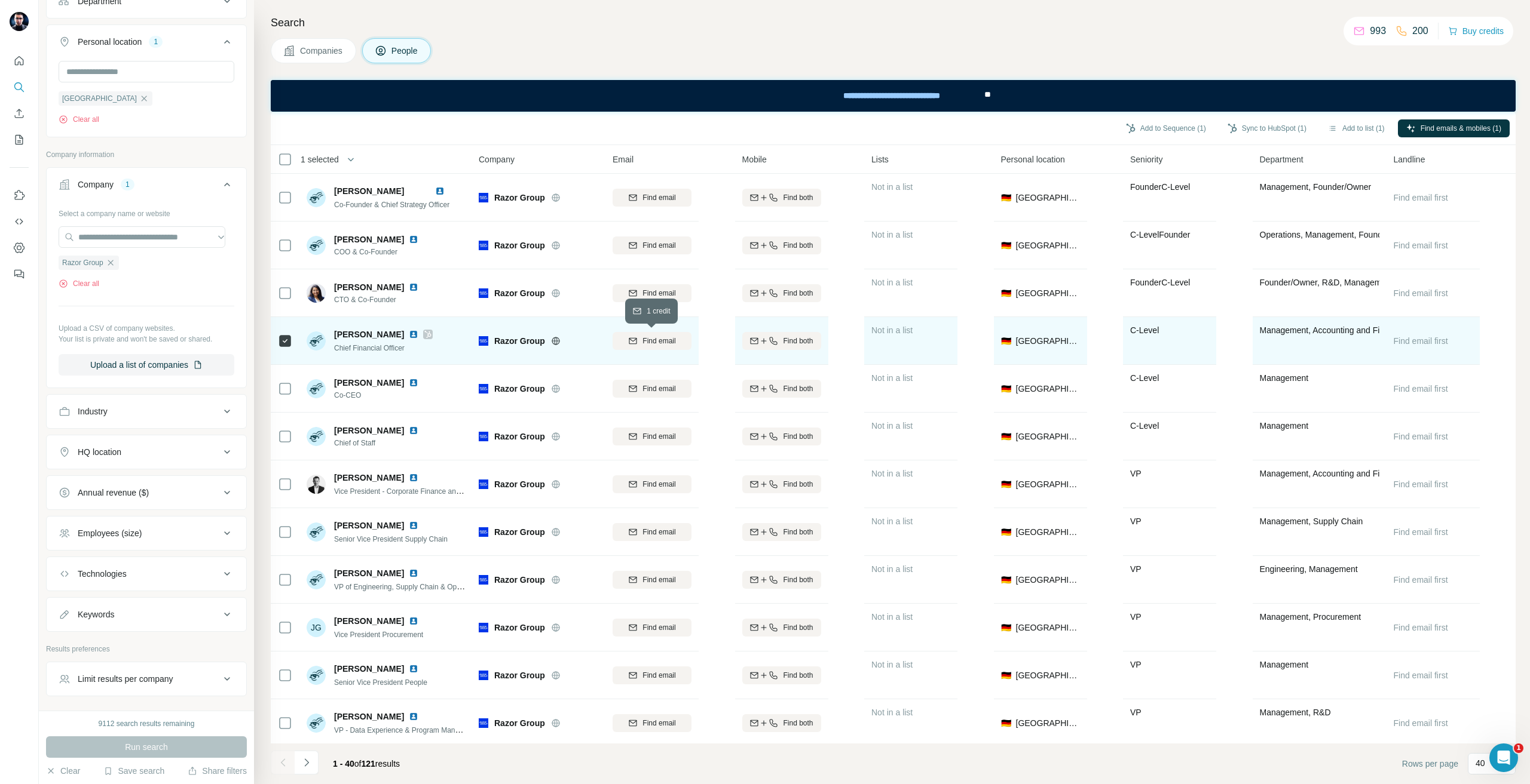
click at [665, 336] on span "Find email" at bounding box center [659, 341] width 33 height 11
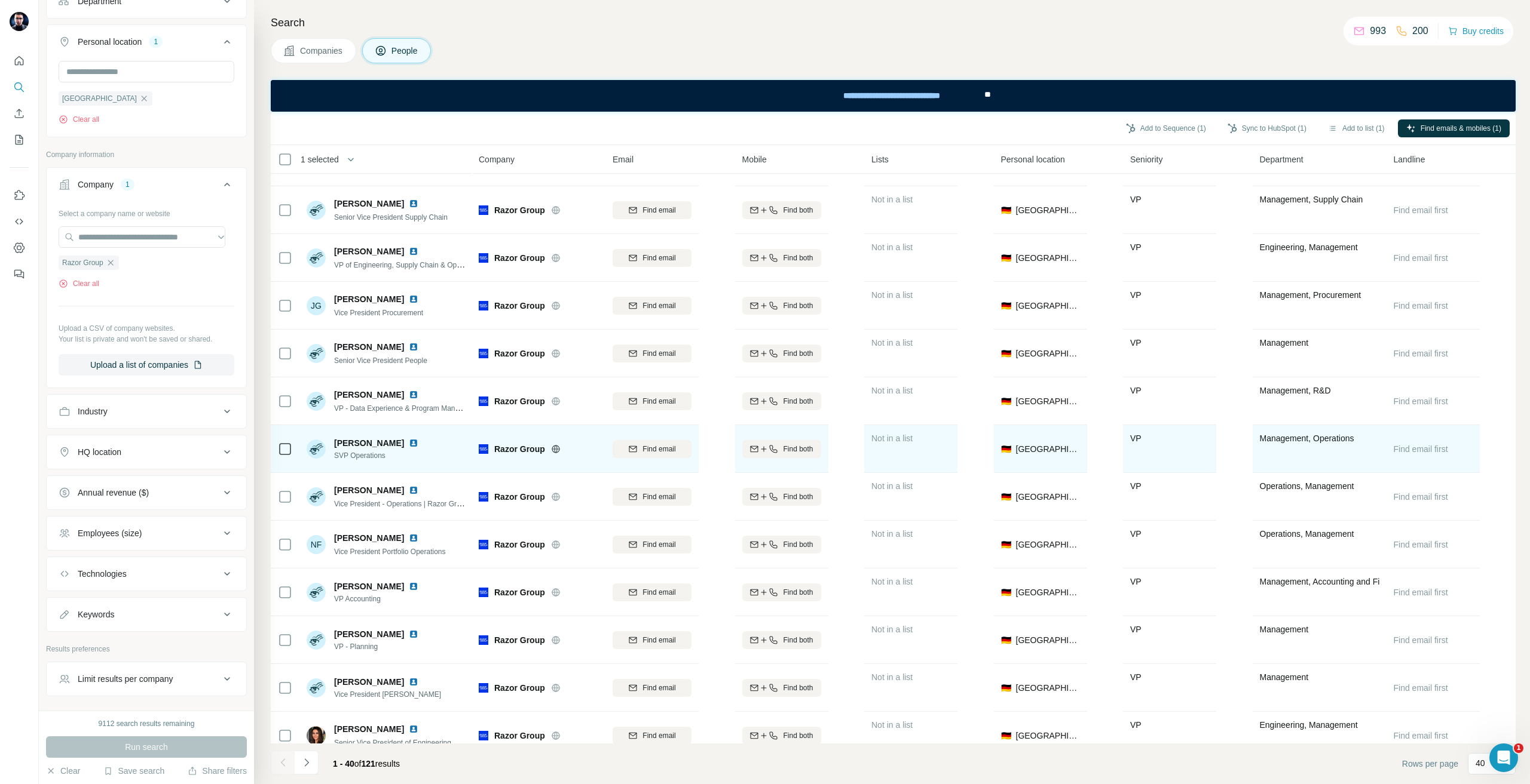
scroll to position [478, 0]
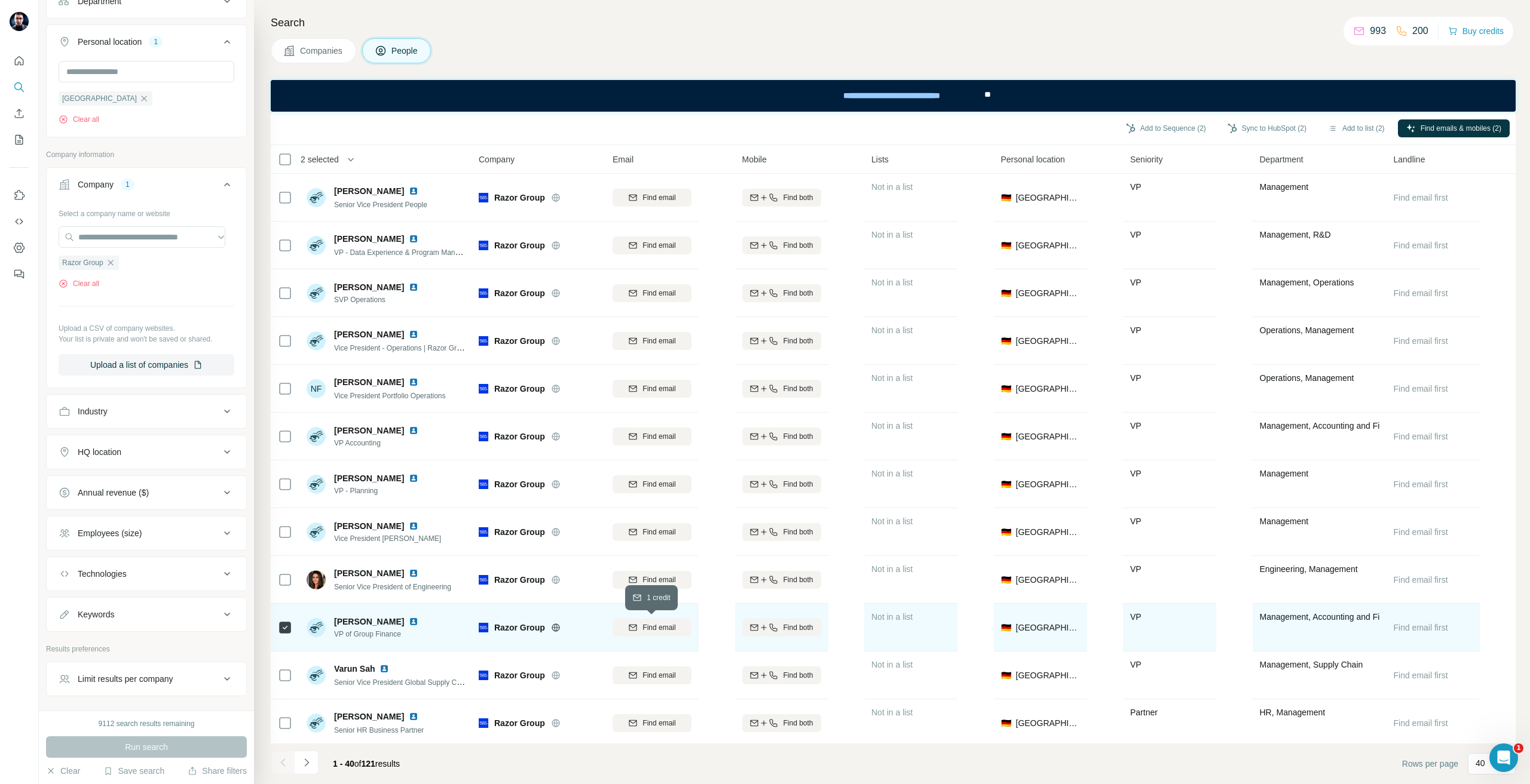
click at [665, 626] on span "Find email" at bounding box center [659, 628] width 33 height 11
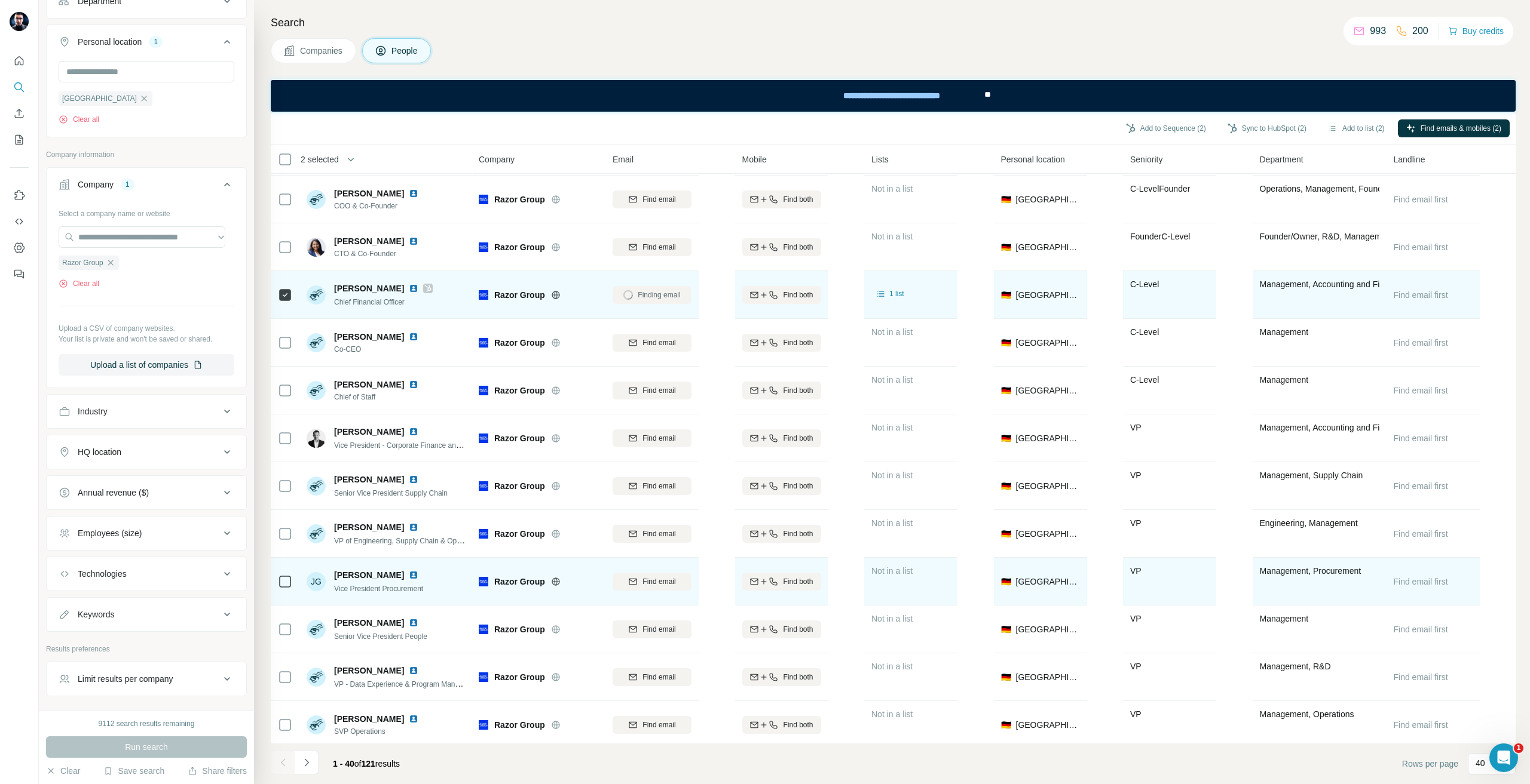
scroll to position [0, 0]
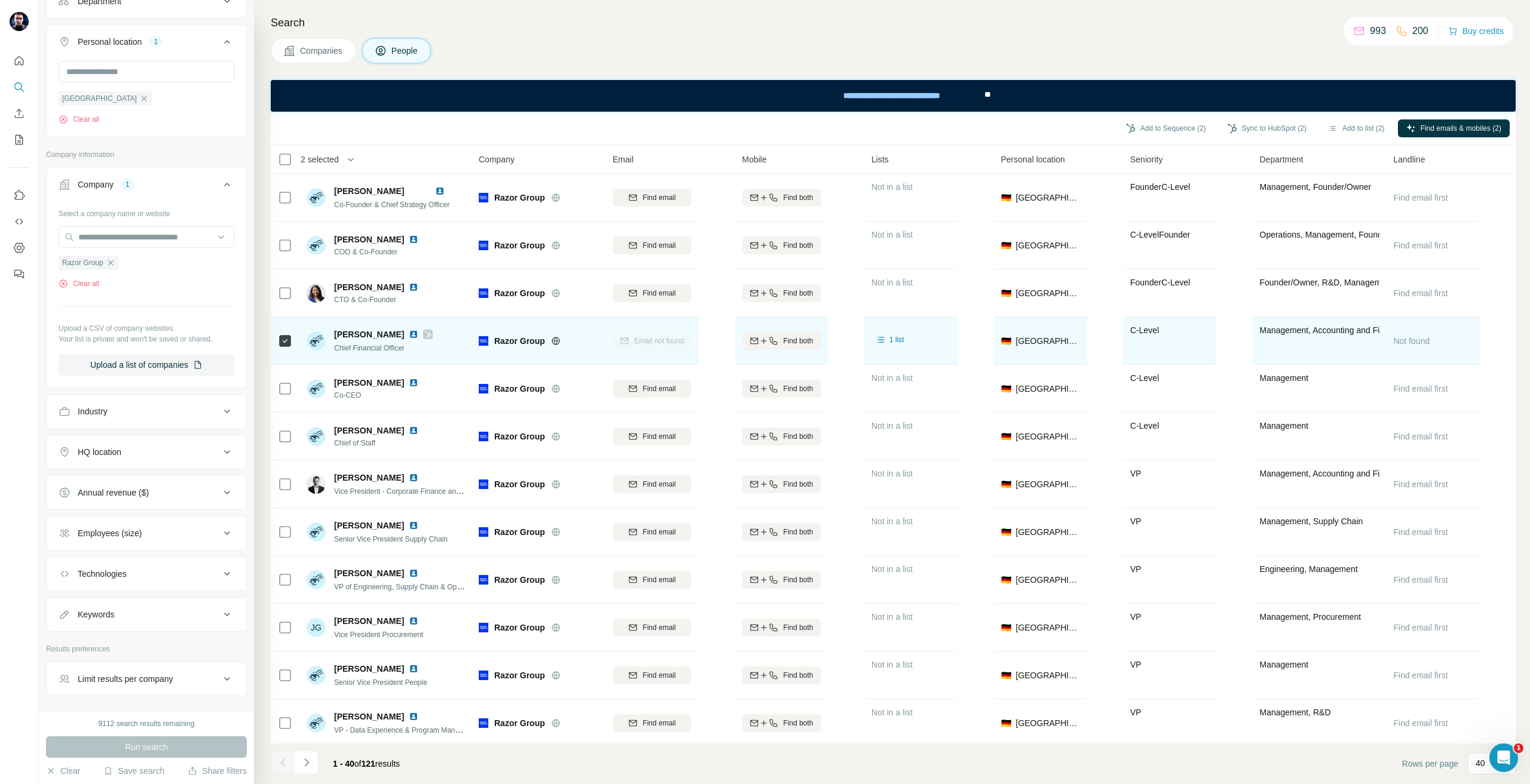
click at [424, 334] on icon at bounding box center [427, 334] width 7 height 10
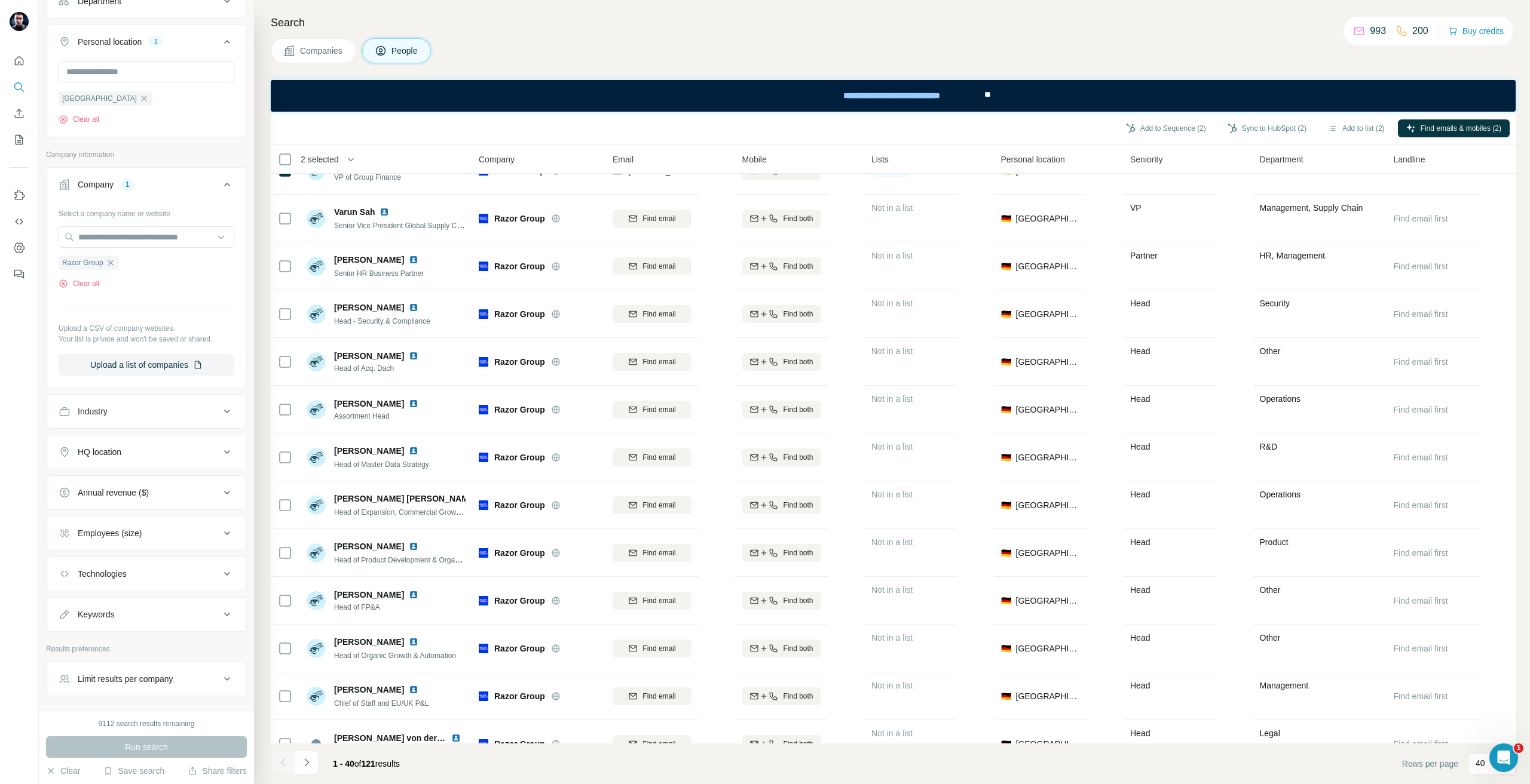
scroll to position [750, 0]
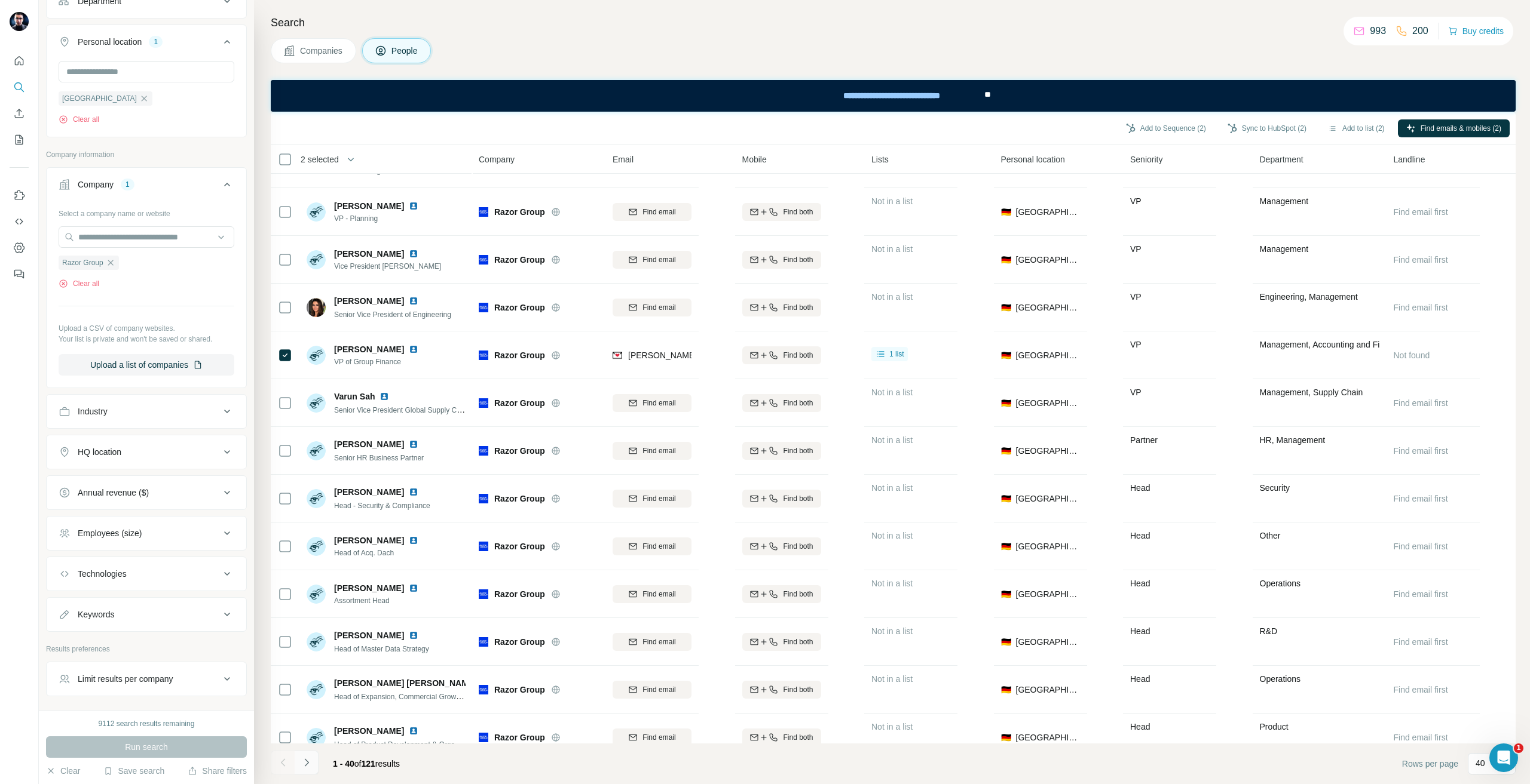
click at [297, 767] on button "Navigate to next page" at bounding box center [306, 763] width 24 height 24
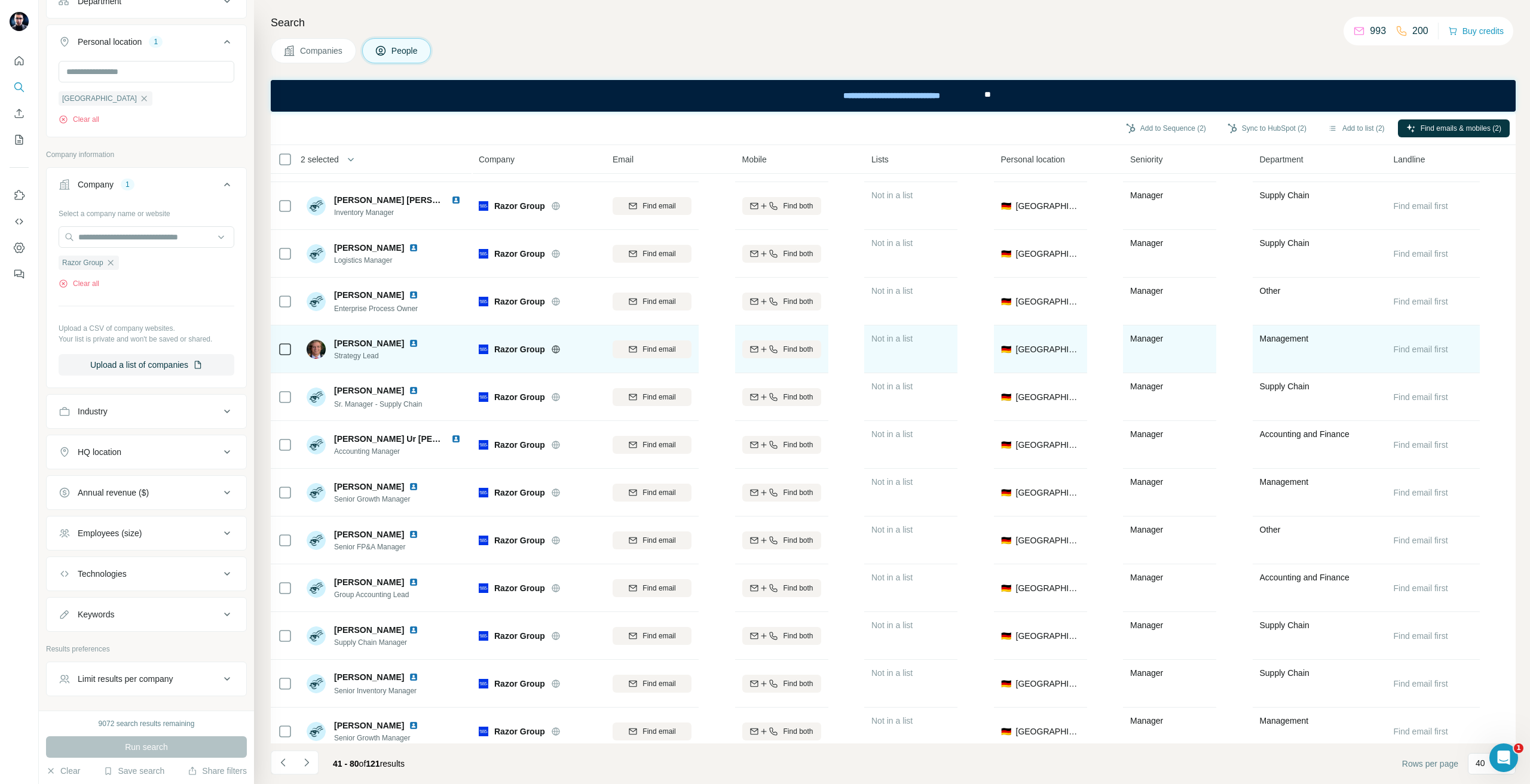
scroll to position [1347, 0]
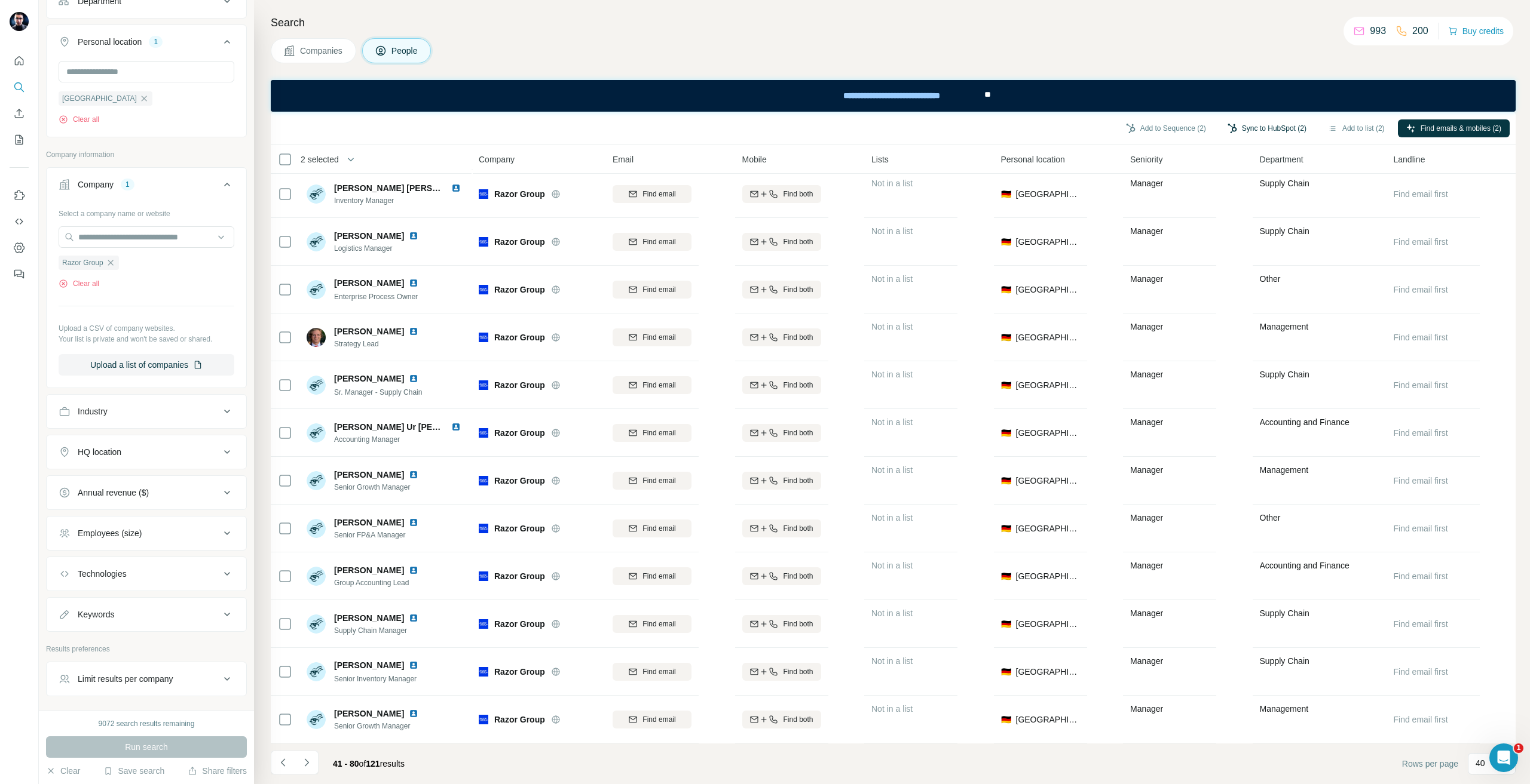
click at [1228, 127] on icon "button" at bounding box center [1232, 128] width 9 height 10
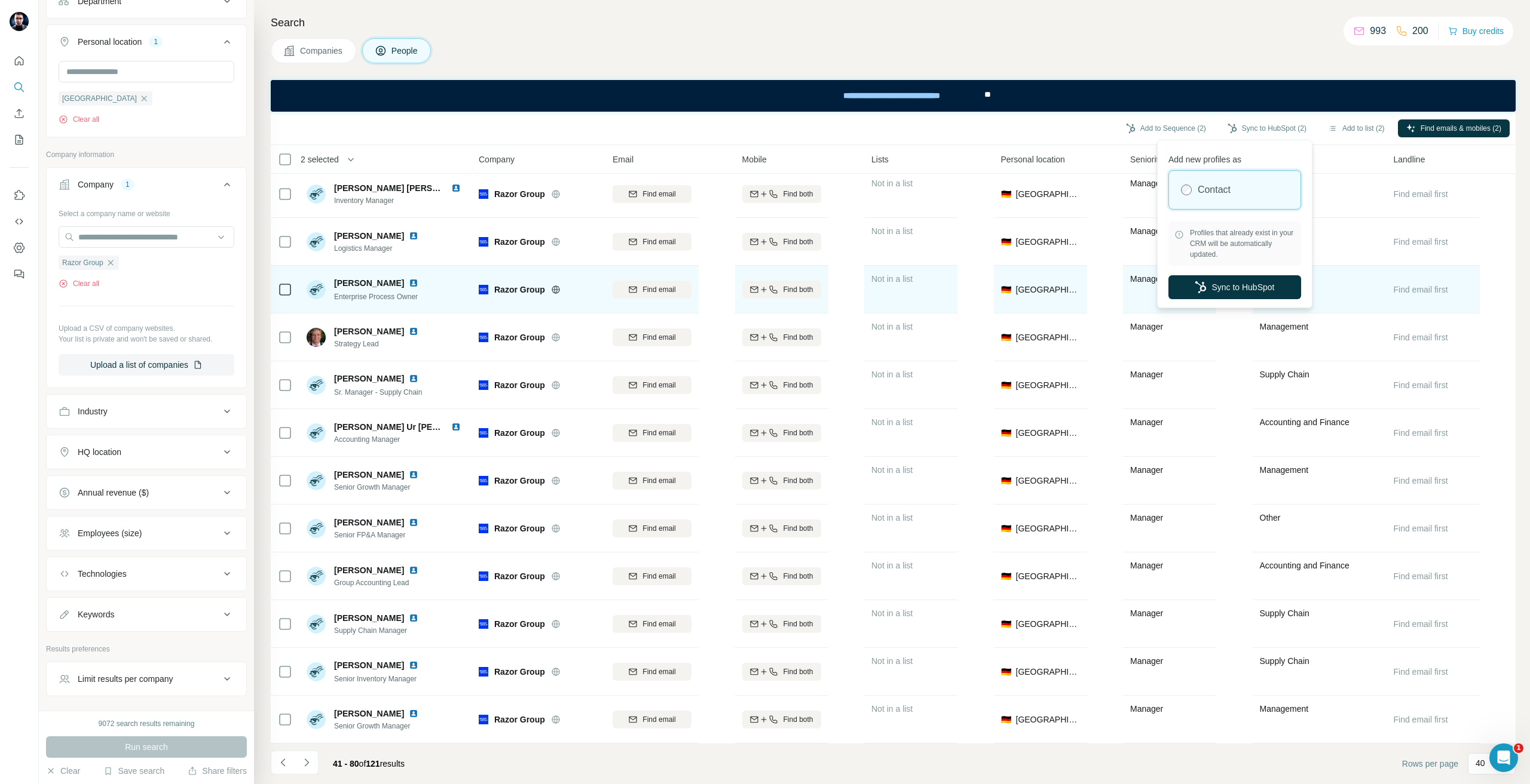
click at [1284, 286] on button "Sync to HubSpot" at bounding box center [1234, 287] width 132 height 24
